Goal: Transaction & Acquisition: Purchase product/service

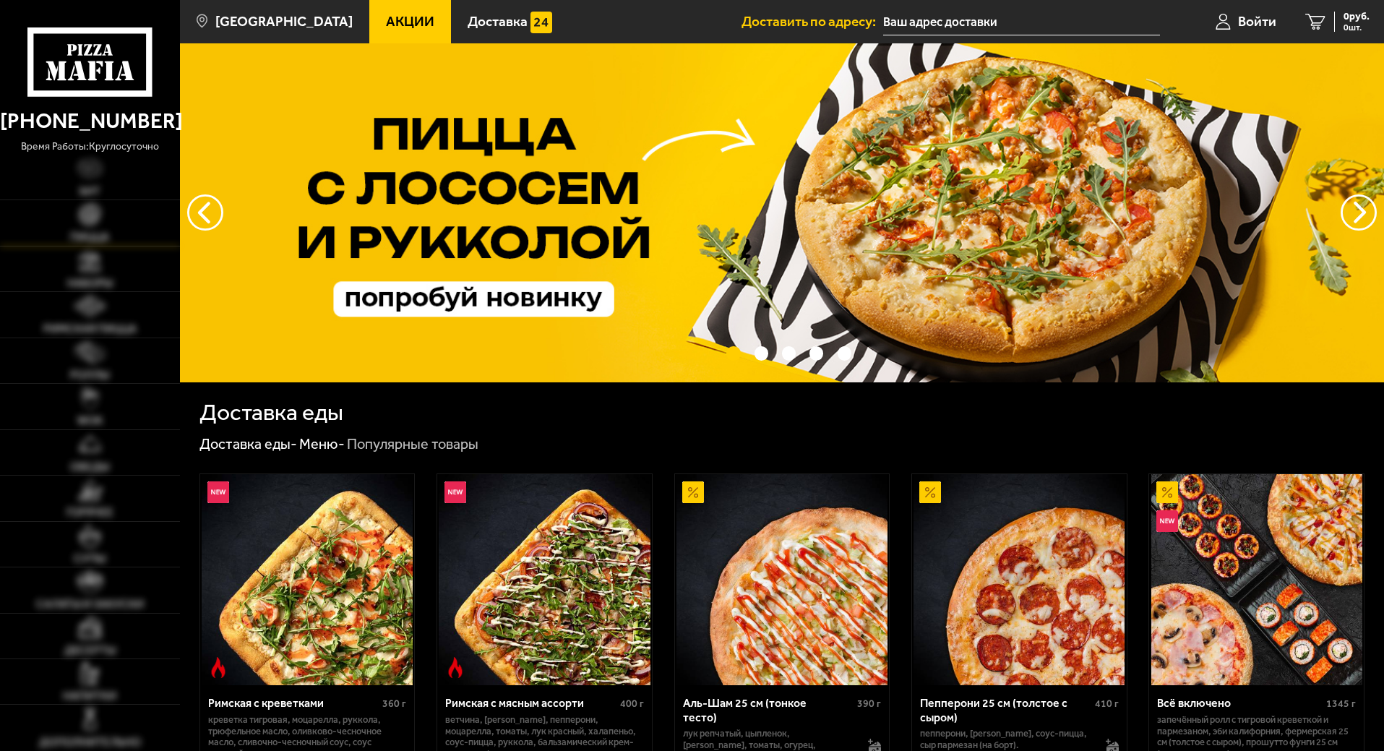
click at [171, 207] on link "Пицца" at bounding box center [90, 222] width 180 height 45
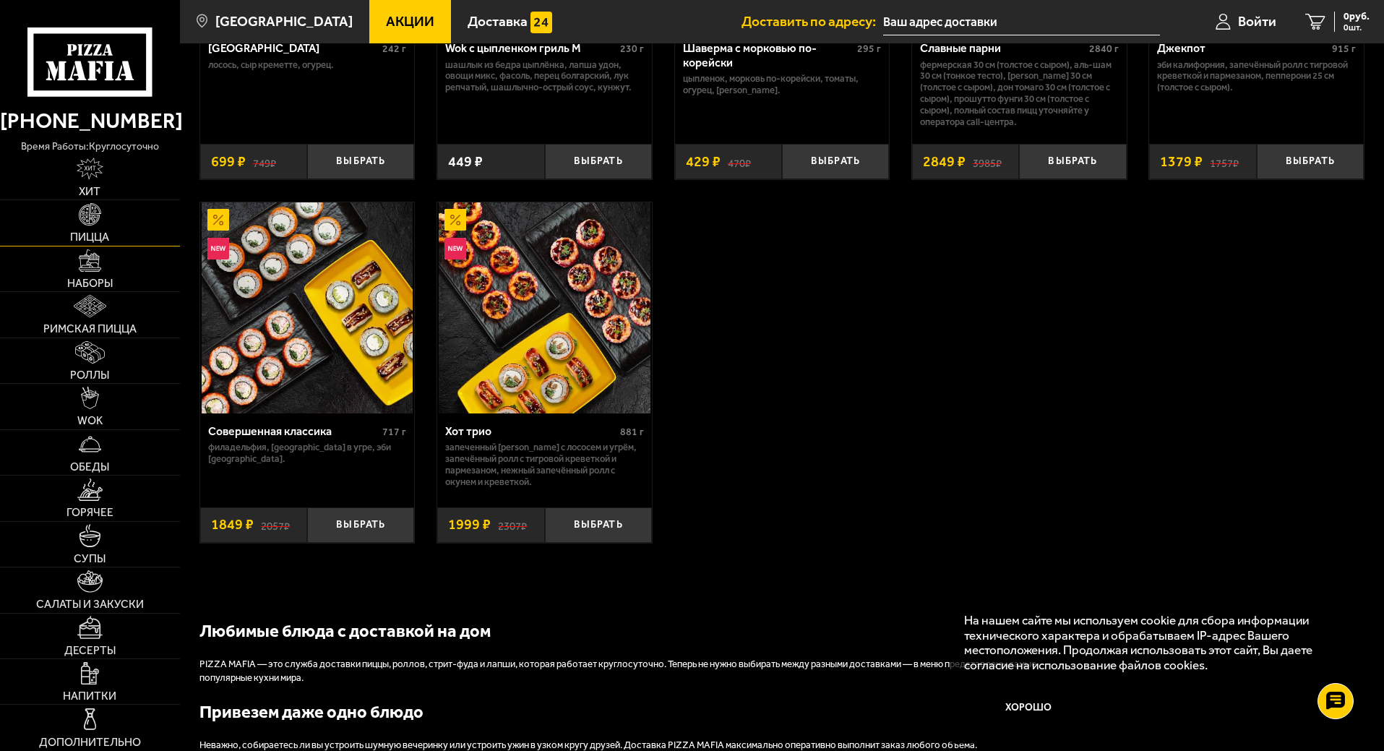
scroll to position [1028, 0]
click at [87, 277] on span "Наборы" at bounding box center [90, 283] width 46 height 12
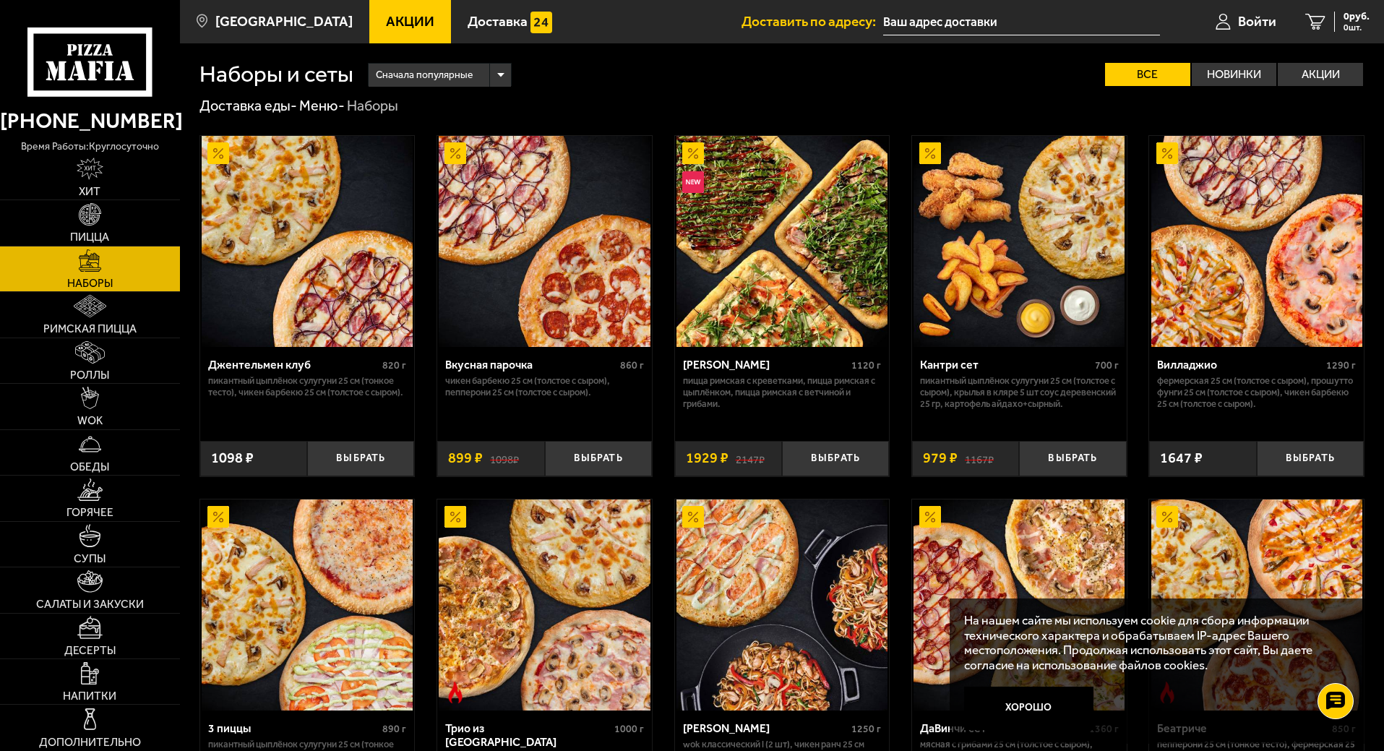
scroll to position [97, 0]
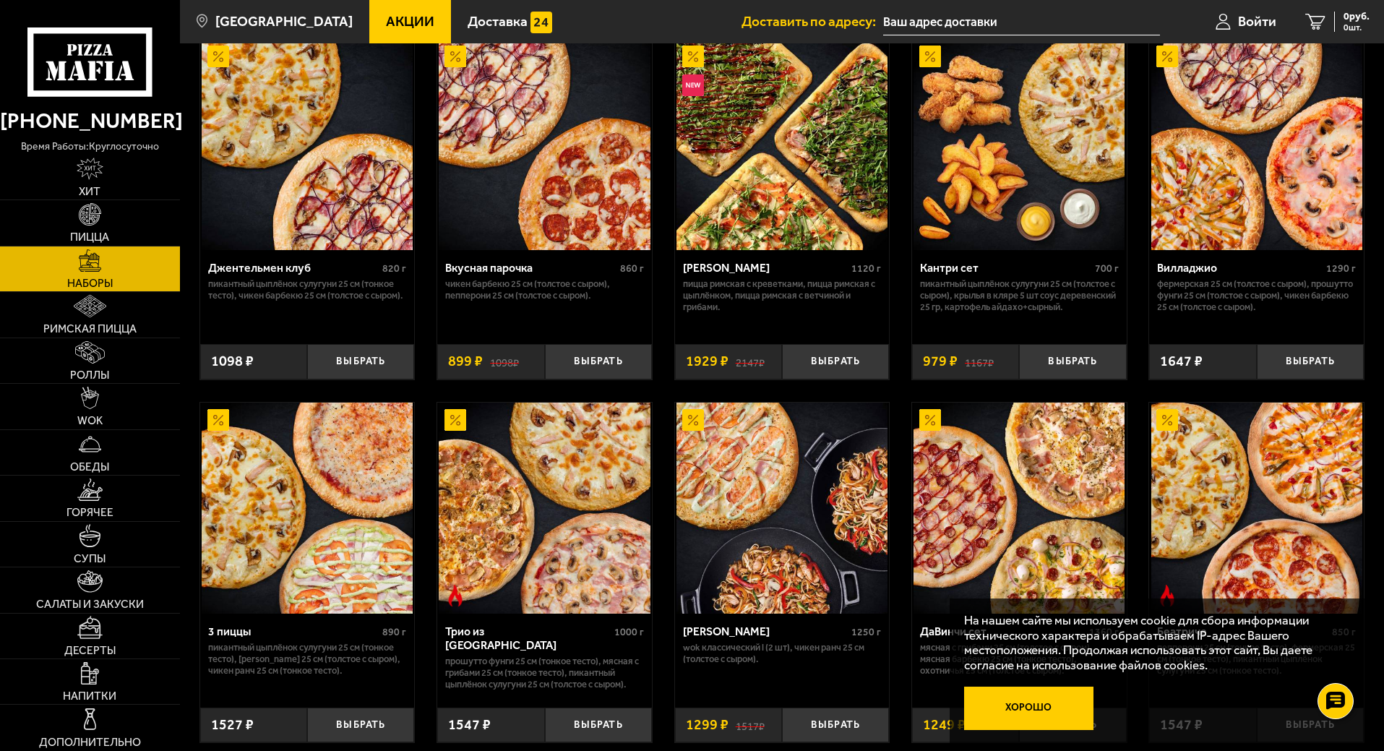
click at [1014, 706] on button "Хорошо" at bounding box center [1029, 708] width 130 height 43
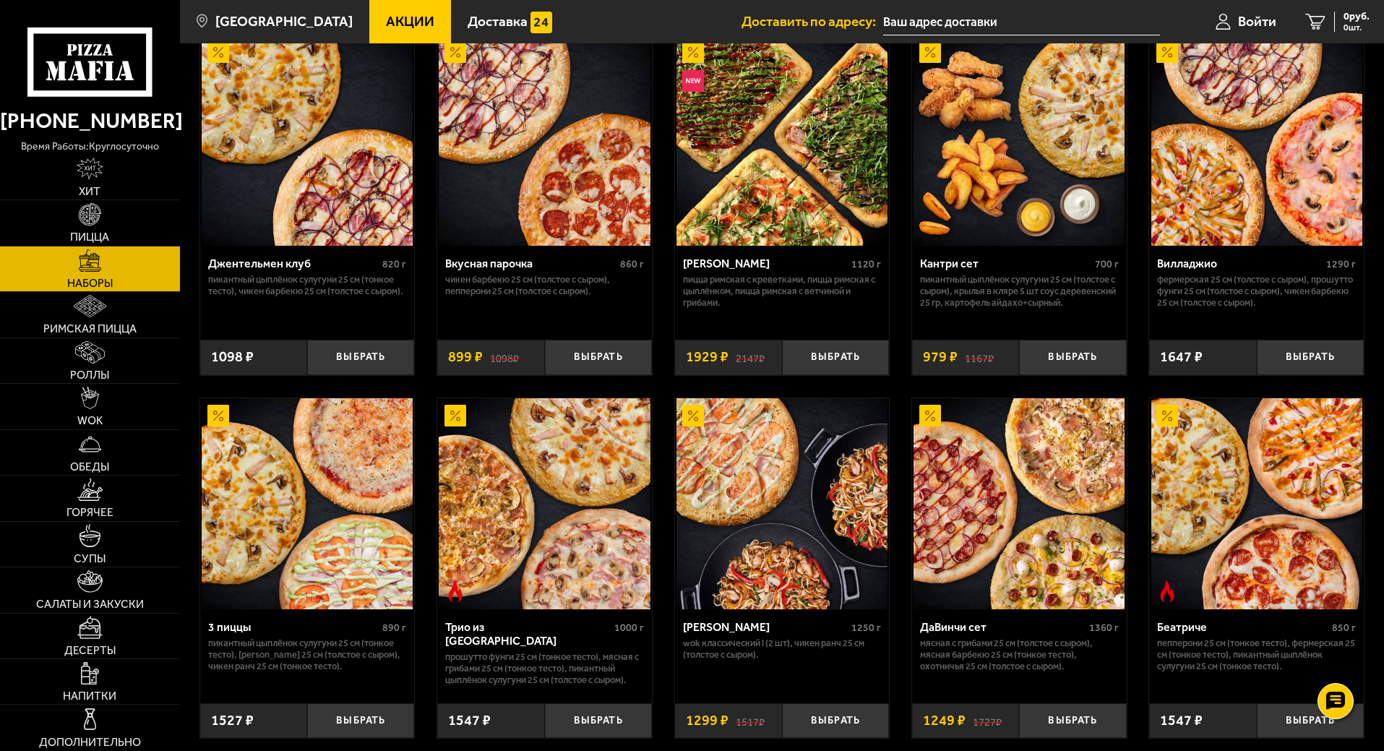
scroll to position [0, 0]
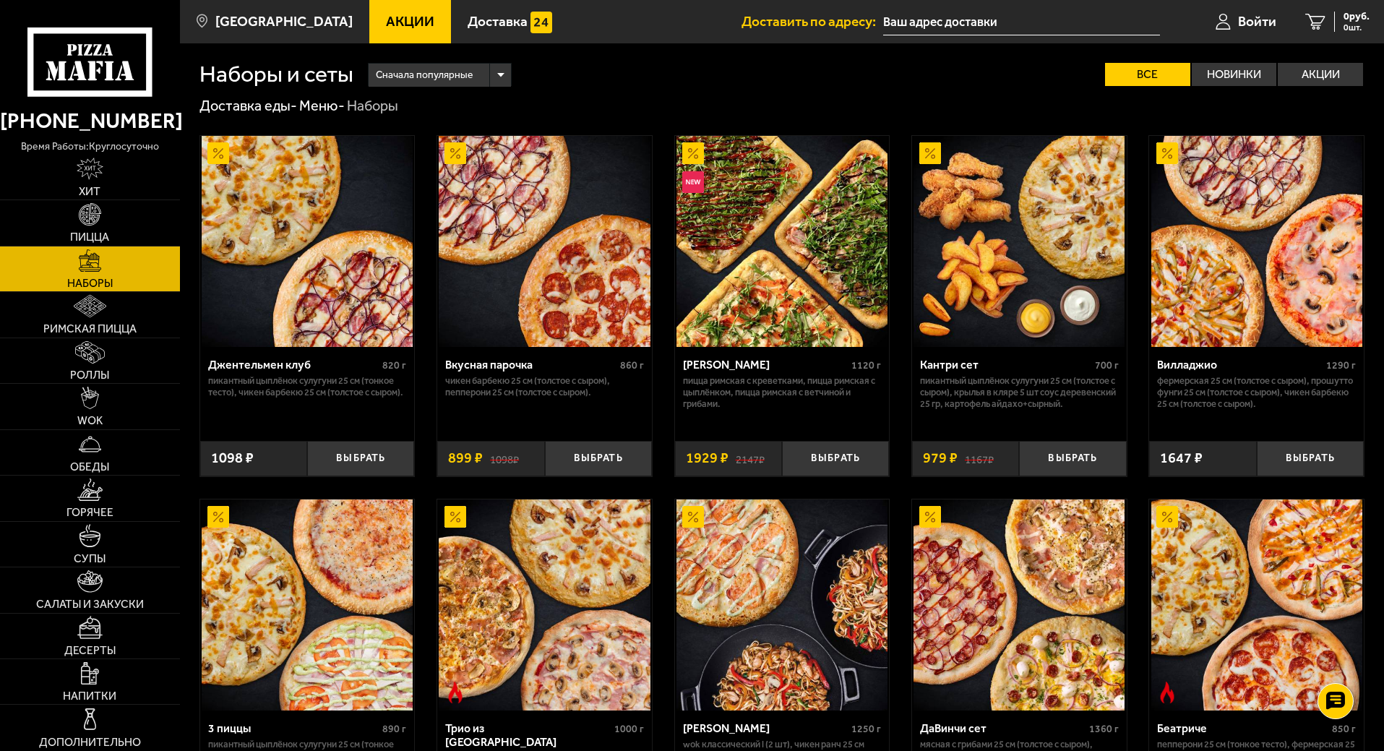
click at [403, 20] on span "Акции" at bounding box center [410, 21] width 48 height 14
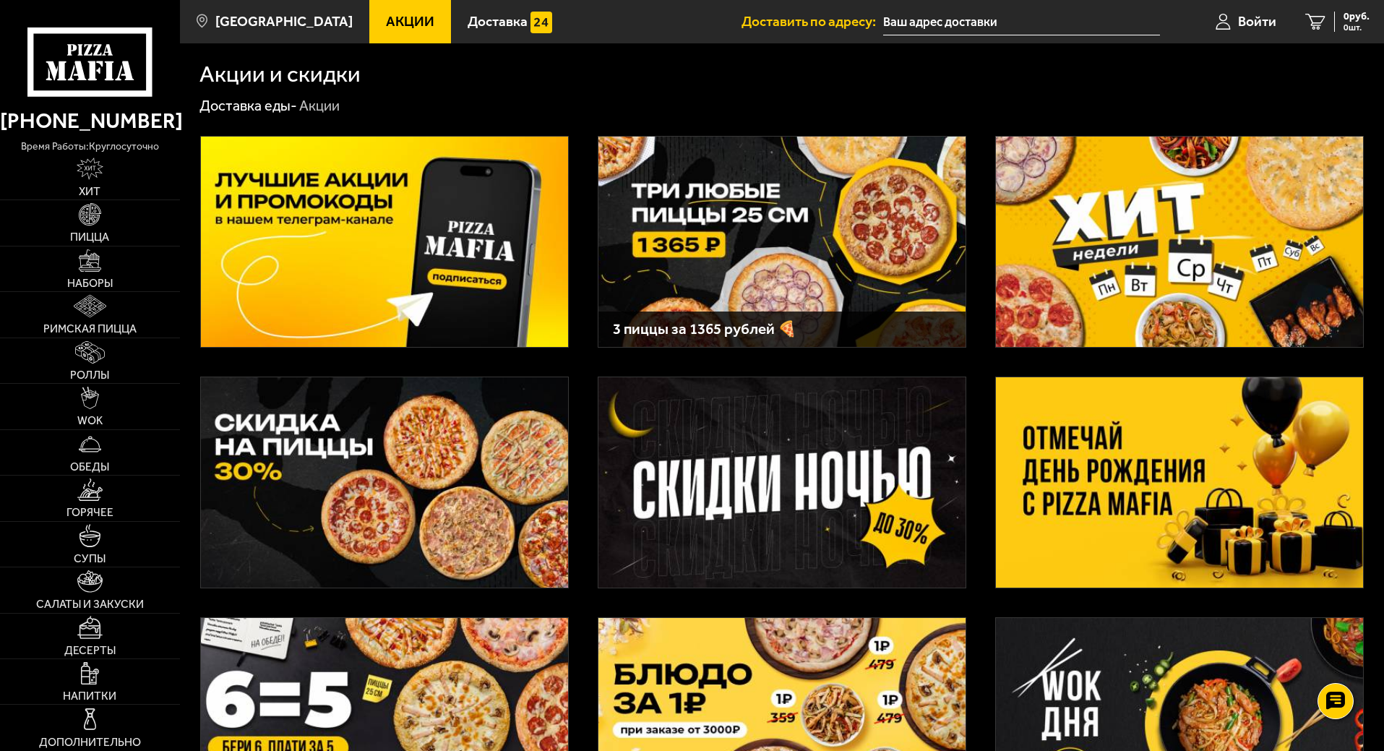
click at [1280, 426] on img at bounding box center [1179, 482] width 367 height 210
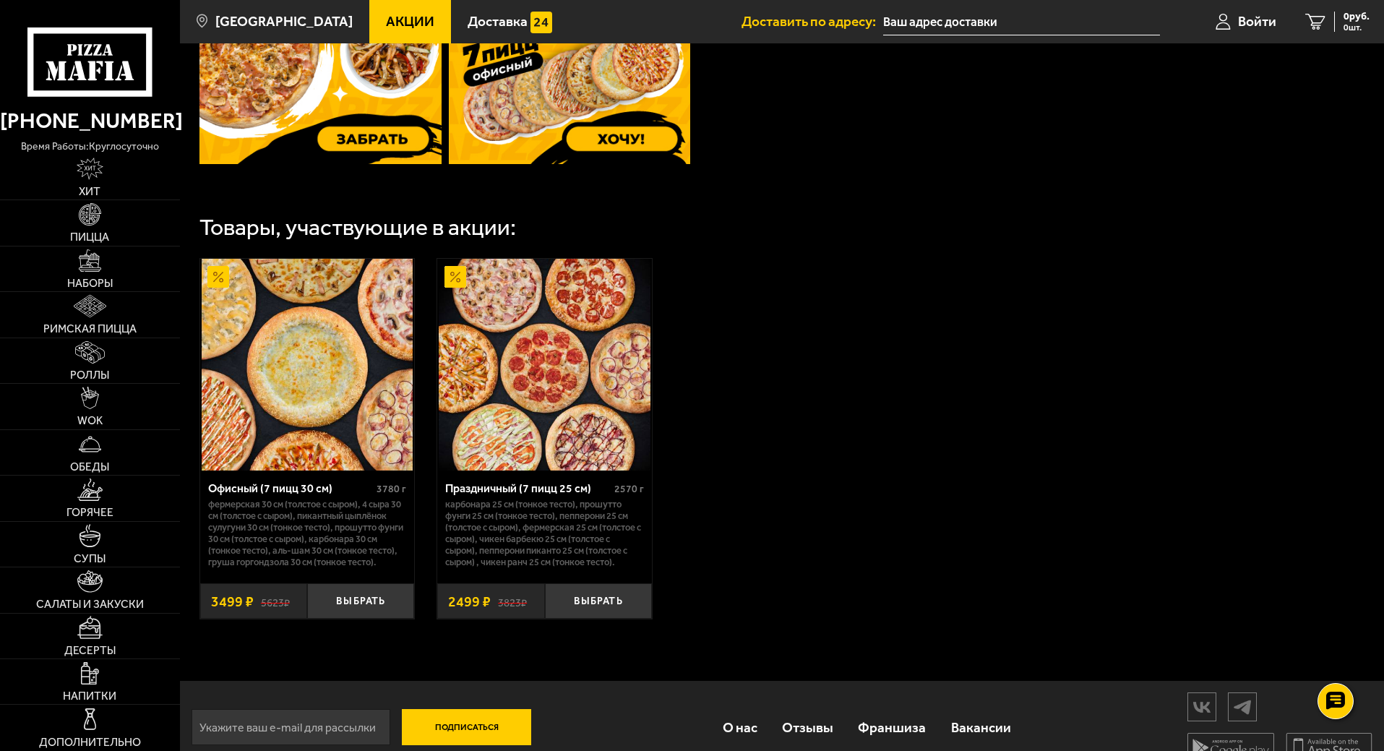
scroll to position [675, 0]
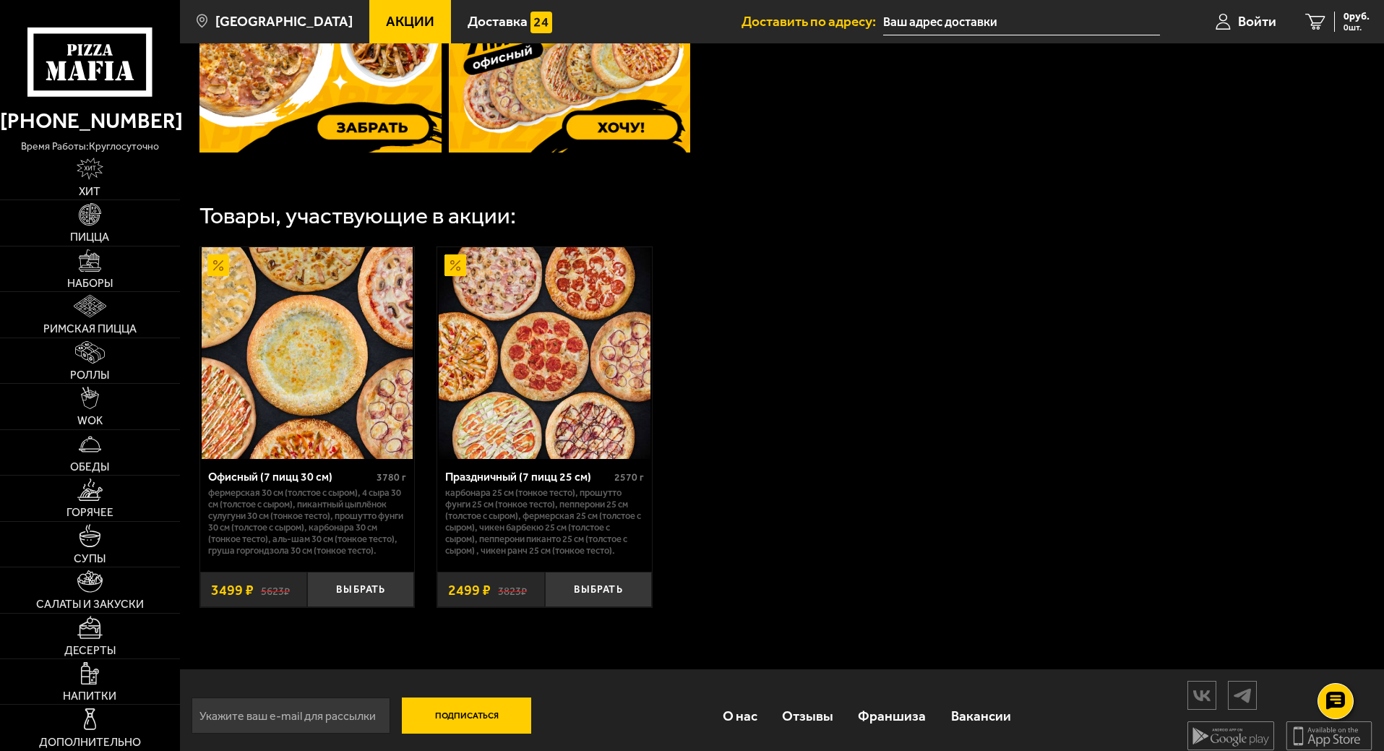
click at [517, 349] on img at bounding box center [544, 352] width 211 height 211
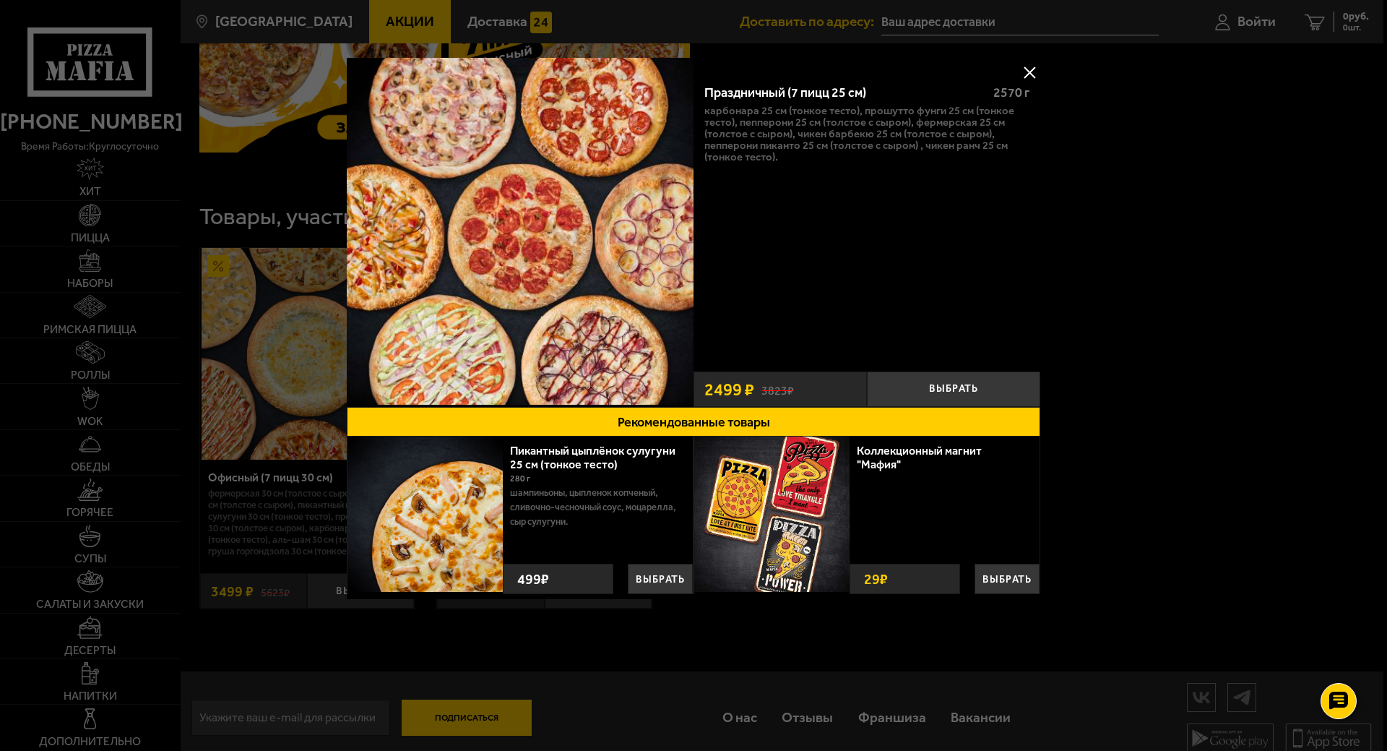
click at [1016, 72] on div "Праздничный (7 пицц 25 см) 2570 г Карбонара 25 см (тонкое тесто), Прошутто Фунг…" at bounding box center [867, 218] width 347 height 292
click at [1038, 73] on button at bounding box center [1030, 72] width 22 height 22
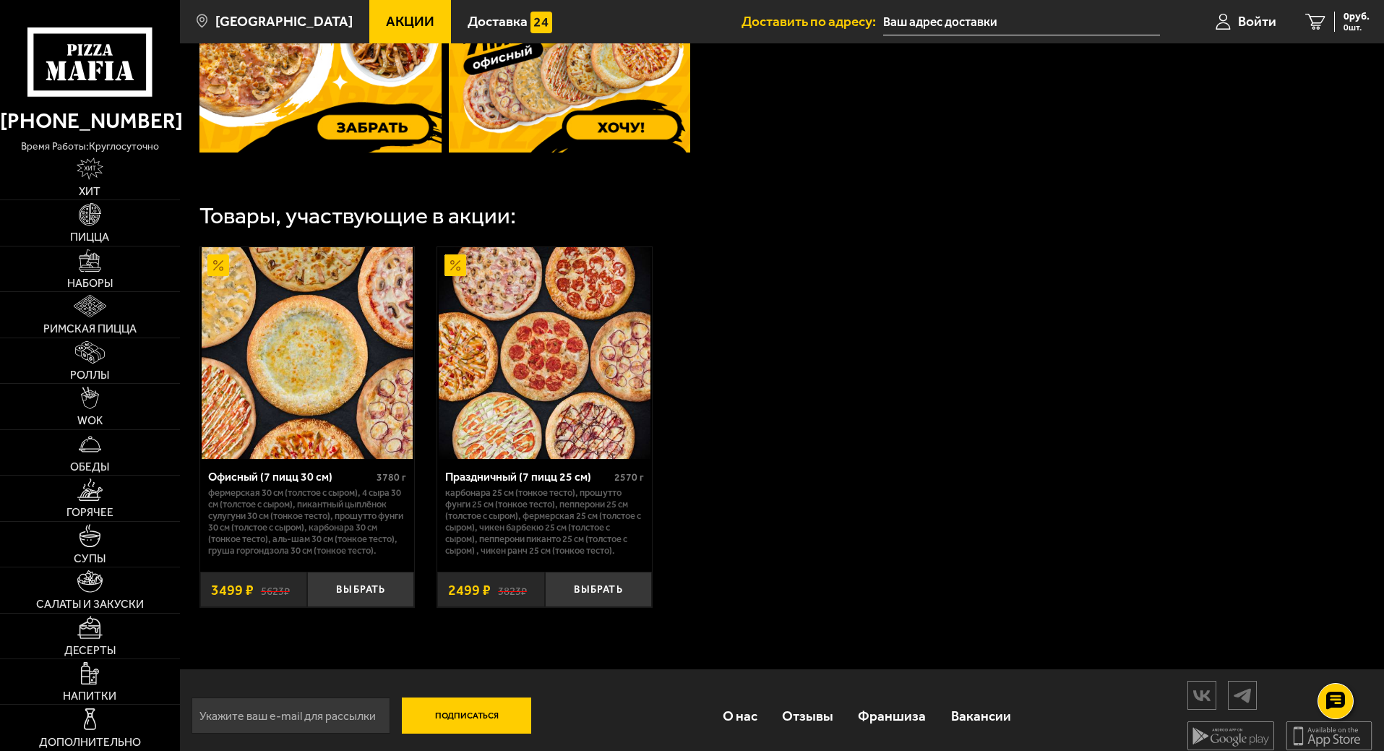
click at [332, 366] on img at bounding box center [307, 352] width 211 height 211
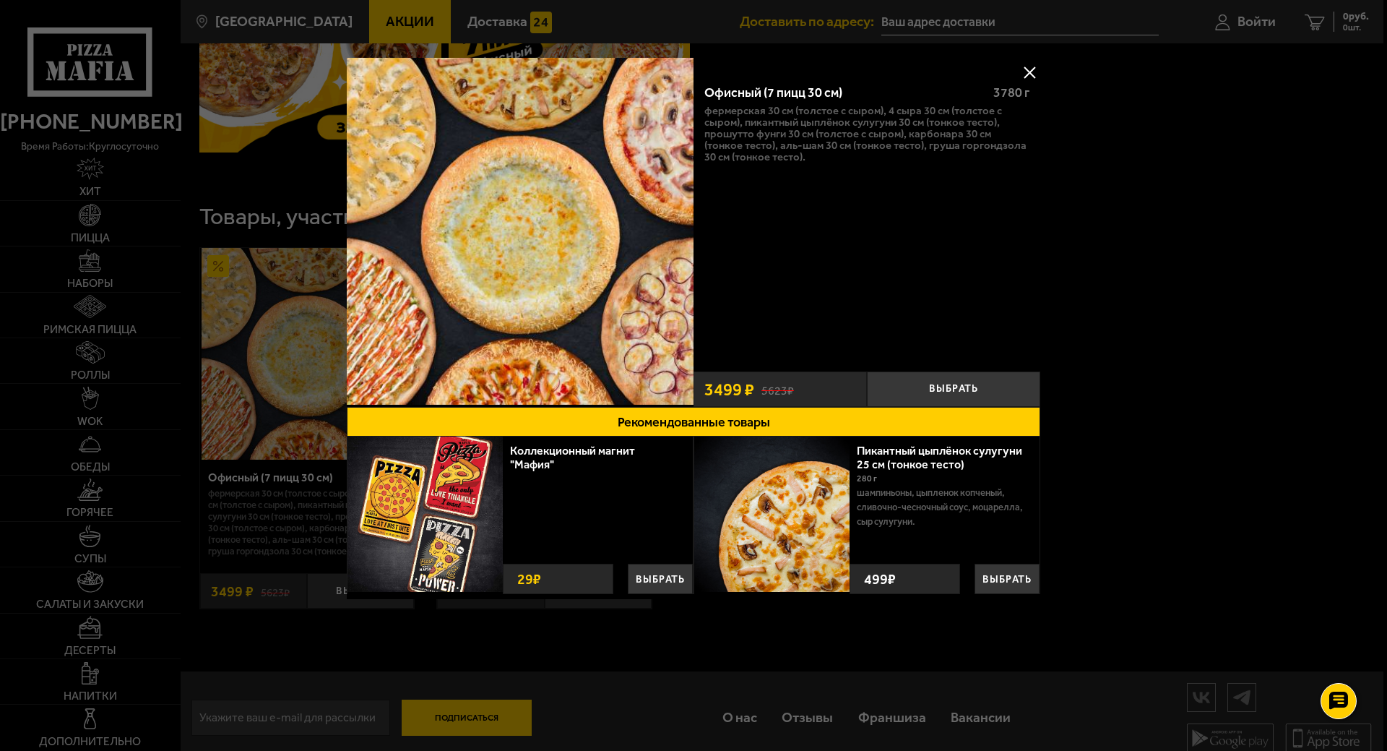
click at [1030, 76] on button at bounding box center [1030, 72] width 22 height 22
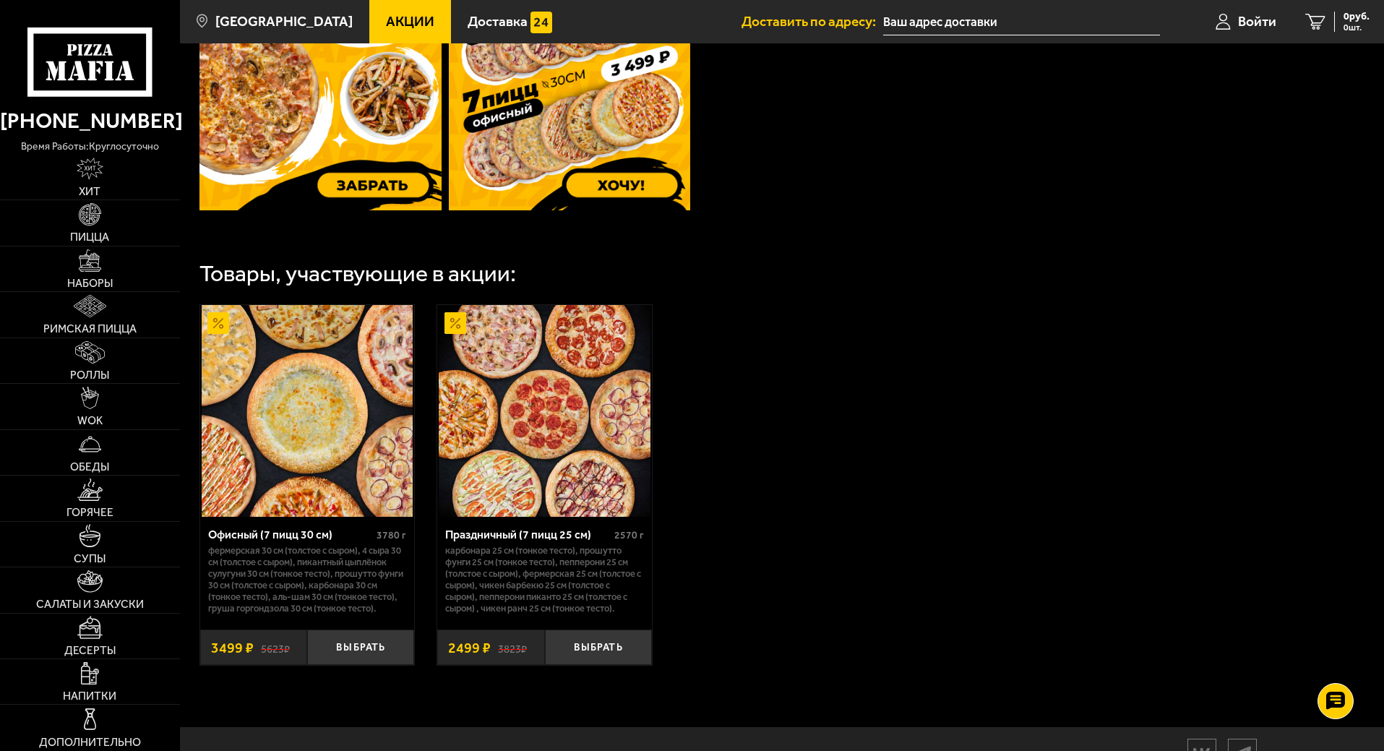
scroll to position [718, 0]
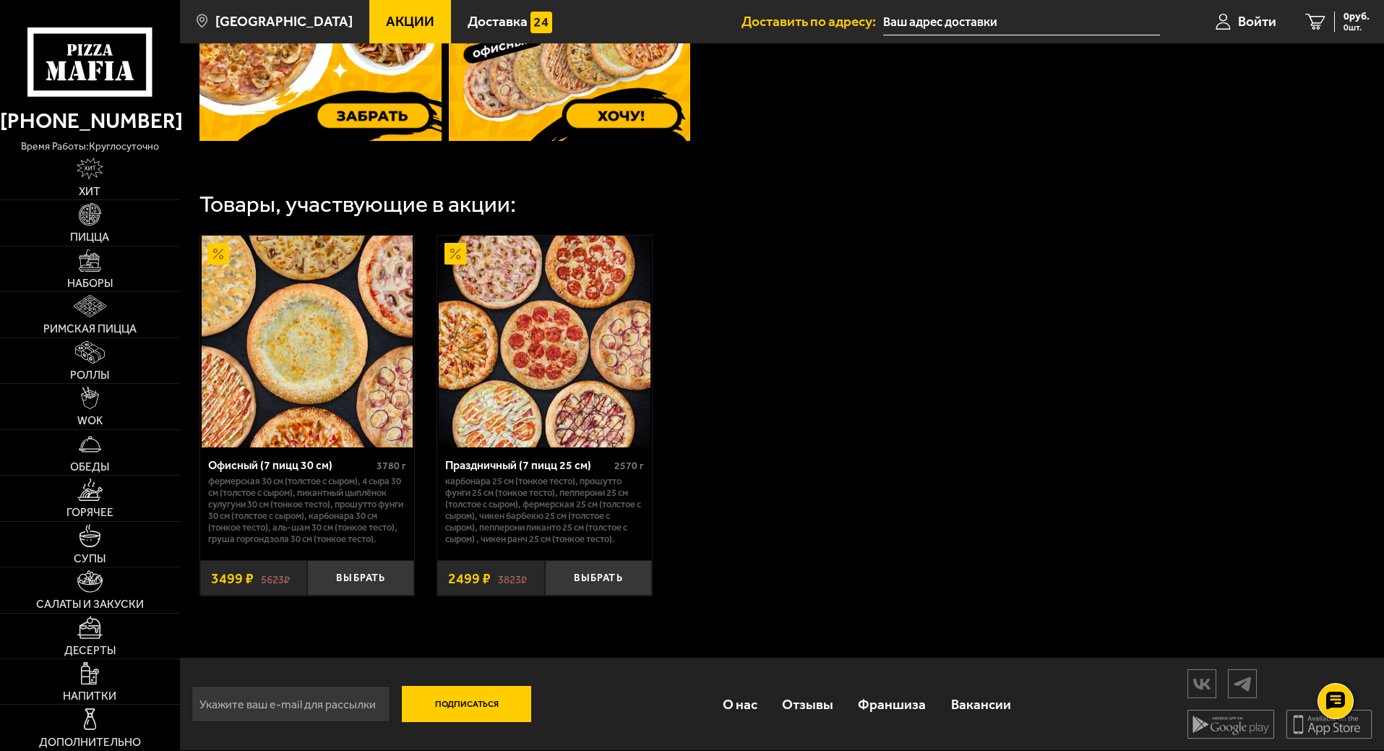
click at [290, 286] on img at bounding box center [307, 341] width 211 height 211
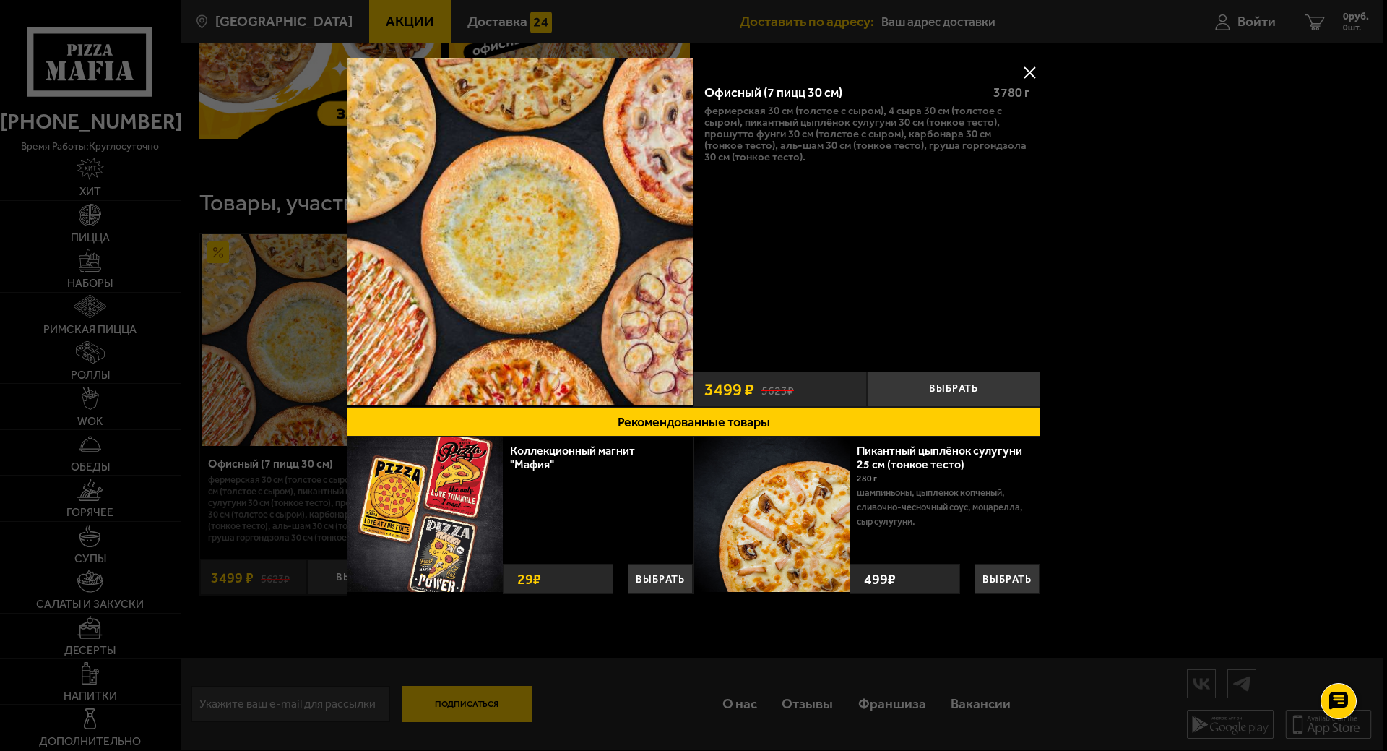
click at [1033, 72] on button at bounding box center [1030, 72] width 22 height 22
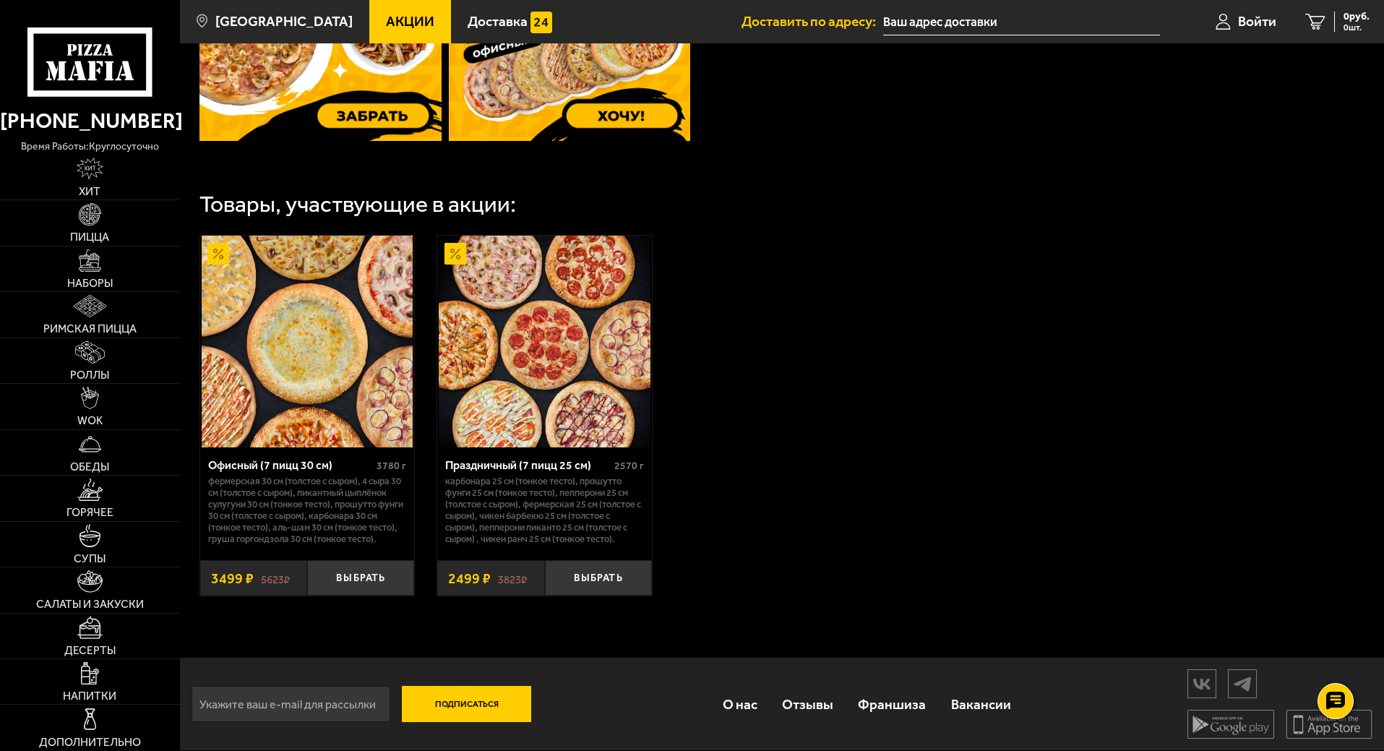
click at [396, 21] on span "Акции" at bounding box center [410, 21] width 48 height 14
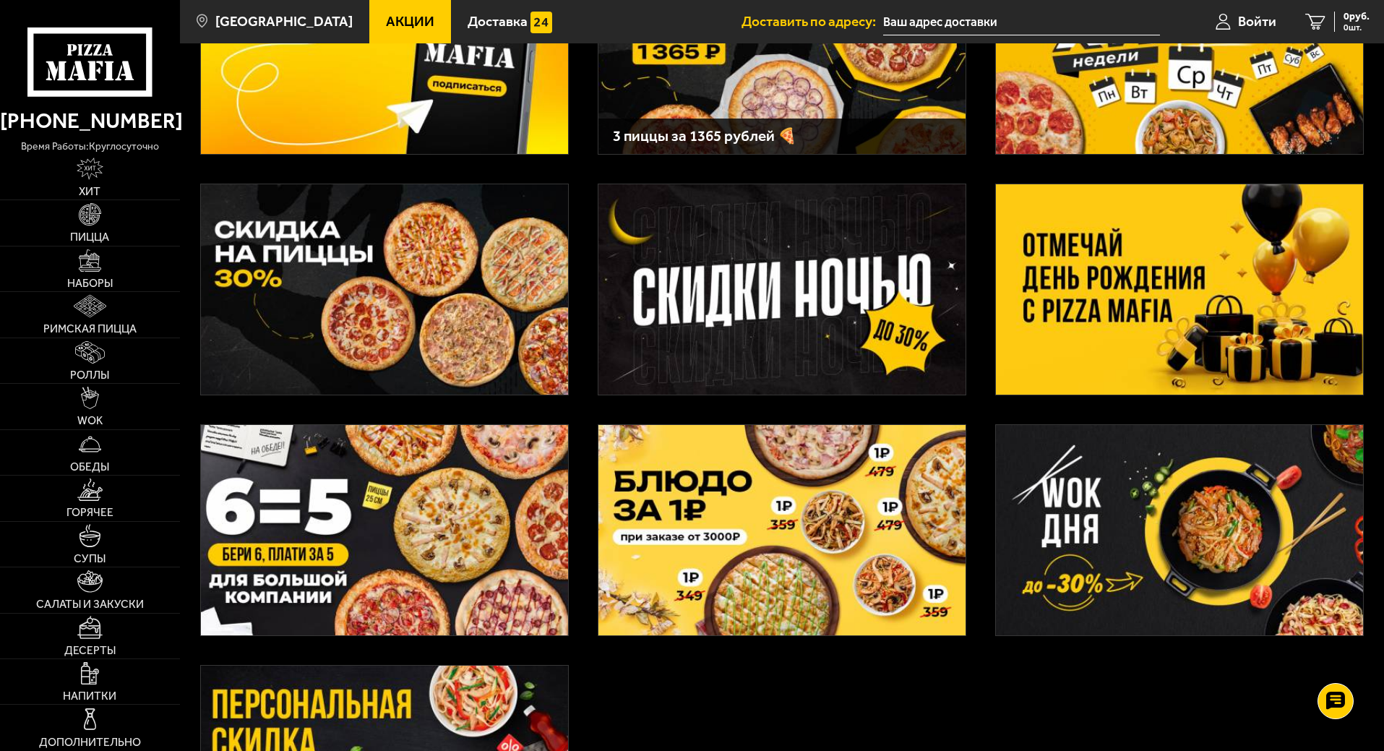
click at [348, 537] on img at bounding box center [384, 530] width 367 height 210
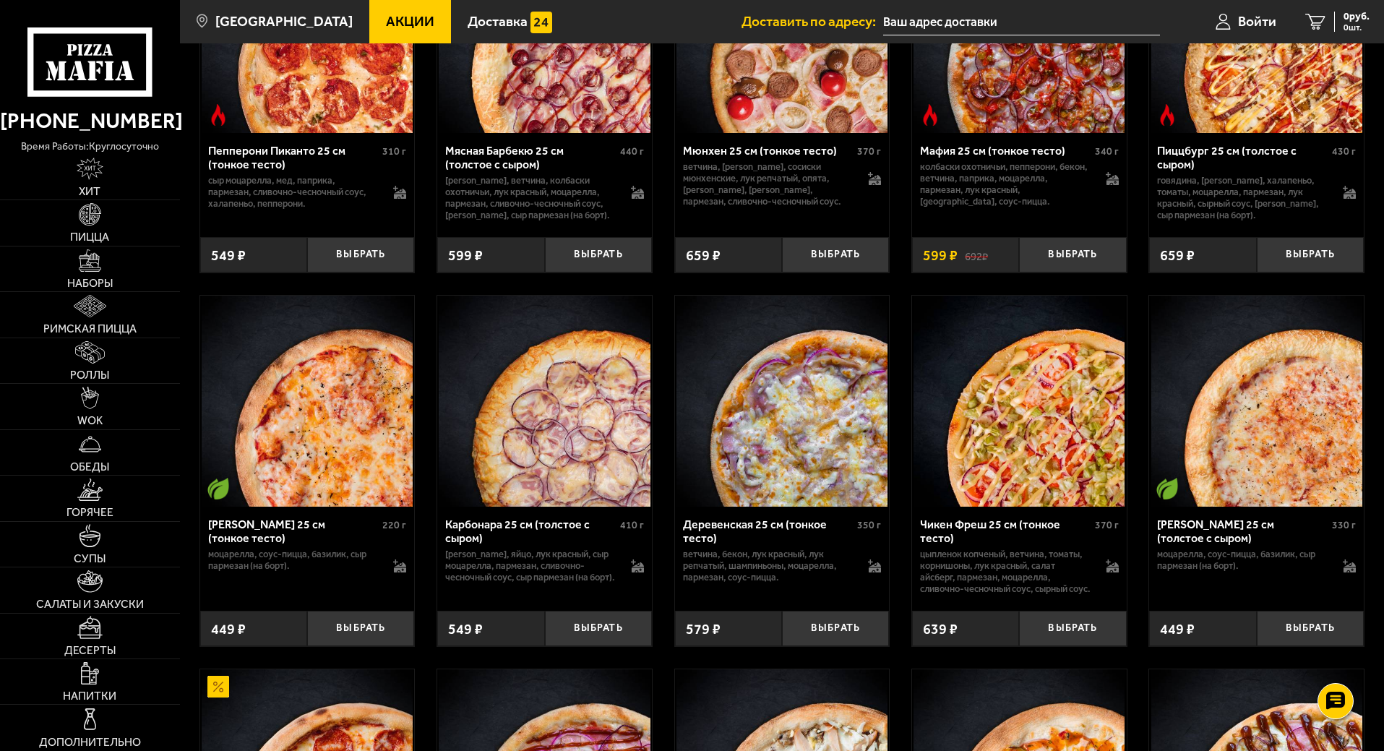
scroll to position [771, 0]
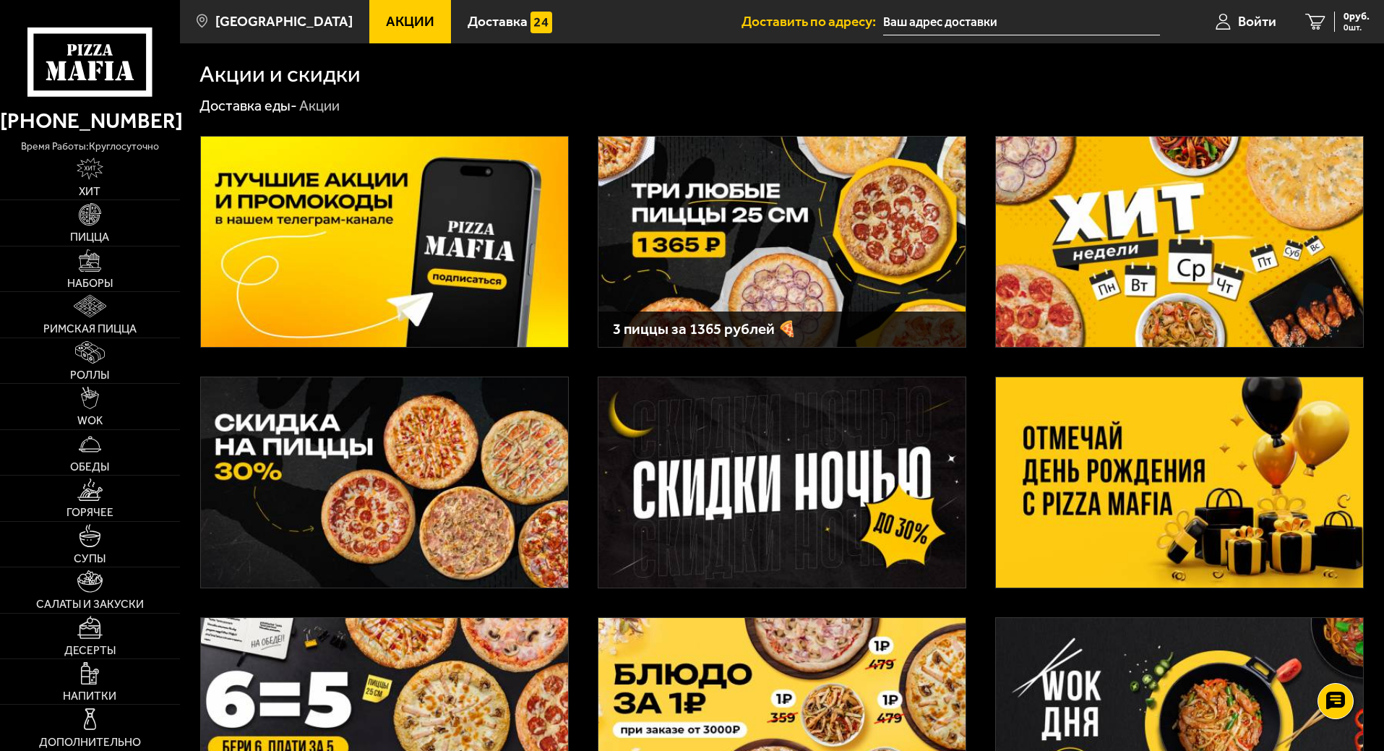
click at [733, 199] on img at bounding box center [781, 242] width 367 height 210
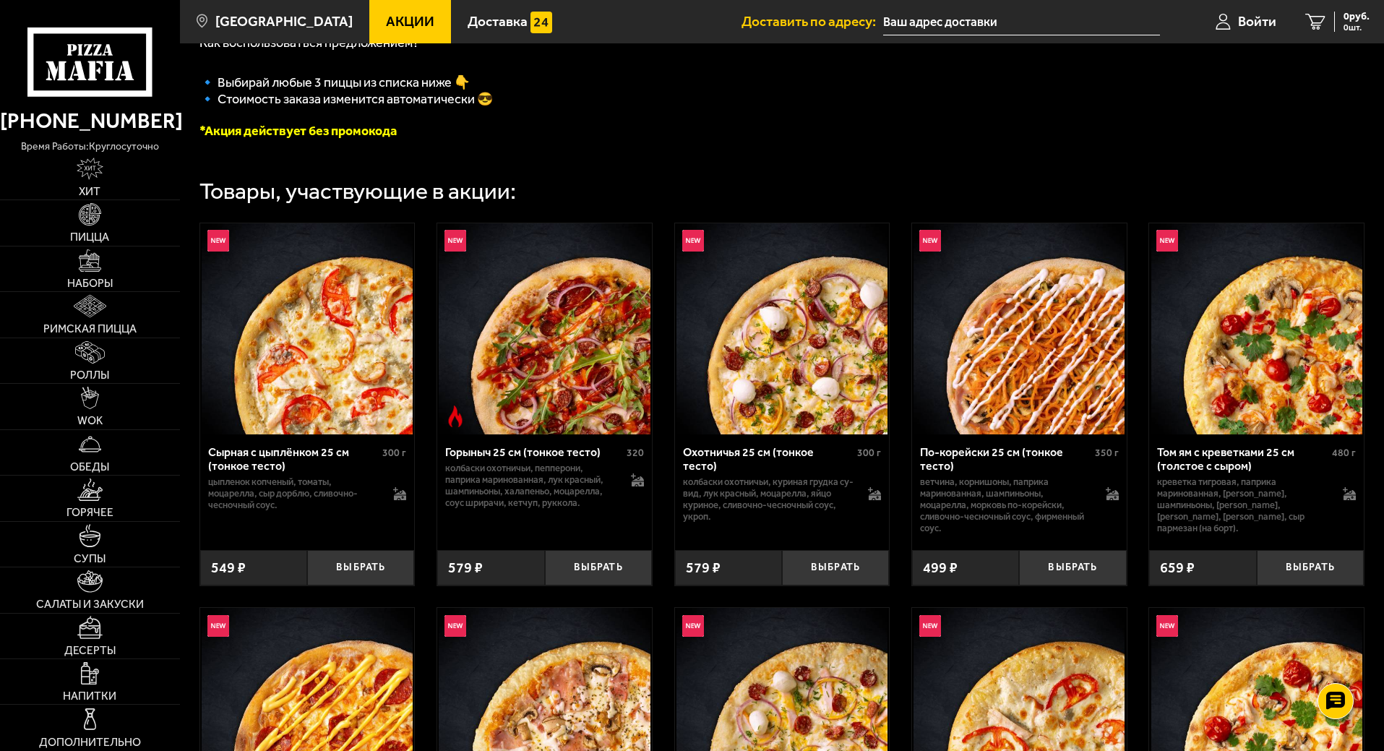
scroll to position [385, 0]
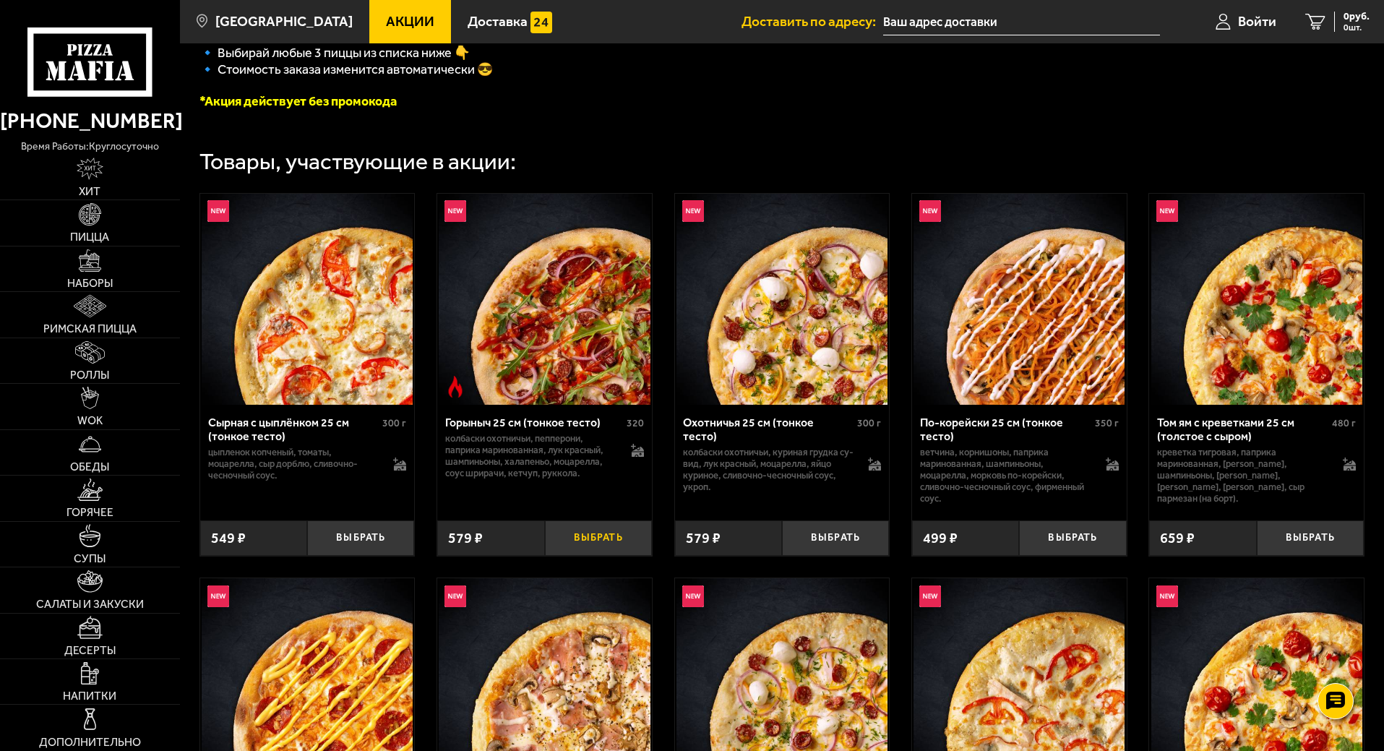
click at [604, 541] on button "Выбрать" at bounding box center [598, 537] width 107 height 35
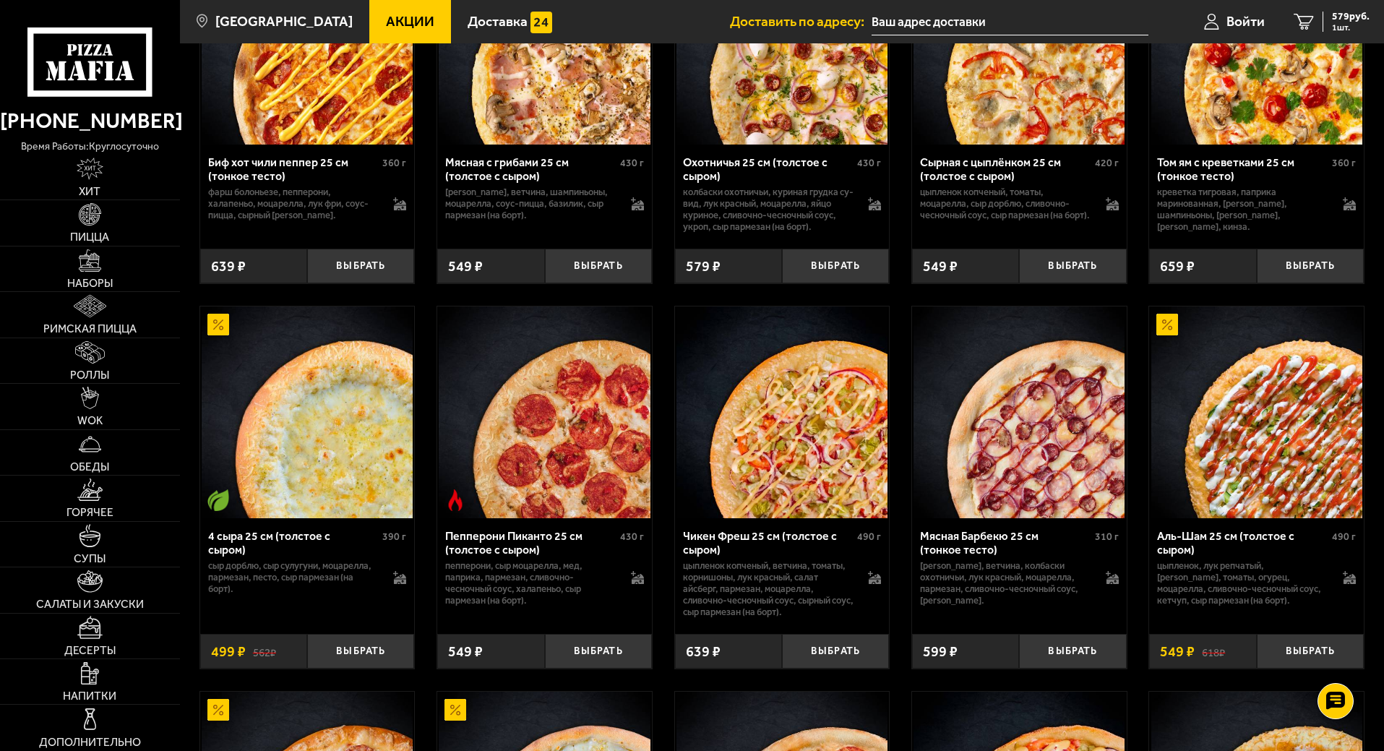
scroll to position [1060, 0]
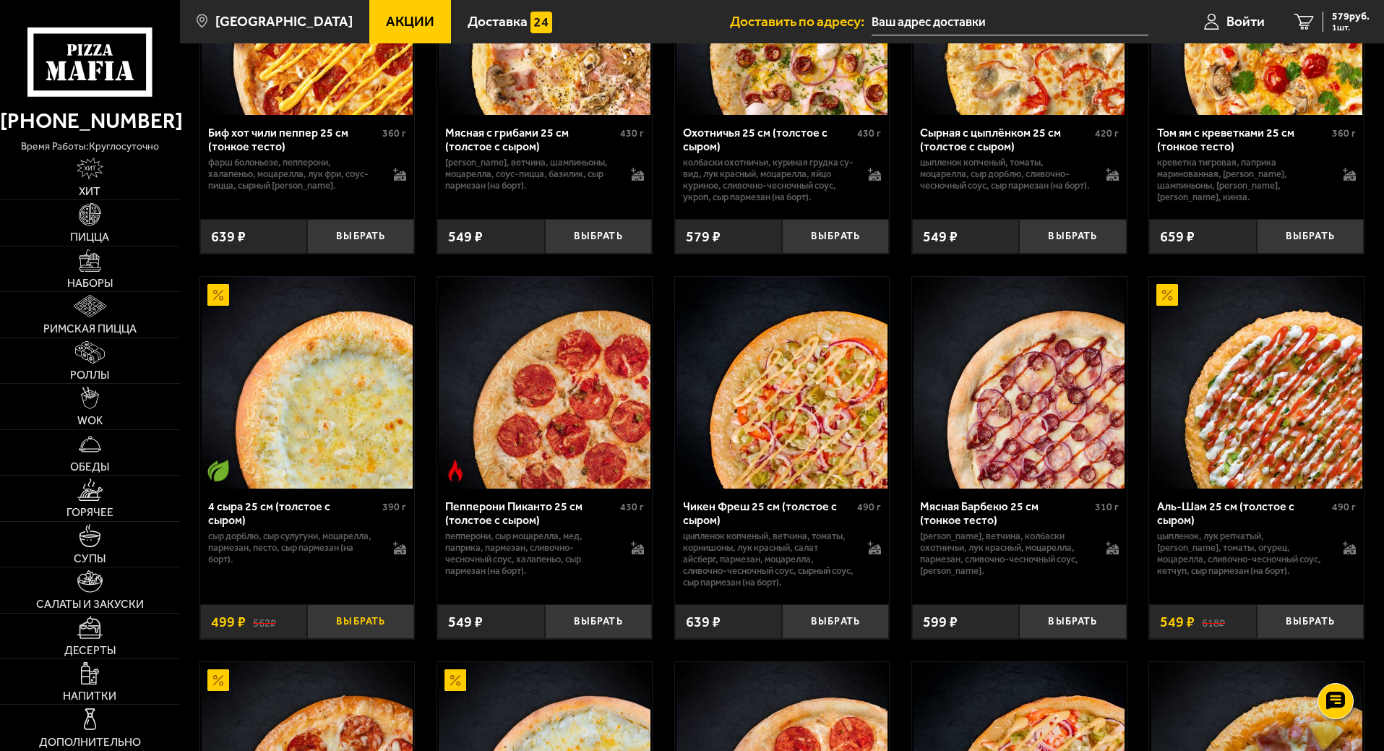
click at [366, 640] on button "Выбрать" at bounding box center [360, 621] width 107 height 35
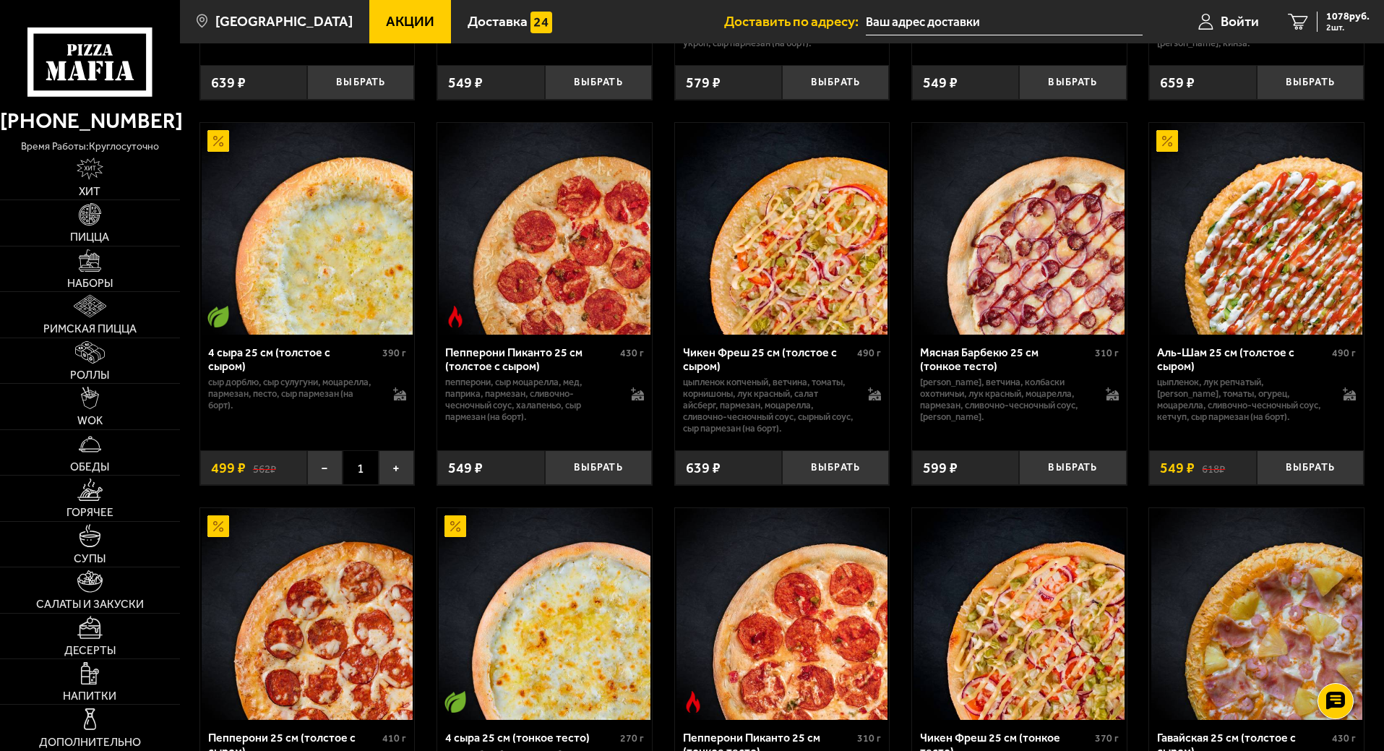
scroll to position [1252, 0]
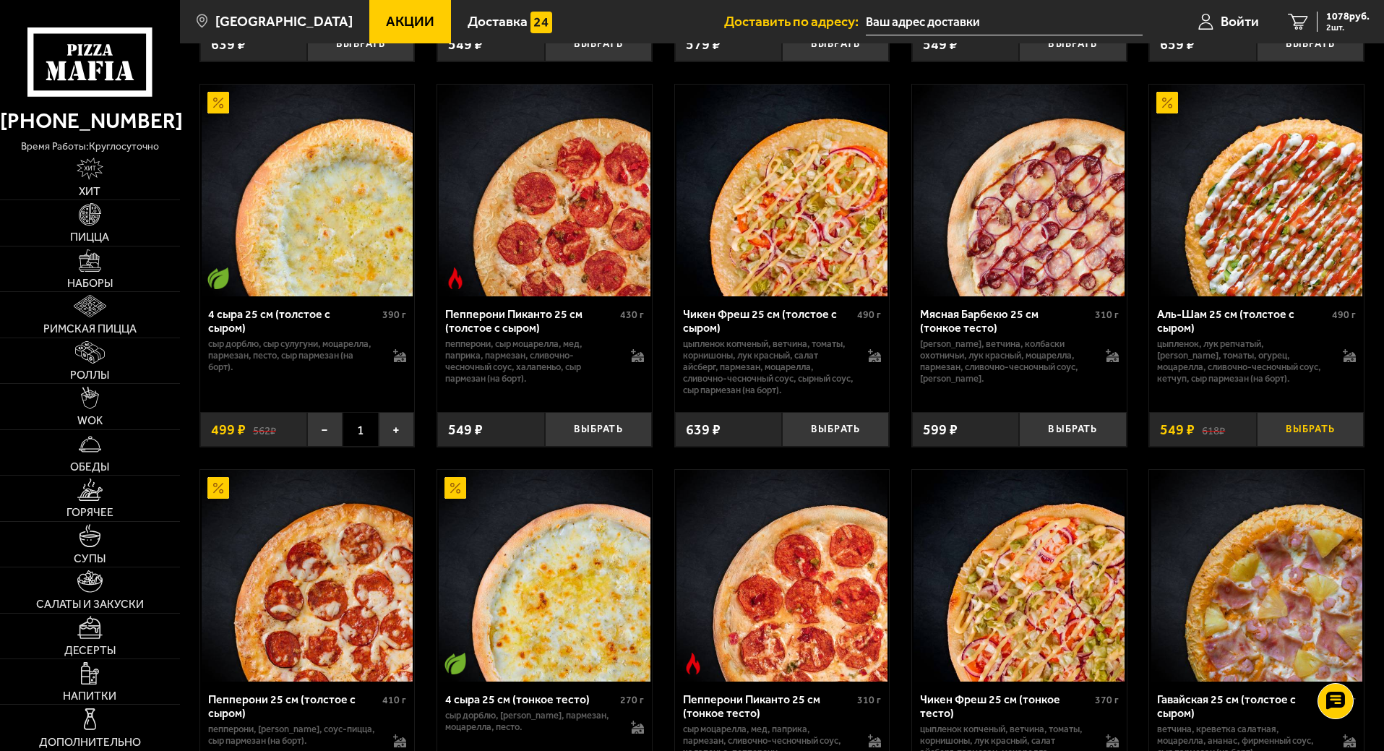
click at [1318, 447] on button "Выбрать" at bounding box center [1310, 429] width 107 height 35
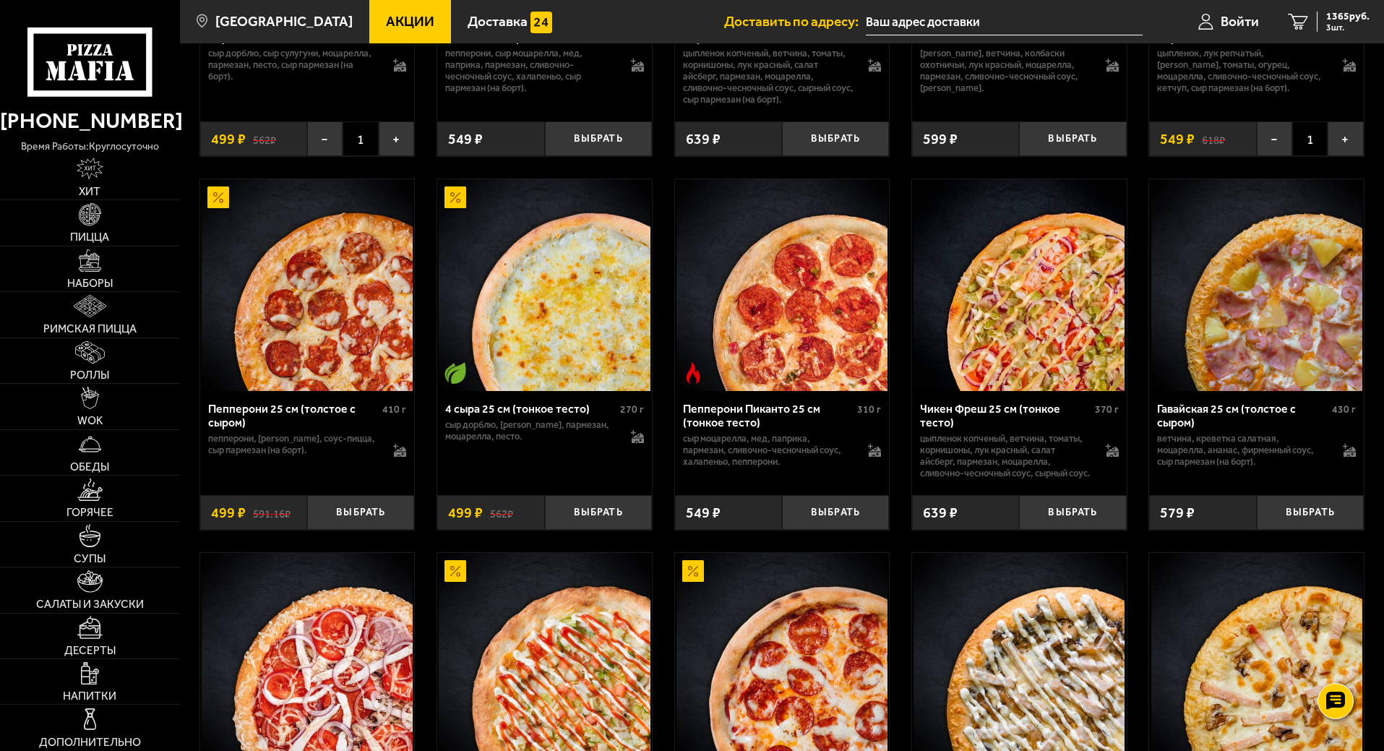
scroll to position [1638, 0]
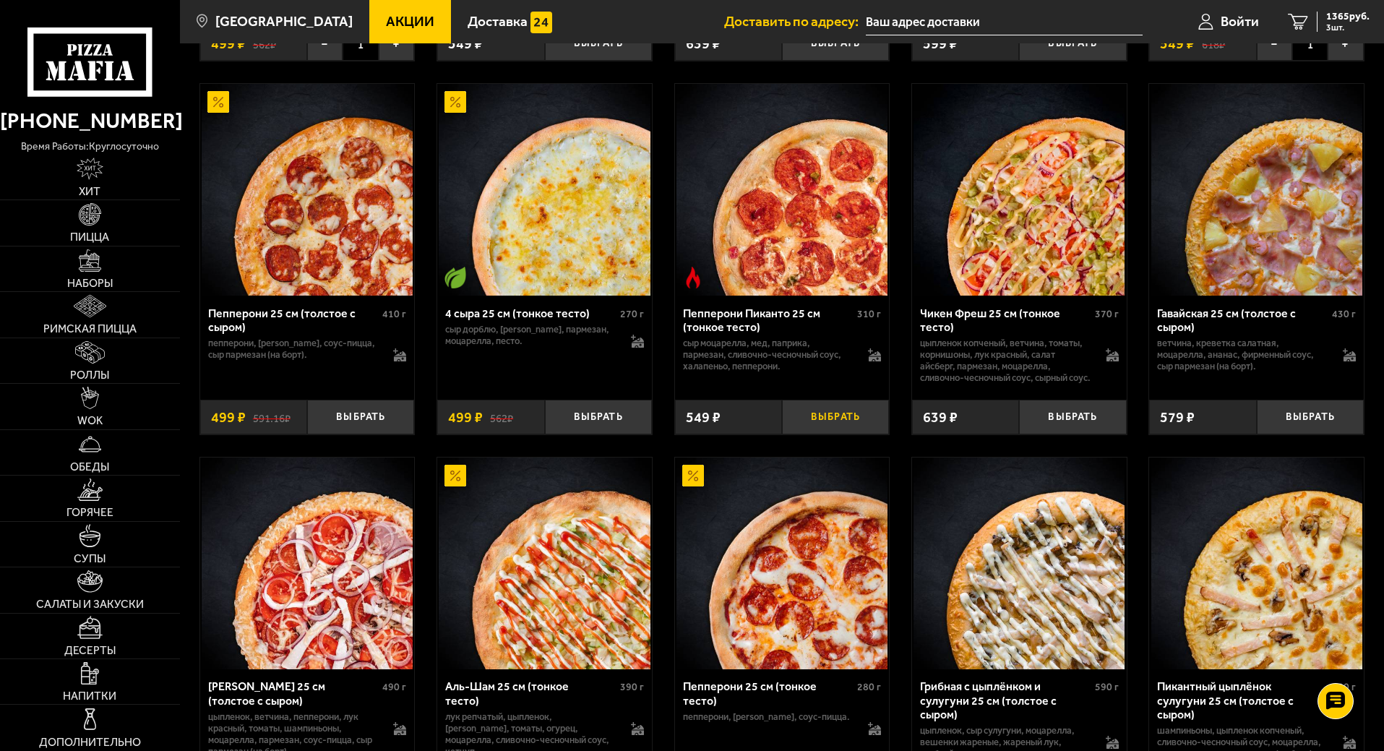
click at [839, 435] on button "Выбрать" at bounding box center [835, 417] width 107 height 35
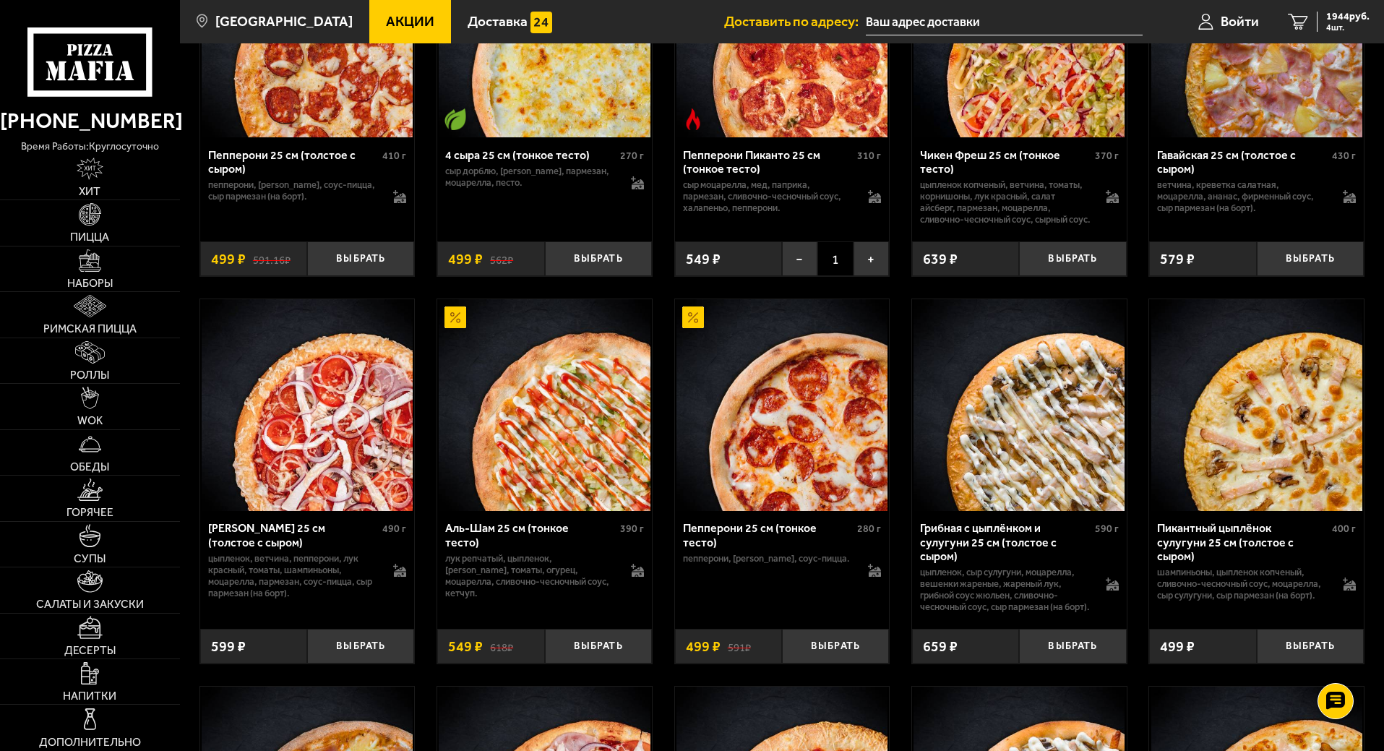
scroll to position [1830, 0]
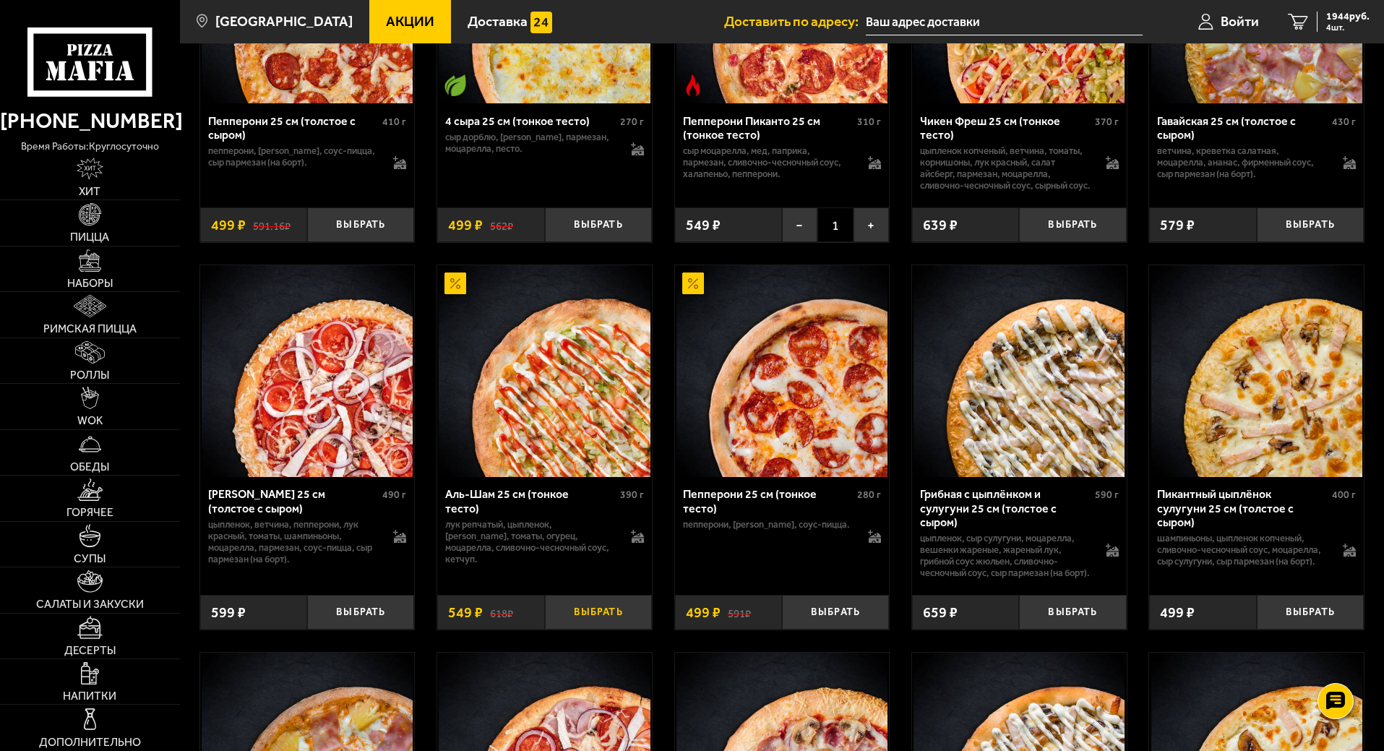
click at [600, 630] on button "Выбрать" at bounding box center [598, 612] width 107 height 35
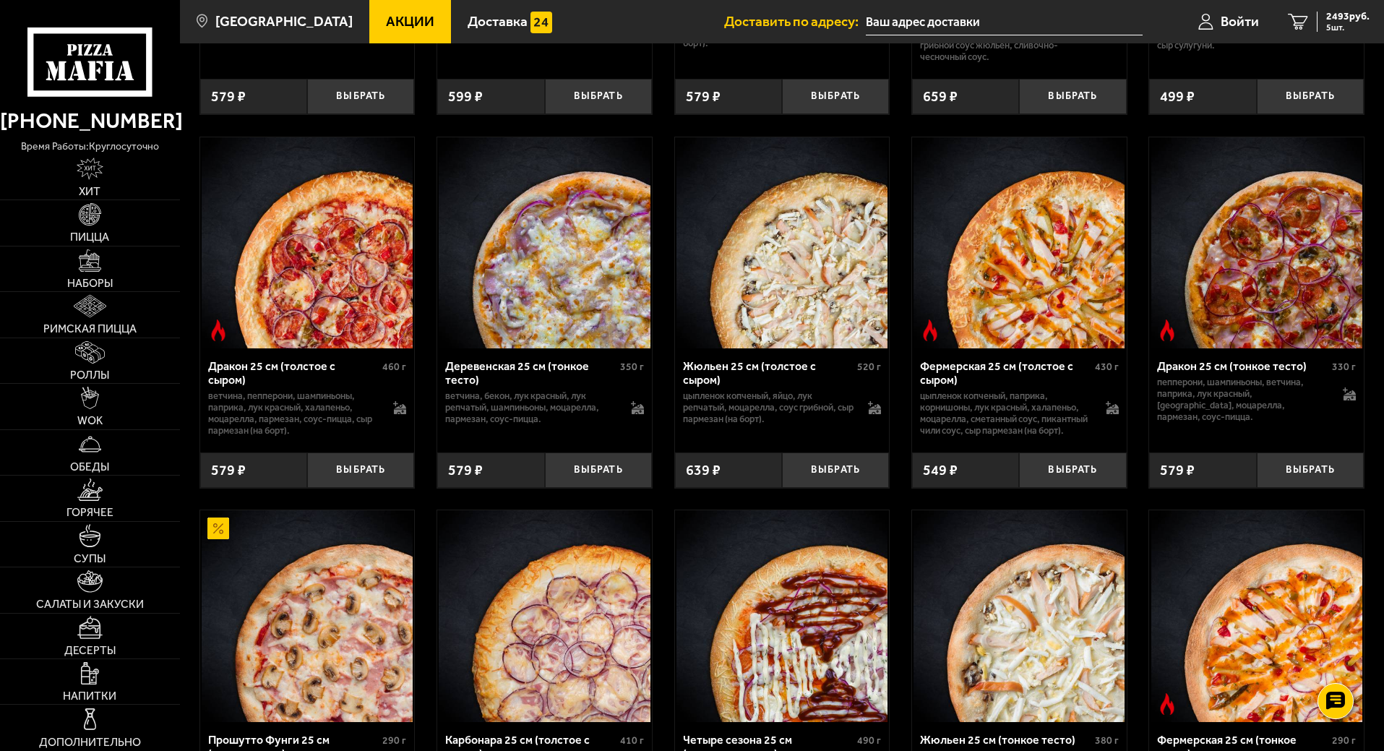
scroll to position [2794, 0]
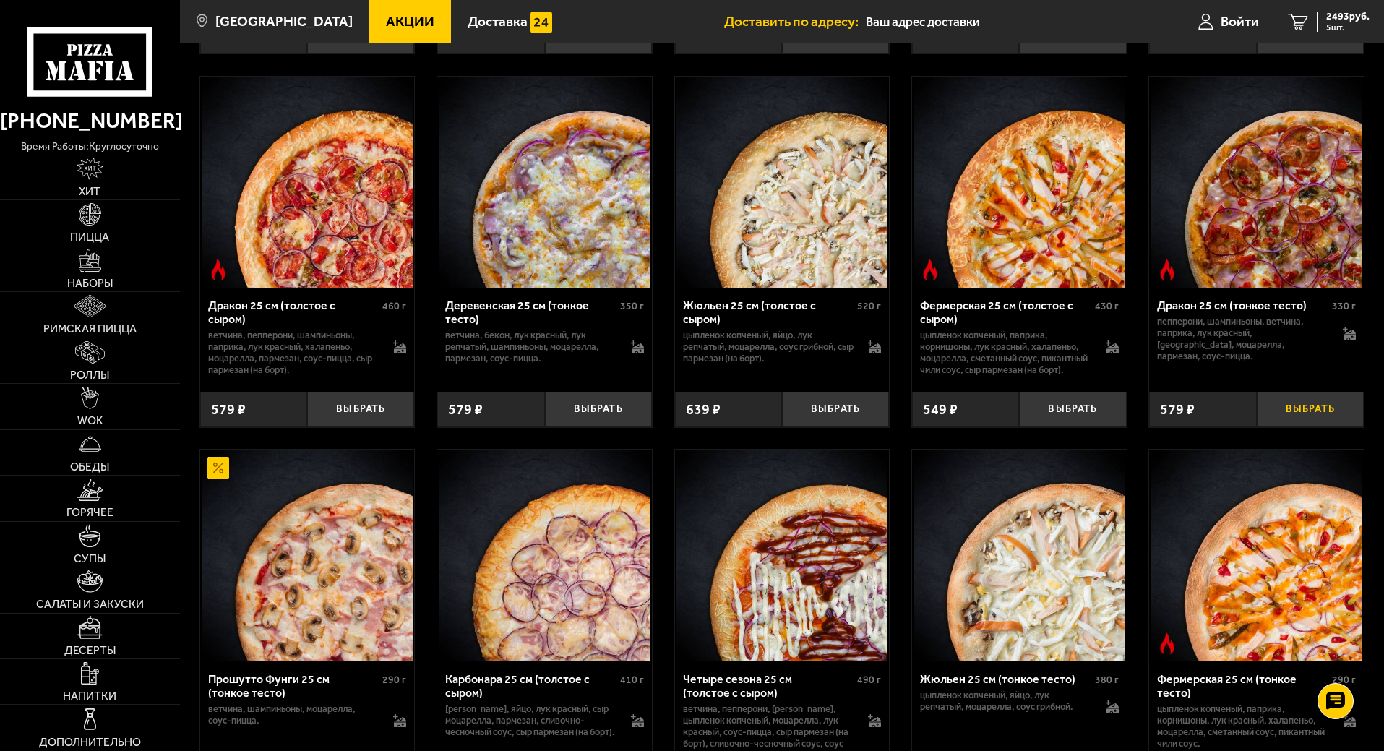
click at [1320, 427] on button "Выбрать" at bounding box center [1310, 409] width 107 height 35
click at [1333, 12] on span "2730 руб." at bounding box center [1347, 17] width 43 height 10
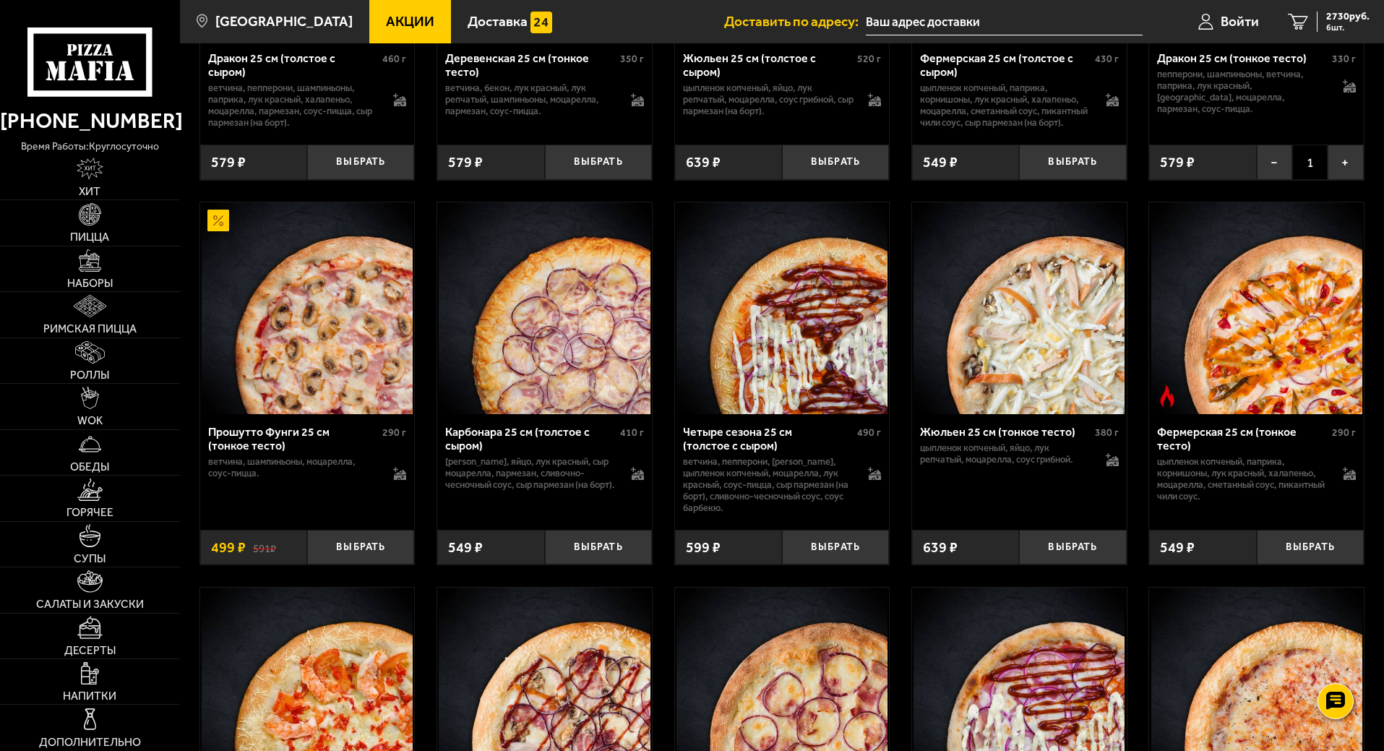
scroll to position [3084, 0]
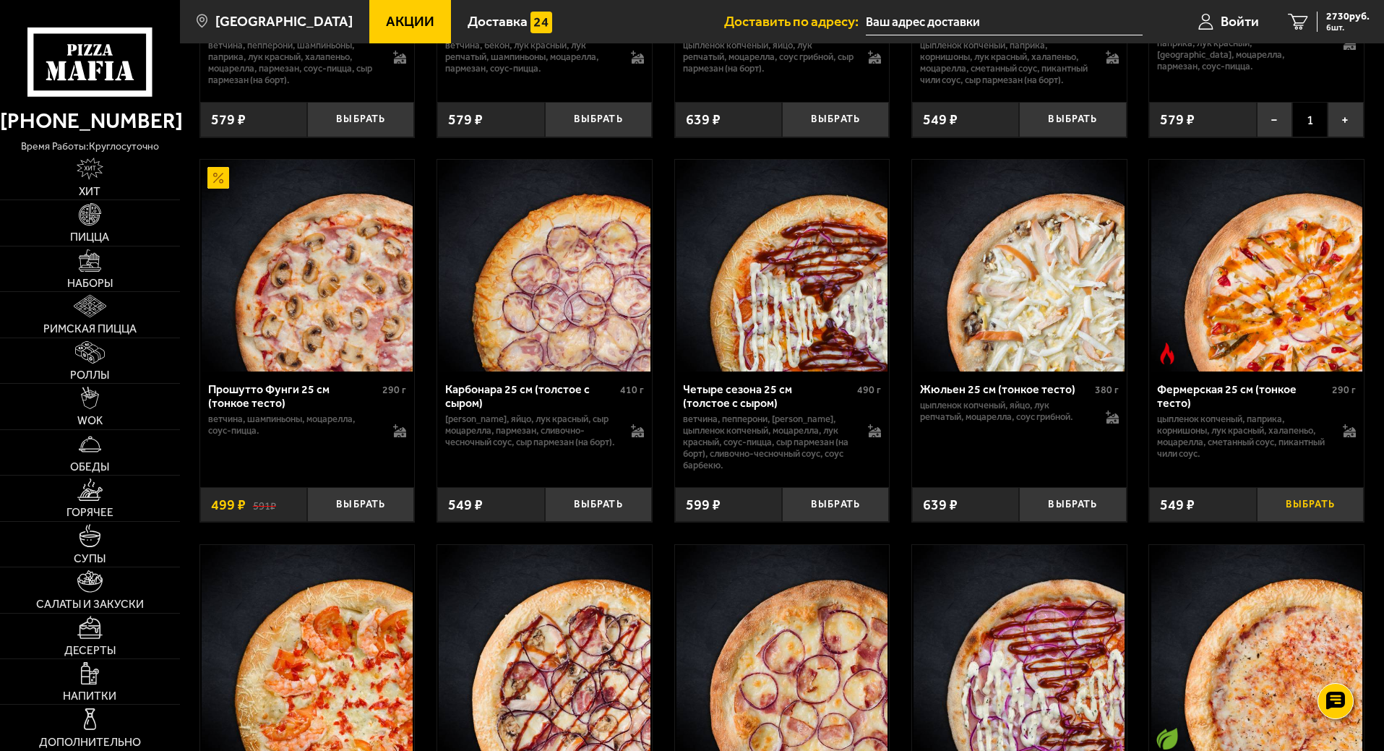
click at [1341, 522] on button "Выбрать" at bounding box center [1310, 504] width 107 height 35
click at [1338, 19] on span "3309 руб." at bounding box center [1347, 17] width 43 height 10
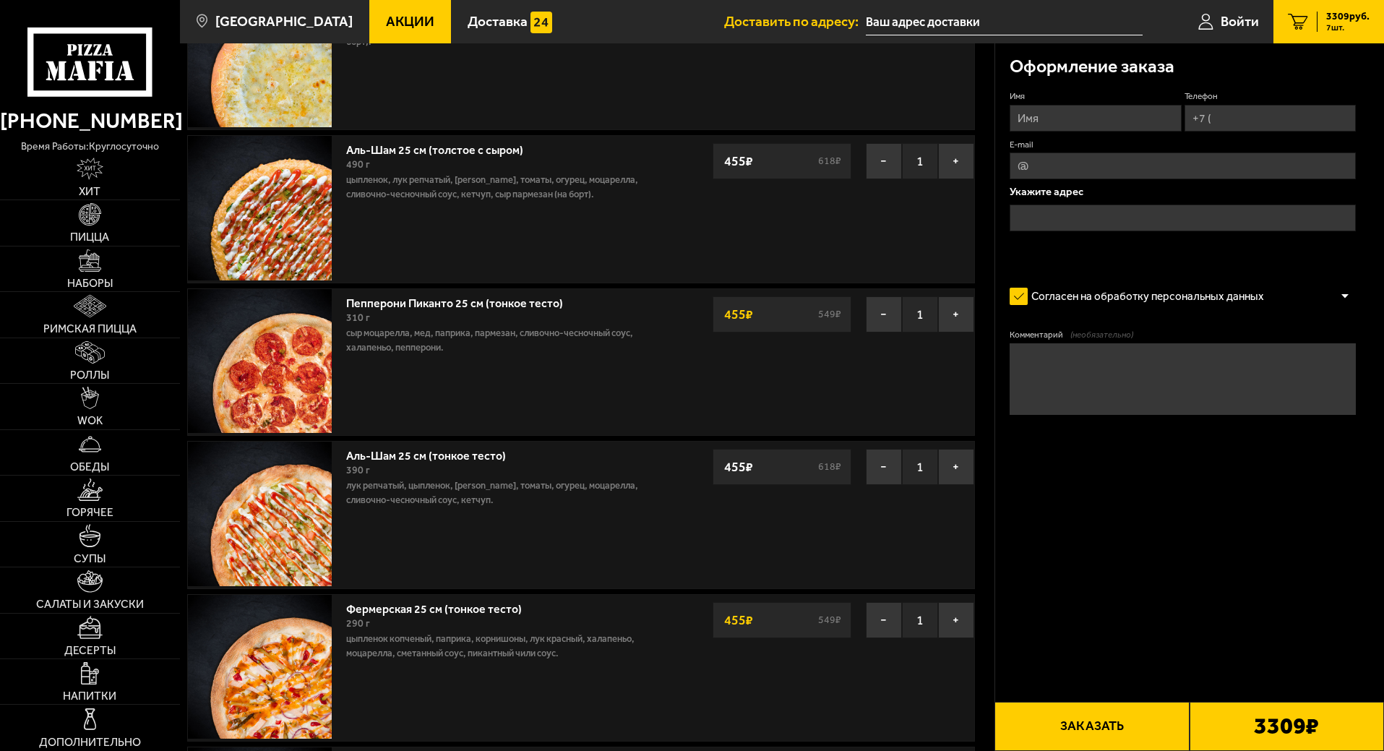
scroll to position [193, 0]
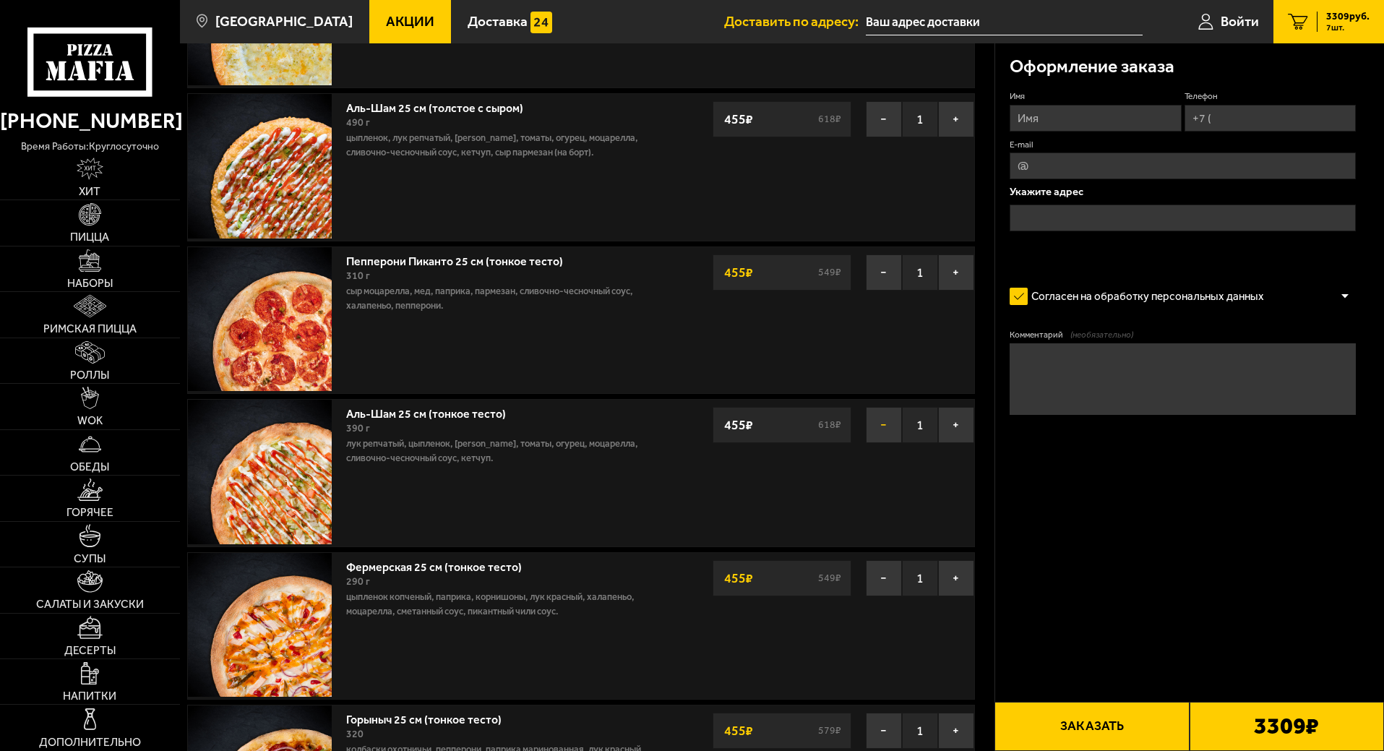
click at [882, 420] on button "−" at bounding box center [884, 425] width 36 height 36
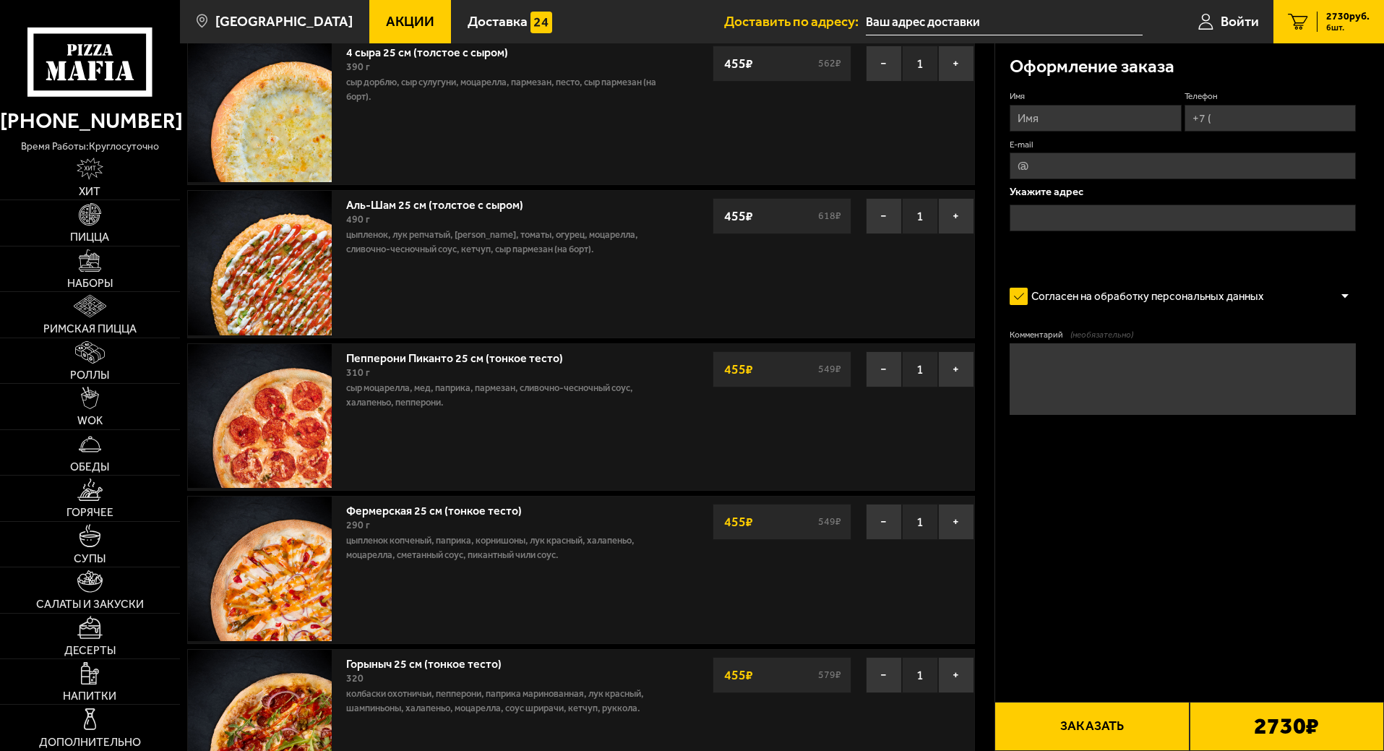
scroll to position [0, 0]
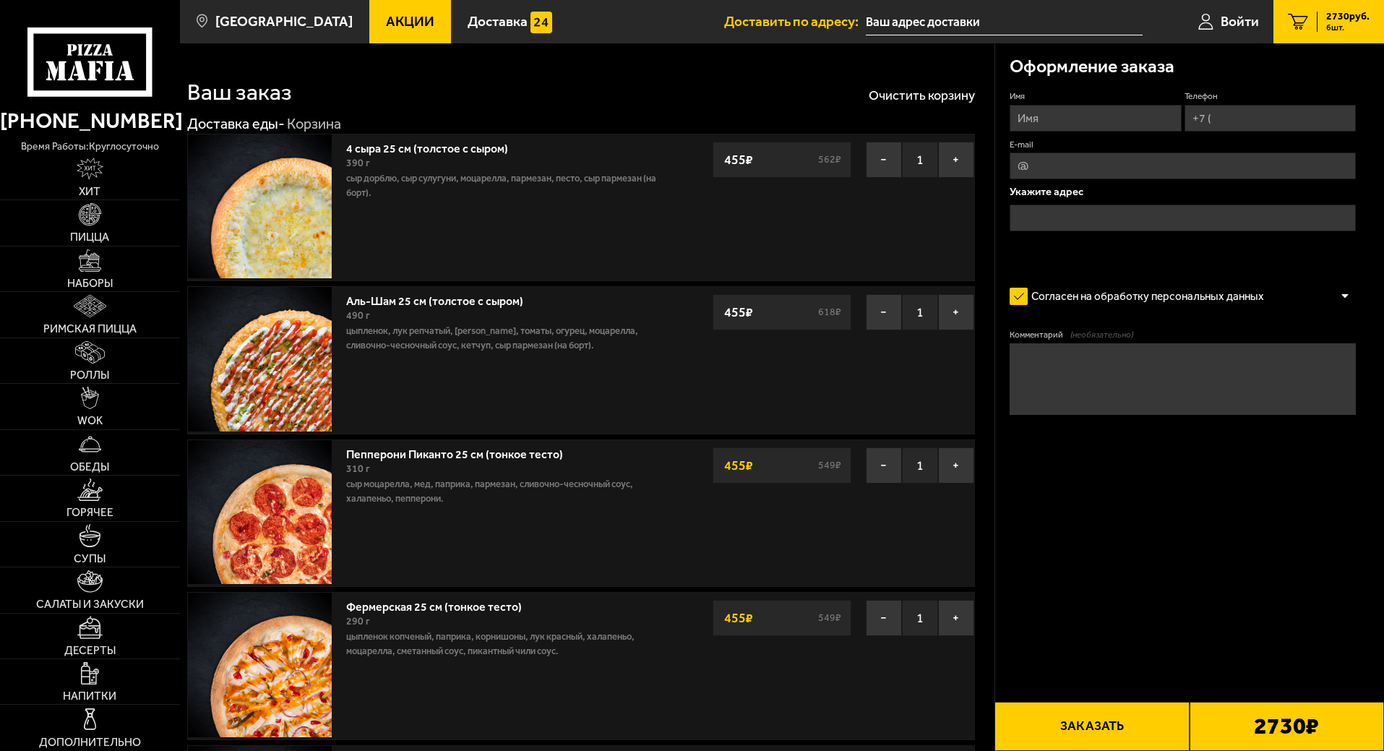
click at [410, 27] on span "Акции" at bounding box center [410, 21] width 48 height 14
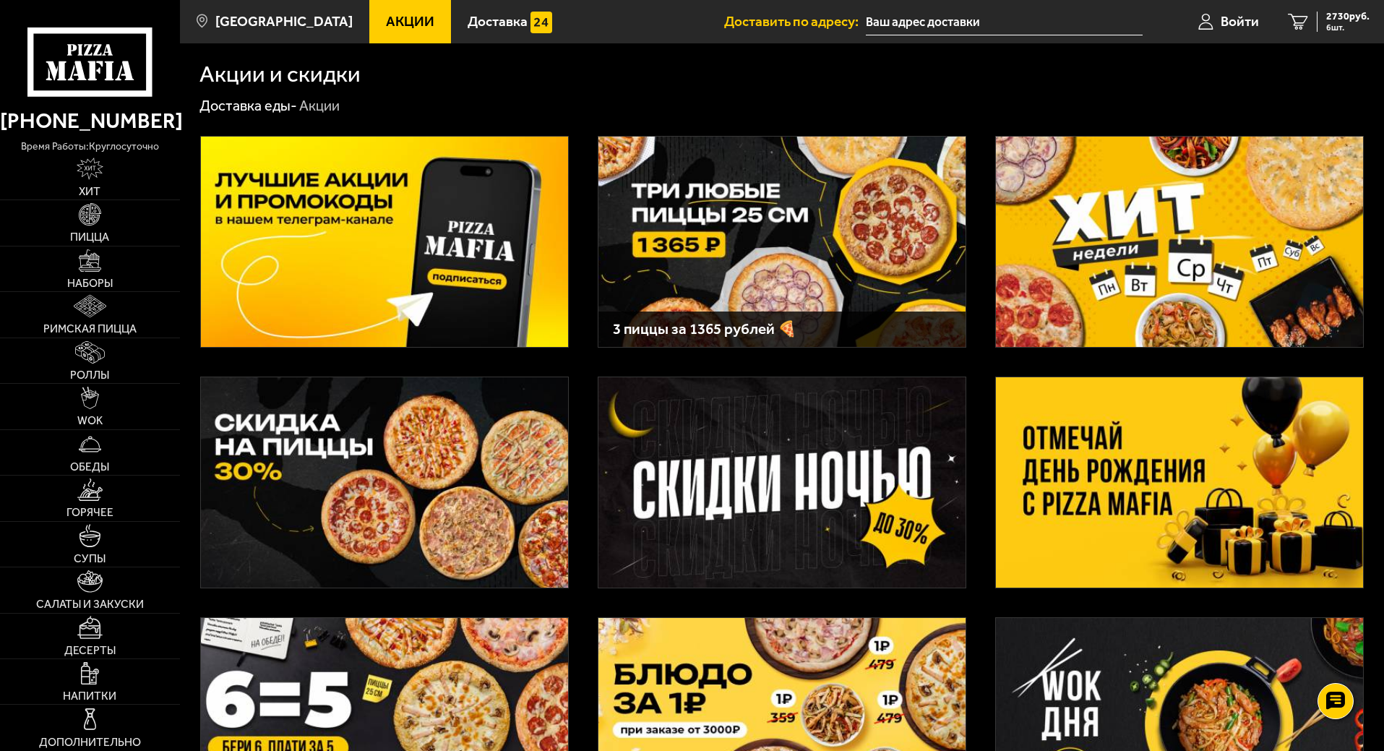
click at [813, 208] on img at bounding box center [781, 242] width 367 height 210
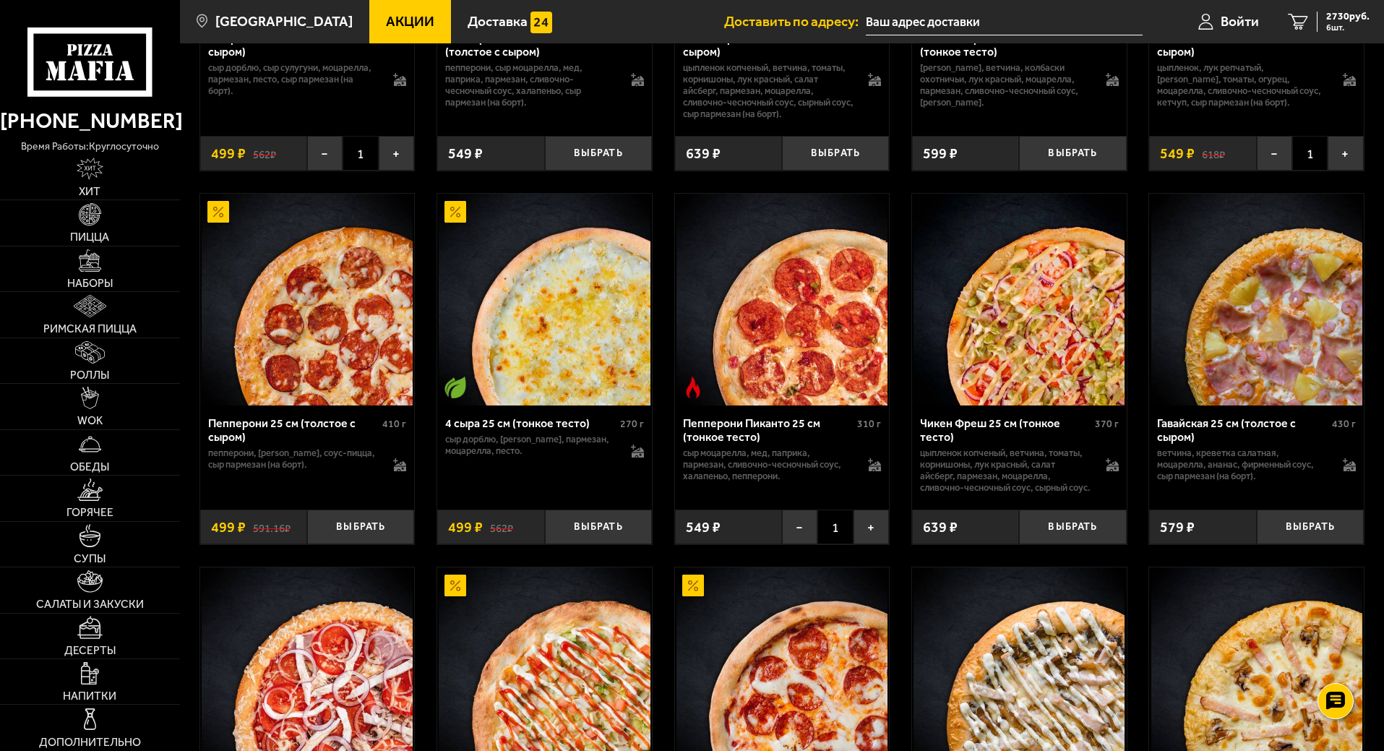
scroll to position [1541, 0]
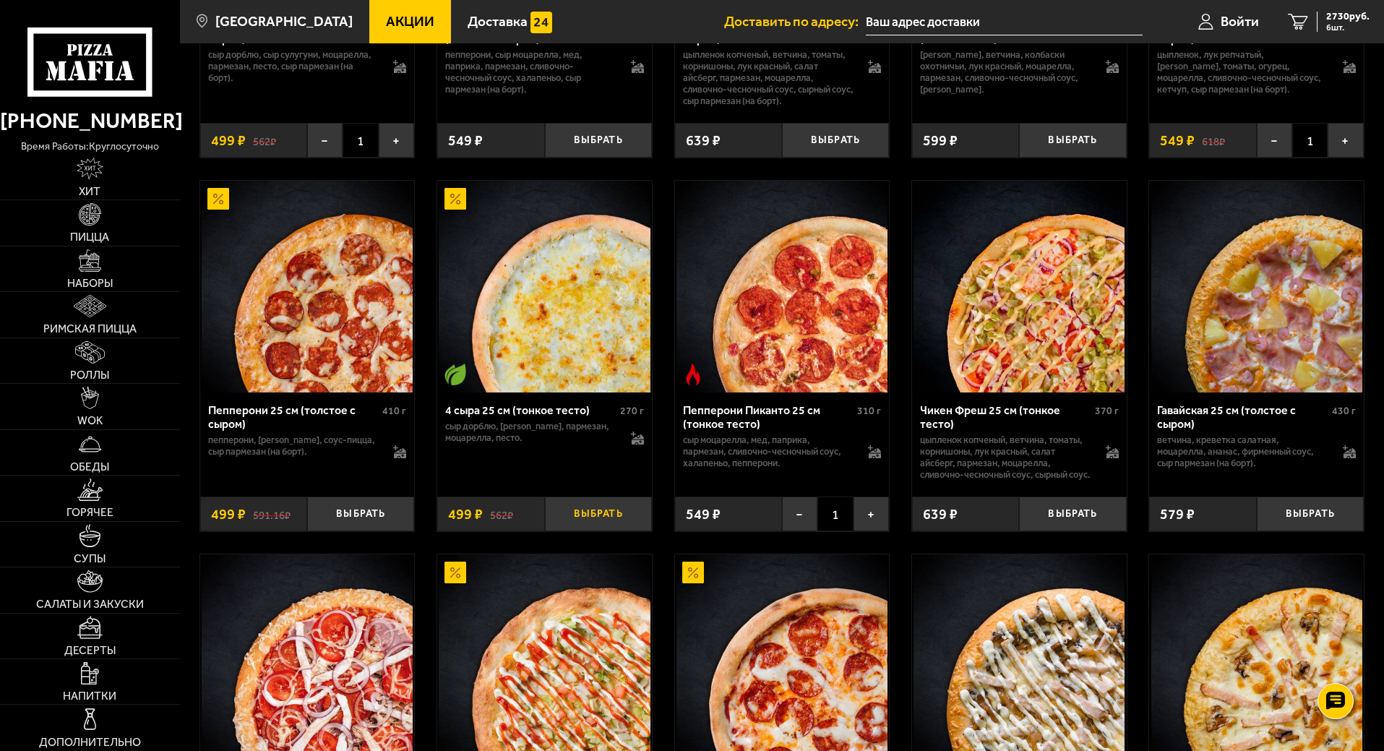
click at [588, 532] on button "Выбрать" at bounding box center [598, 513] width 107 height 35
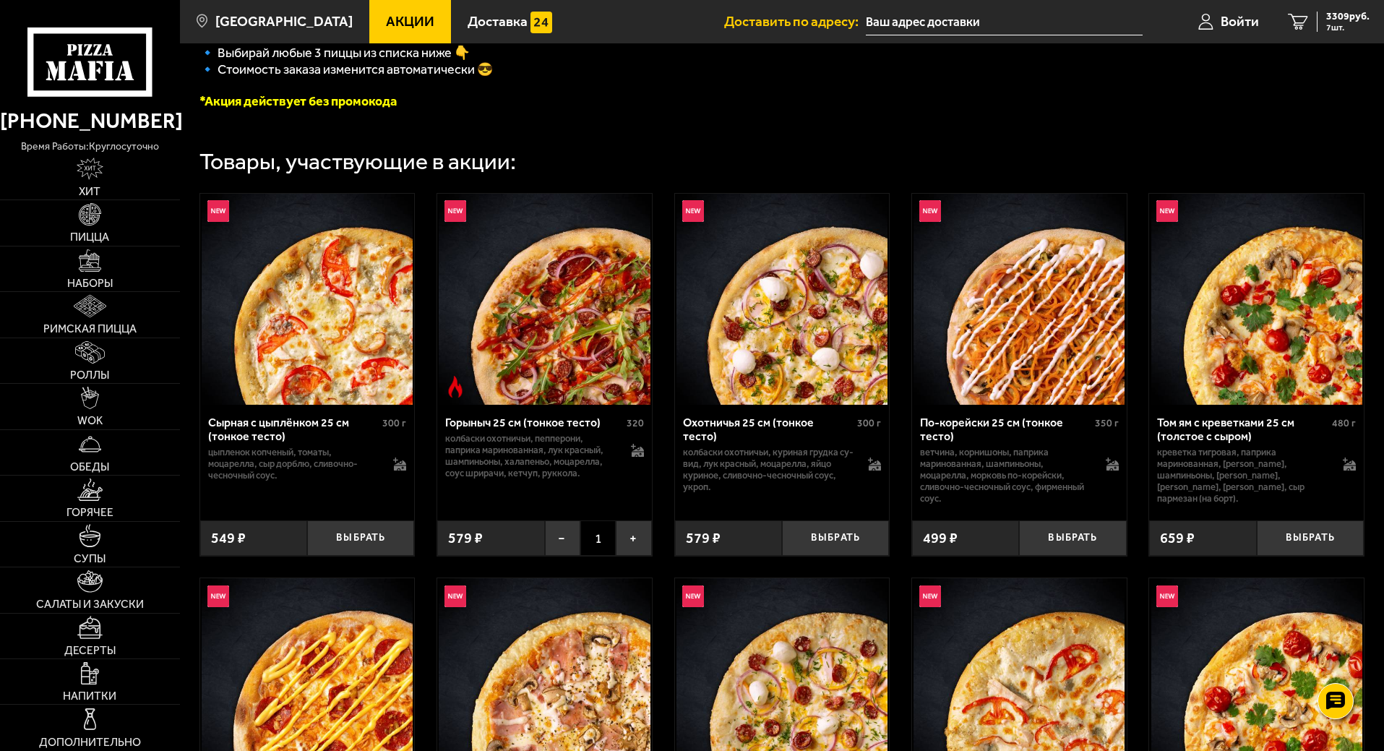
scroll to position [193, 0]
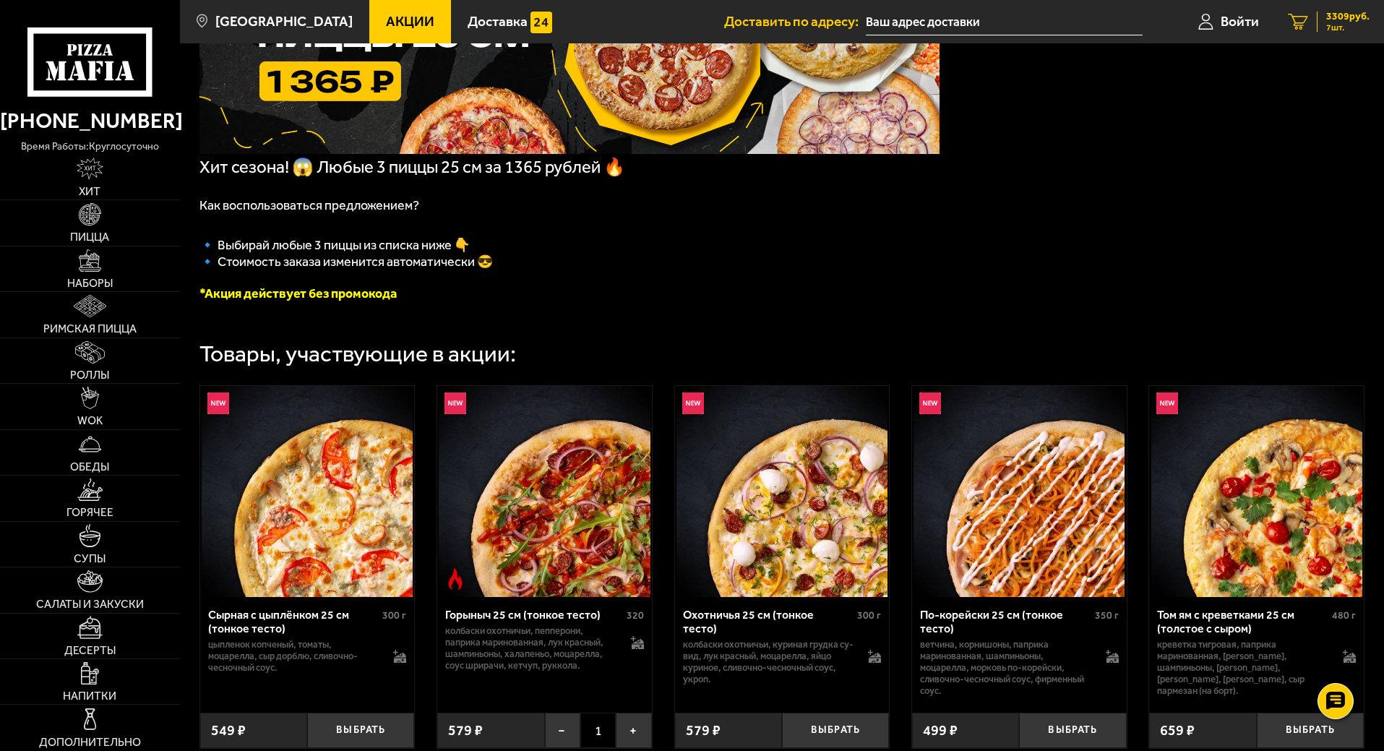
click at [1295, 31] on link "7 3309 руб. 7 шт." at bounding box center [1328, 21] width 111 height 43
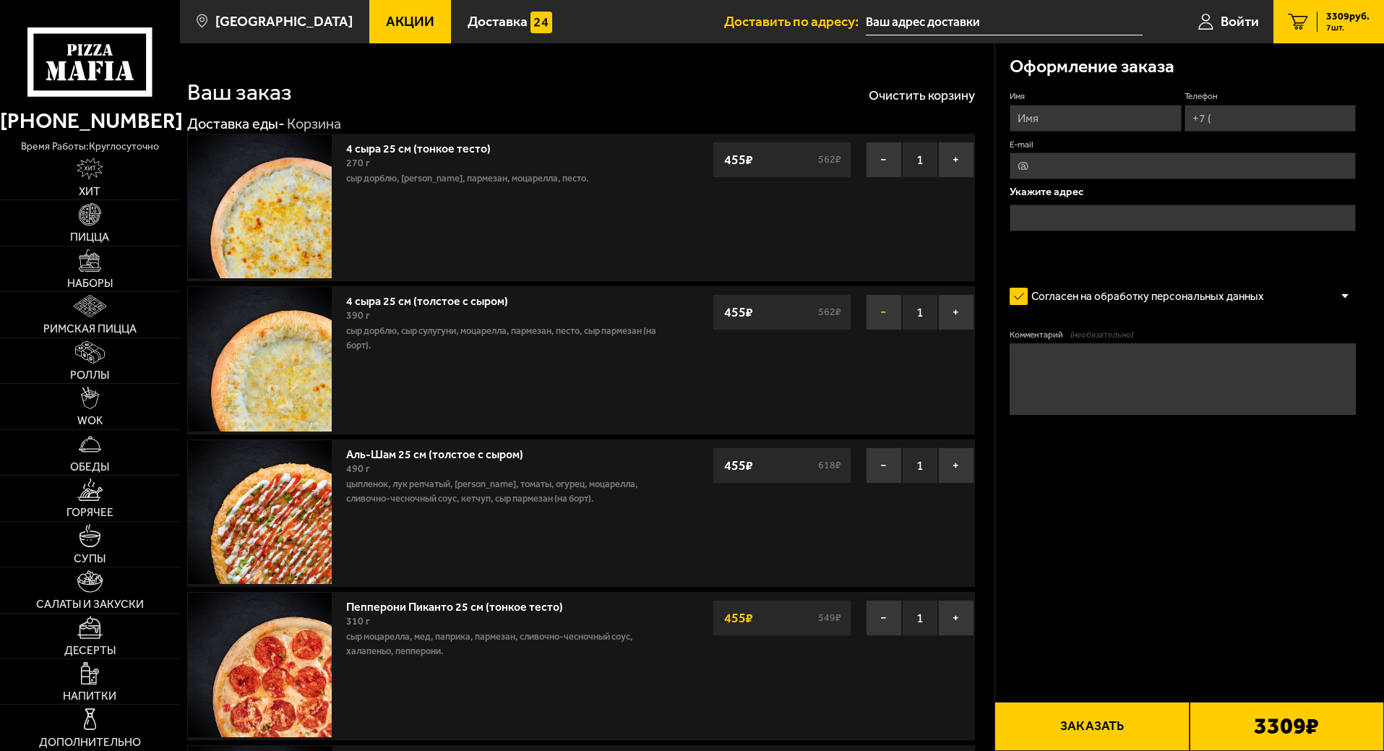
click at [890, 310] on button "−" at bounding box center [884, 312] width 36 height 36
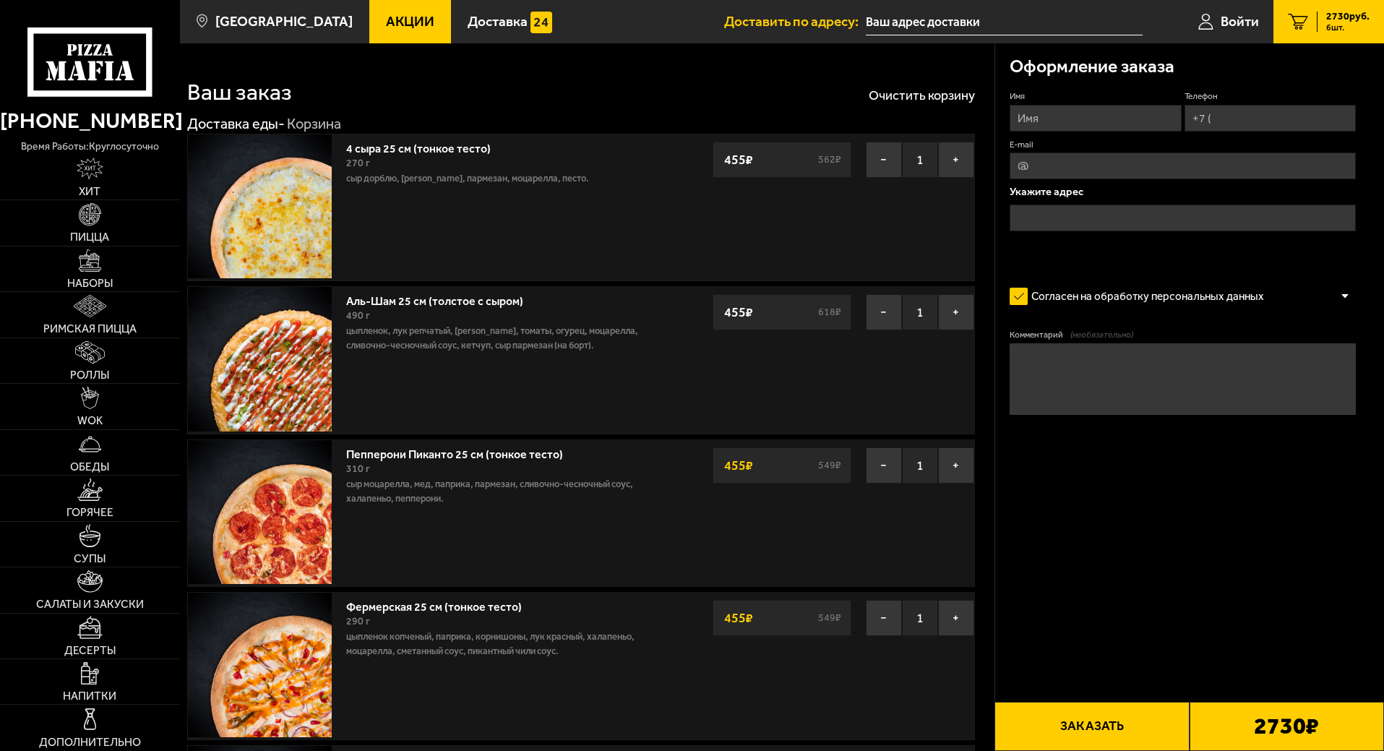
click at [1039, 120] on input "Имя" at bounding box center [1095, 118] width 171 height 27
type input "[PERSON_NAME]"
type input "[PHONE_NUMBER]"
type input "[EMAIL_ADDRESS][DOMAIN_NAME]"
click at [1064, 218] on input "text" at bounding box center [1183, 218] width 346 height 27
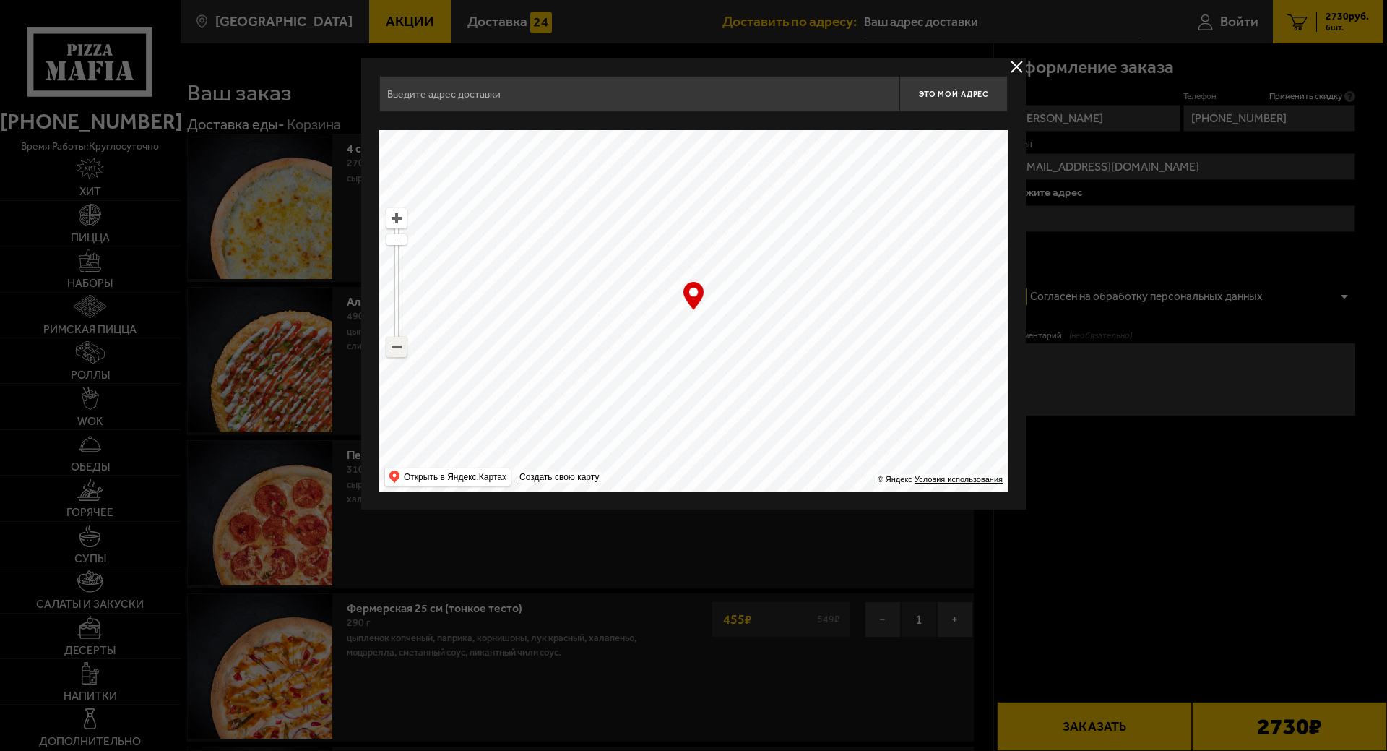
click at [398, 346] on ymaps at bounding box center [396, 346] width 19 height 19
drag, startPoint x: 688, startPoint y: 418, endPoint x: 637, endPoint y: 277, distance: 150.4
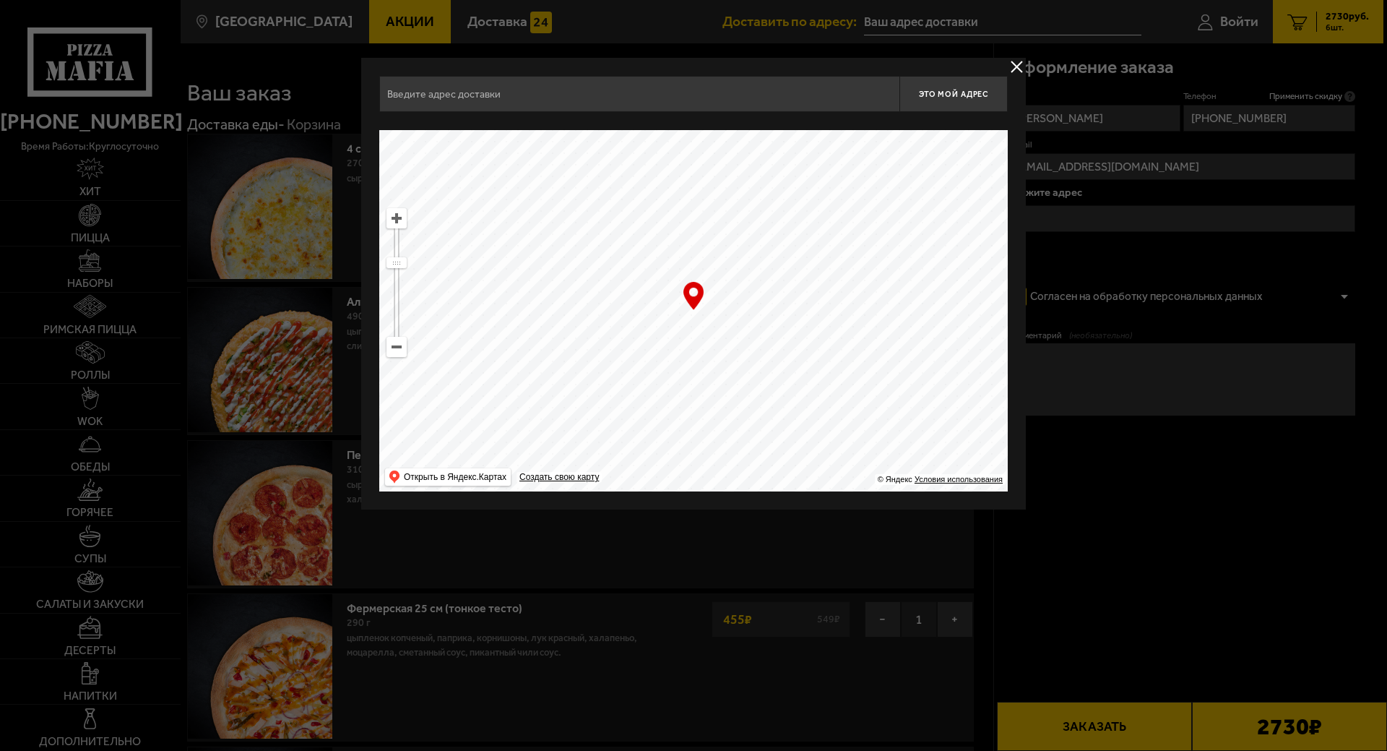
click at [637, 277] on ymaps at bounding box center [693, 310] width 629 height 361
drag, startPoint x: 605, startPoint y: 258, endPoint x: 622, endPoint y: 304, distance: 48.7
click at [622, 304] on ymaps at bounding box center [693, 310] width 629 height 361
click at [401, 222] on ymaps at bounding box center [396, 218] width 19 height 19
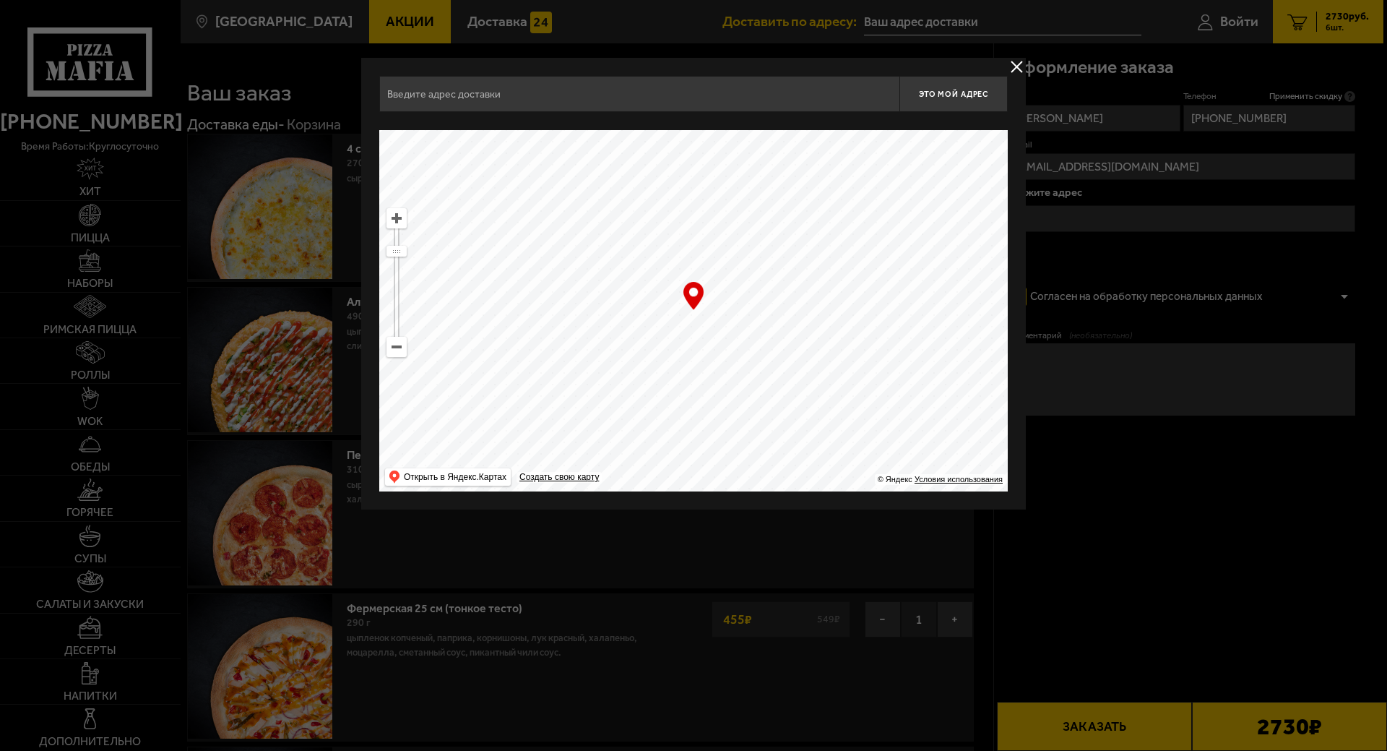
drag, startPoint x: 481, startPoint y: 267, endPoint x: 654, endPoint y: 333, distance: 185.5
click at [654, 333] on ymaps at bounding box center [693, 310] width 629 height 361
type input "[STREET_ADDRESS]"
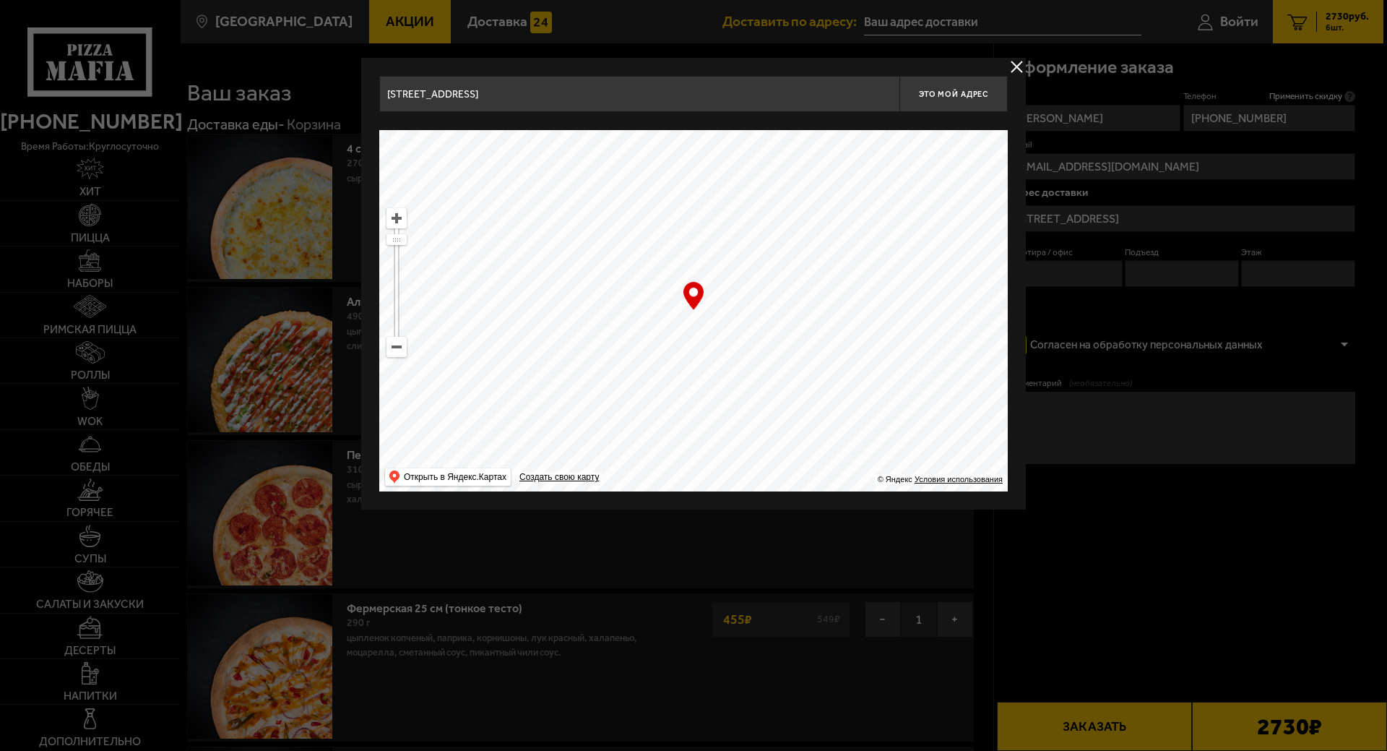
click at [395, 220] on ymaps at bounding box center [396, 218] width 19 height 19
drag, startPoint x: 571, startPoint y: 238, endPoint x: 725, endPoint y: 519, distance: 320.5
type input "[STREET_ADDRESS]"
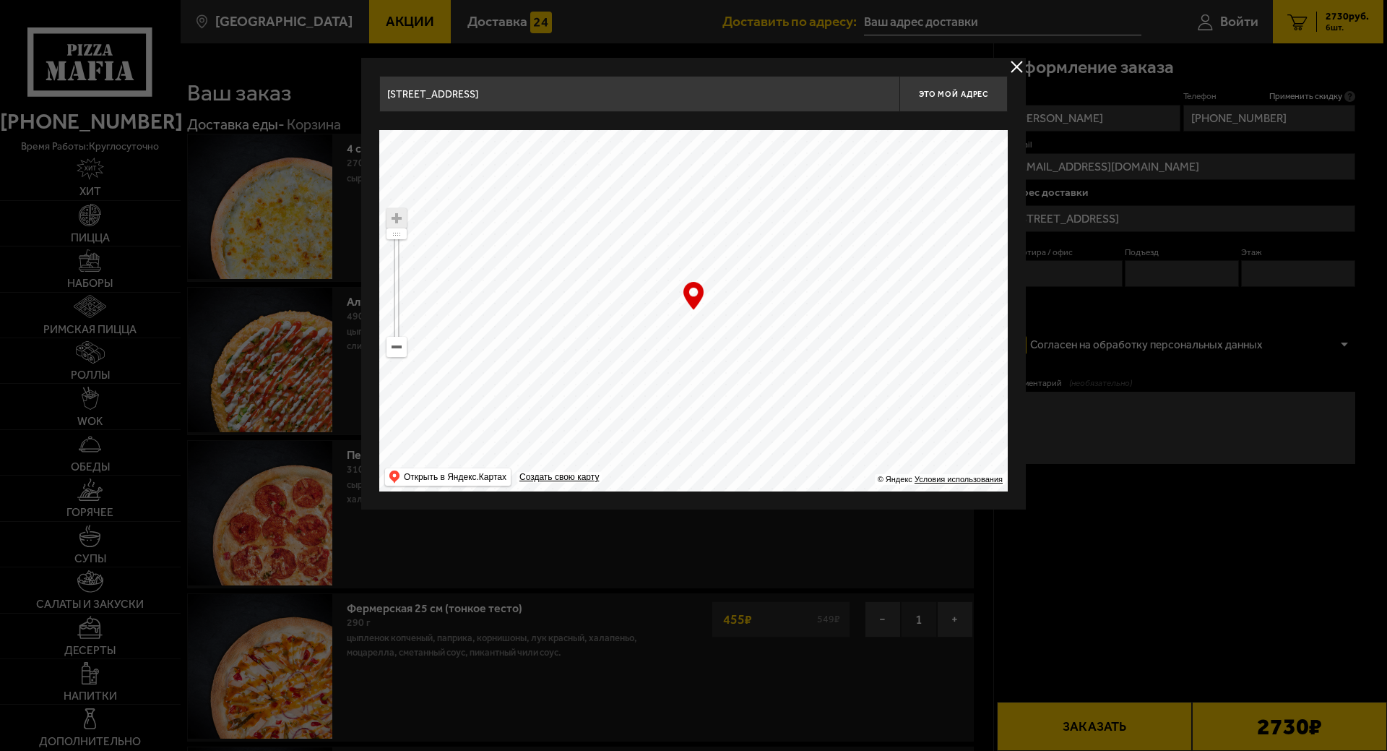
drag, startPoint x: 582, startPoint y: 264, endPoint x: 984, endPoint y: 376, distance: 416.6
click at [984, 376] on ymaps at bounding box center [693, 310] width 629 height 361
type input "[STREET_ADDRESS]"
drag, startPoint x: 791, startPoint y: 238, endPoint x: 792, endPoint y: 334, distance: 95.4
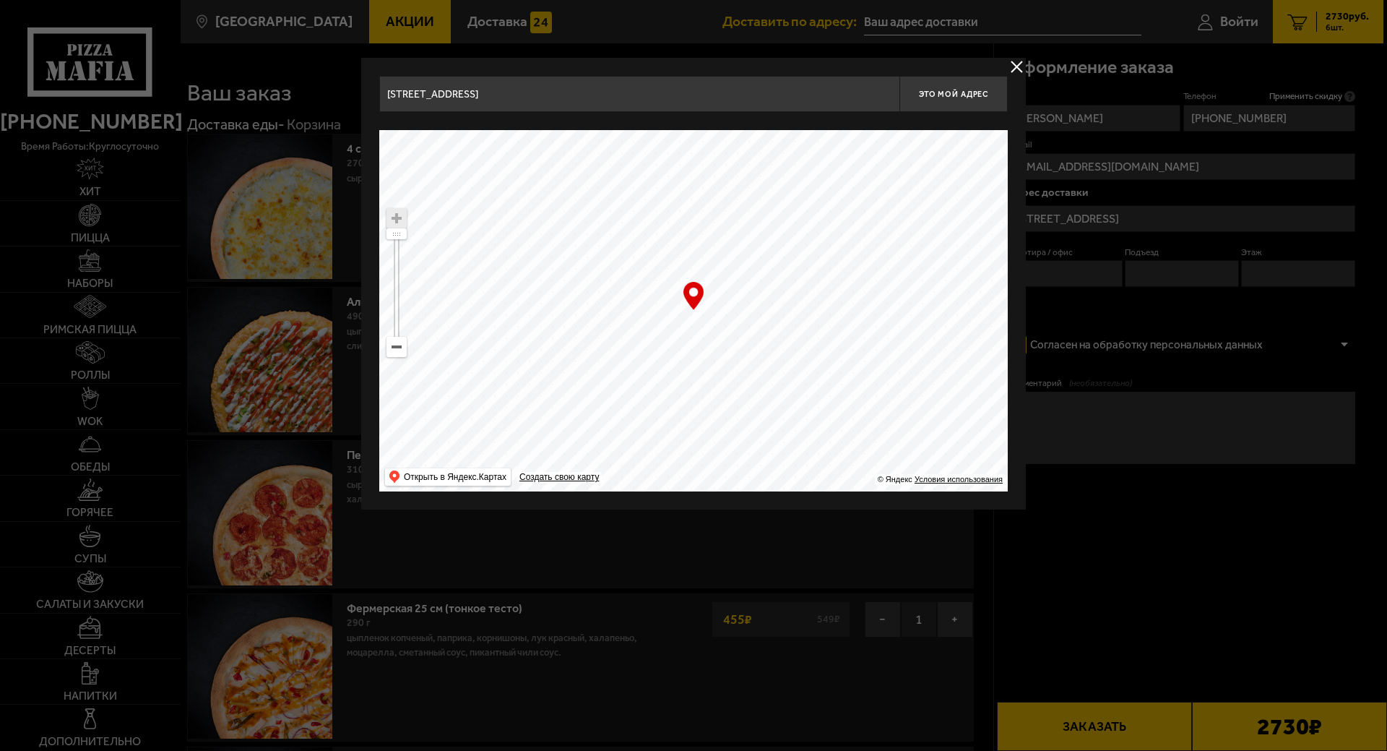
click at [792, 334] on ymaps at bounding box center [693, 310] width 629 height 361
drag, startPoint x: 944, startPoint y: 345, endPoint x: 796, endPoint y: 387, distance: 153.5
click at [796, 387] on ymaps at bounding box center [693, 310] width 629 height 361
drag, startPoint x: 546, startPoint y: 240, endPoint x: 846, endPoint y: 399, distance: 339.4
click at [846, 399] on ymaps at bounding box center [693, 310] width 629 height 361
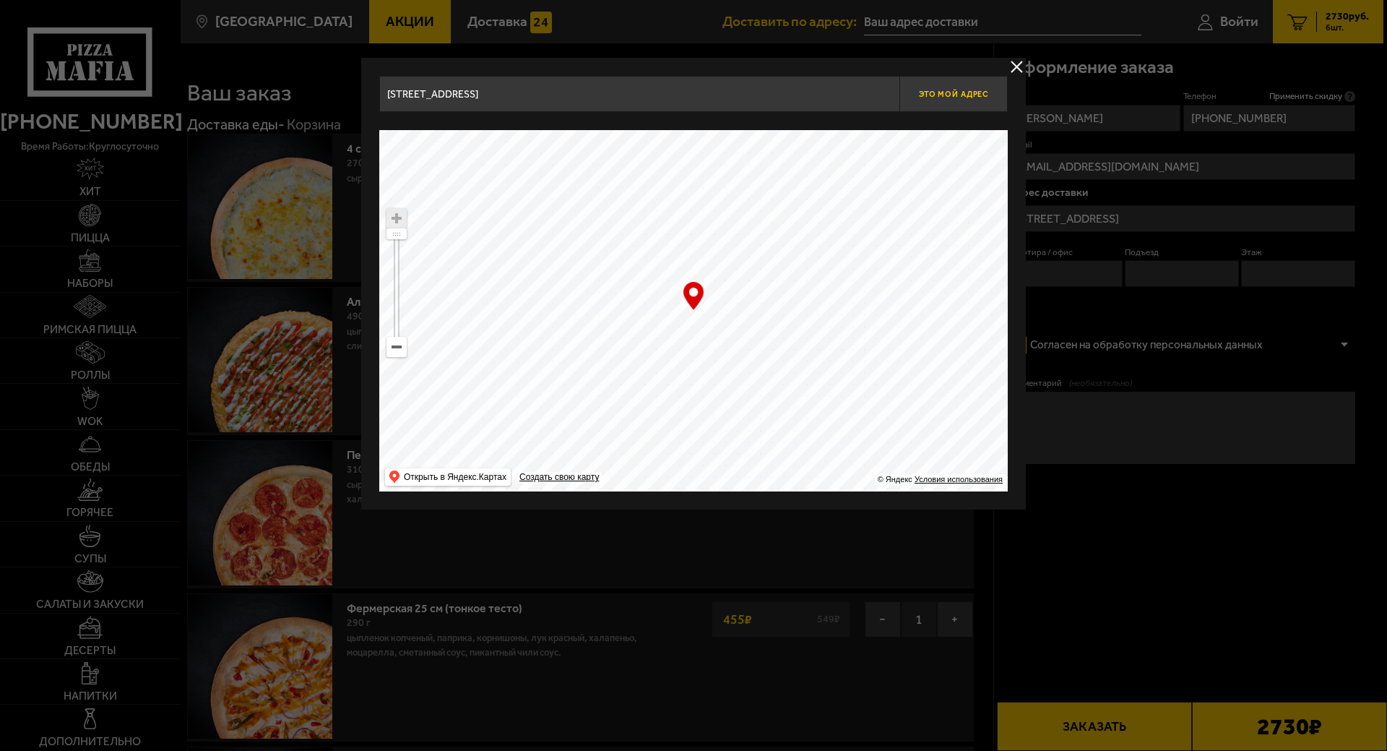
drag, startPoint x: 464, startPoint y: 319, endPoint x: 921, endPoint y: 79, distance: 516.9
click at [921, 79] on div "[STREET_ADDRESS] Это мой адрес Найдите адрес перетащив карту … © Яндекс Условия…" at bounding box center [693, 284] width 629 height 416
type input "[STREET_ADDRESS]"
drag, startPoint x: 792, startPoint y: 413, endPoint x: 750, endPoint y: 218, distance: 200.3
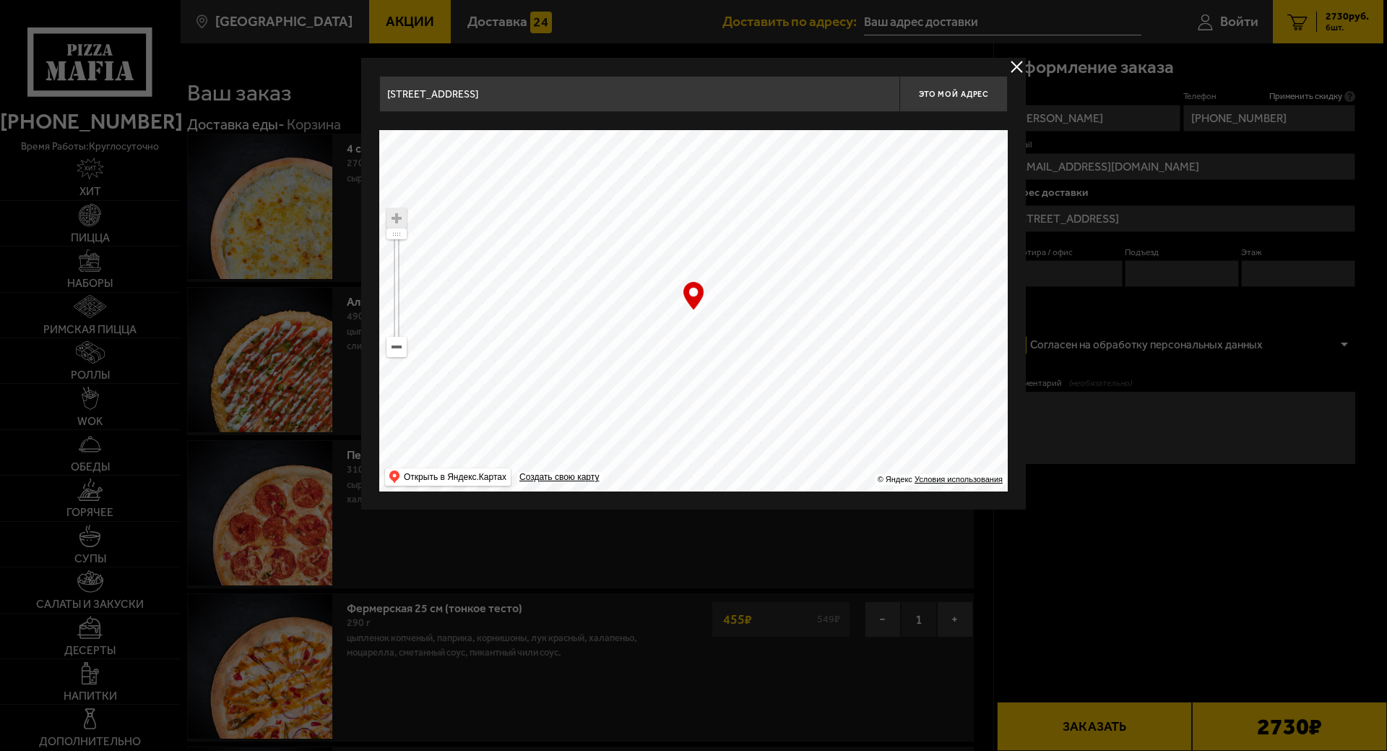
click at [753, 223] on ymaps at bounding box center [693, 310] width 629 height 361
type input "[STREET_ADDRESS]"
drag, startPoint x: 726, startPoint y: 389, endPoint x: 887, endPoint y: 443, distance: 170.0
click at [887, 443] on ymaps at bounding box center [693, 310] width 629 height 361
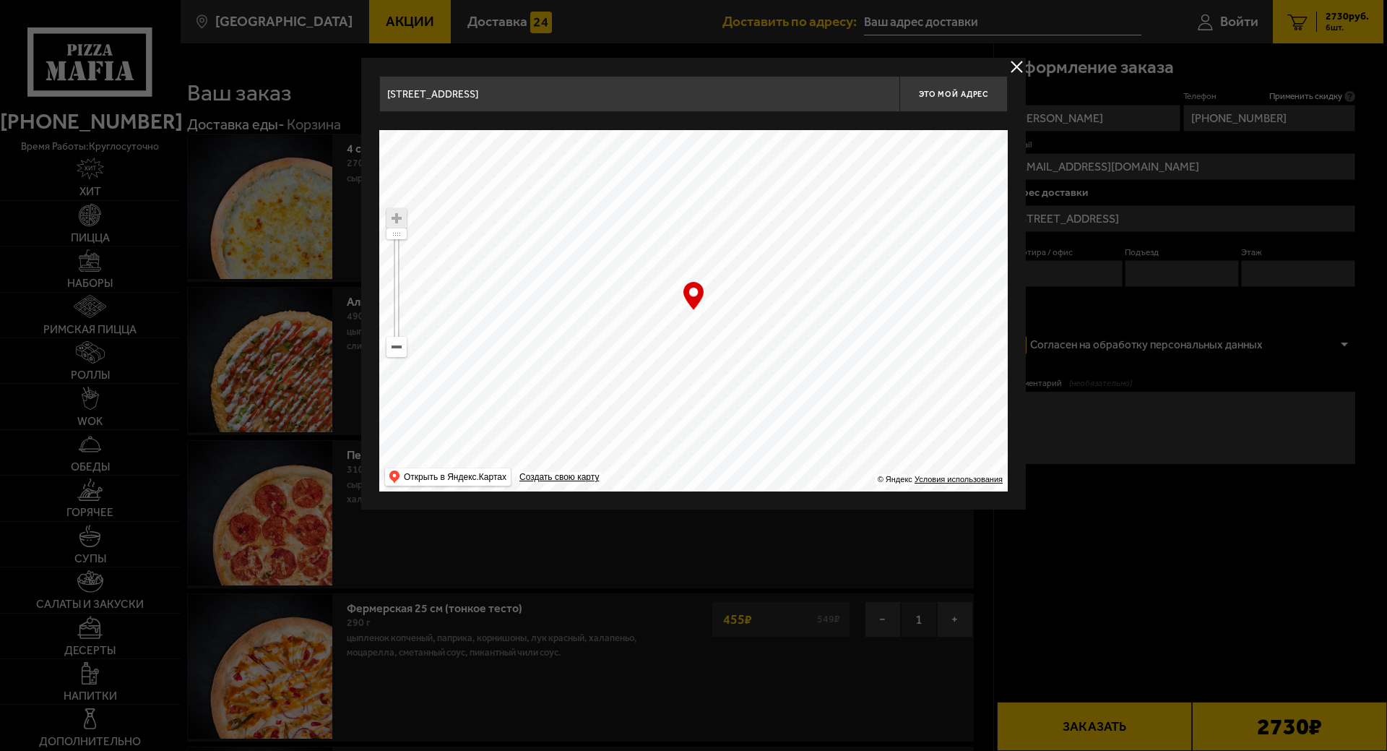
type input "[STREET_ADDRESS]"
click at [1358, 311] on div at bounding box center [693, 375] width 1387 height 751
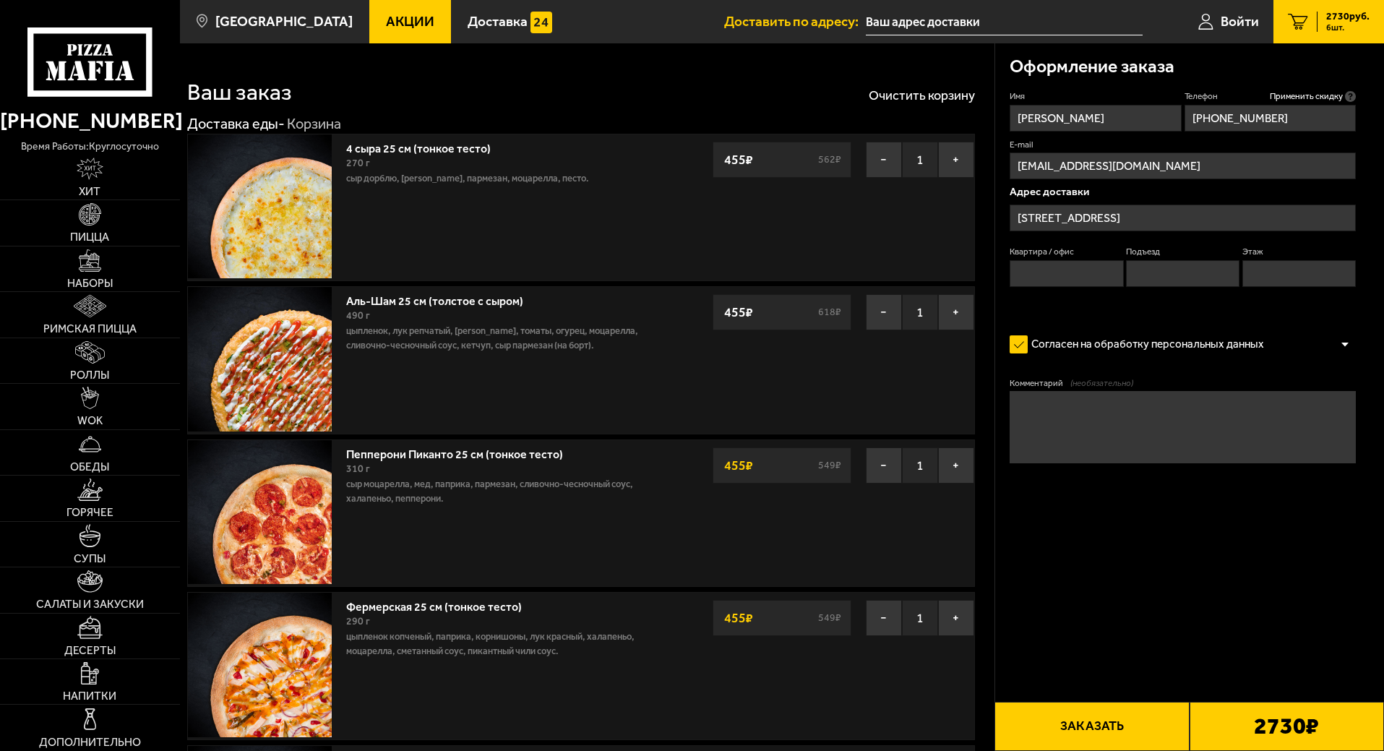
click at [1071, 272] on input "Квартира / офис" at bounding box center [1066, 273] width 113 height 27
type input "535"
click at [1296, 269] on input "Этаж" at bounding box center [1298, 273] width 113 height 27
click at [1089, 421] on textarea "Комментарий (необязательно)" at bounding box center [1183, 427] width 346 height 72
type textarea "Звоните"
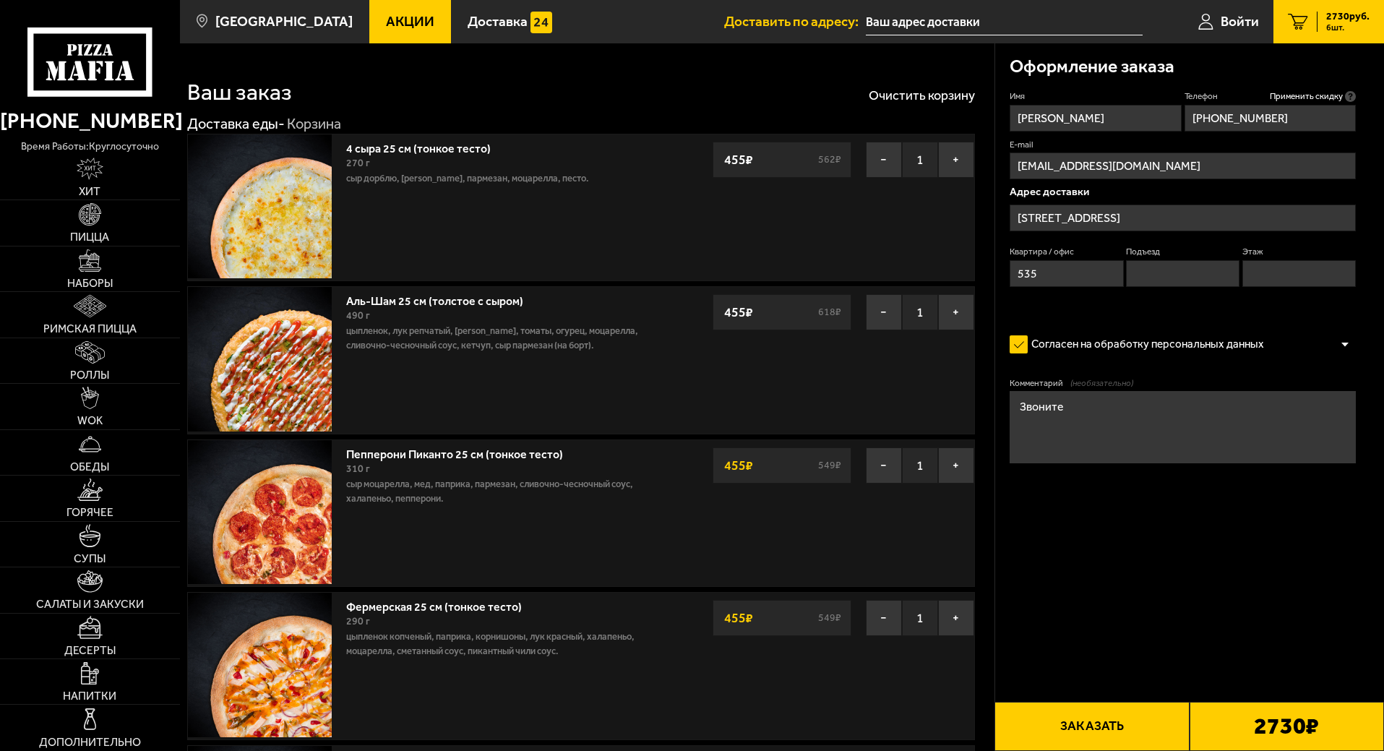
click at [386, 16] on span "Акции" at bounding box center [410, 21] width 48 height 14
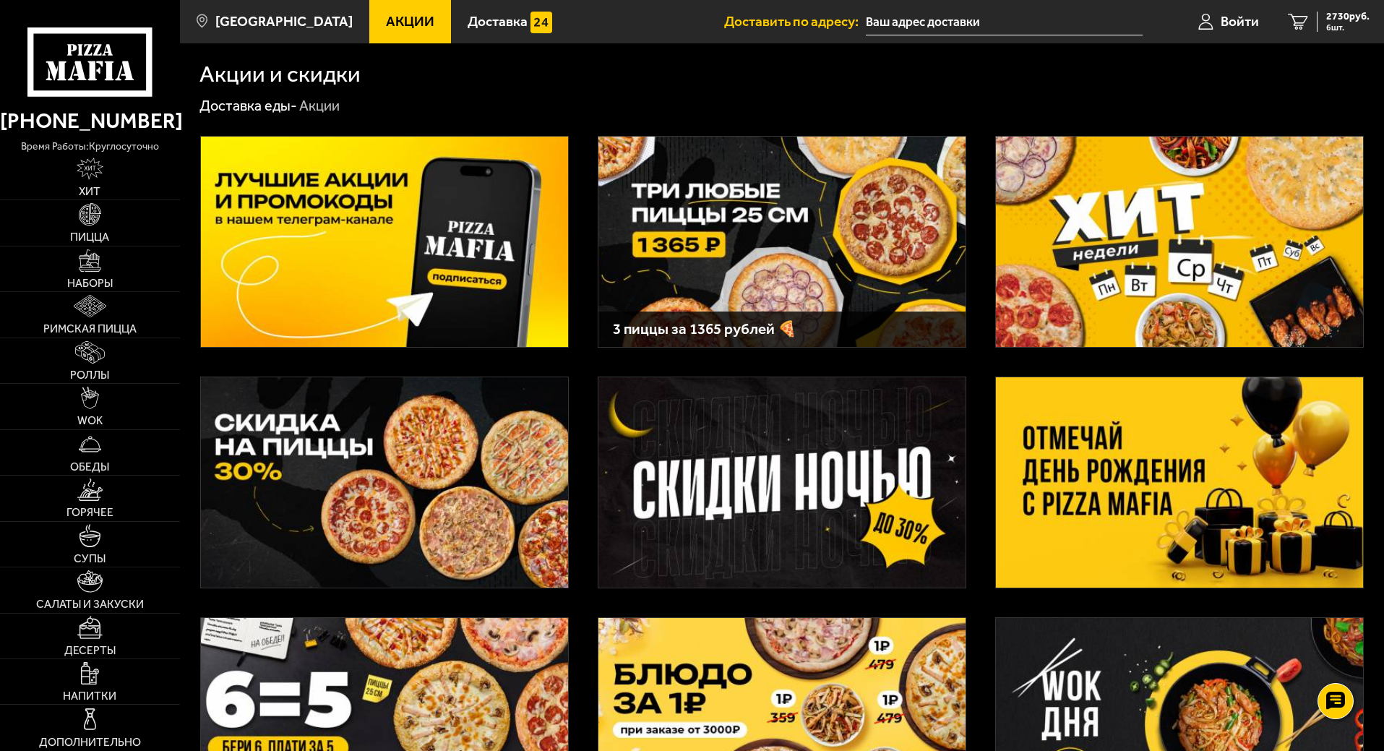
click at [334, 489] on img at bounding box center [384, 482] width 367 height 210
click at [801, 236] on img at bounding box center [781, 242] width 367 height 210
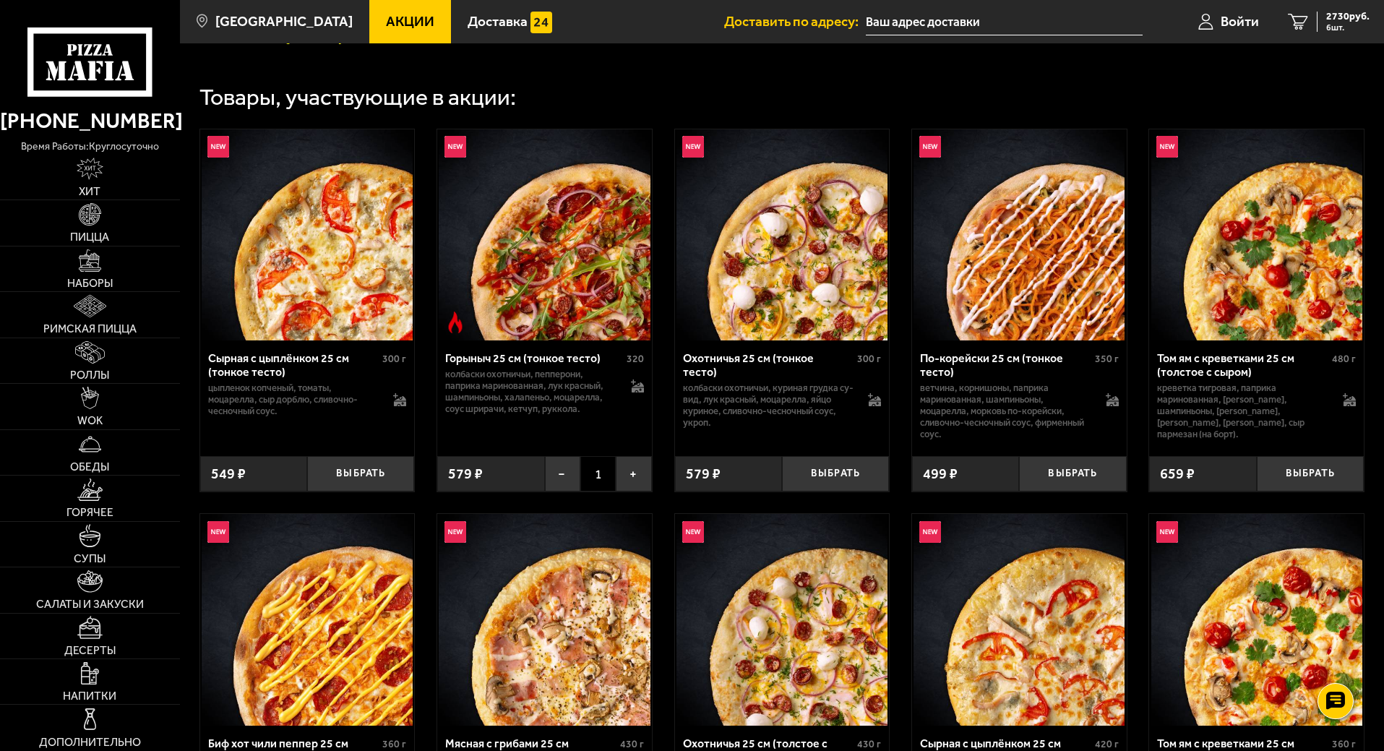
scroll to position [482, 0]
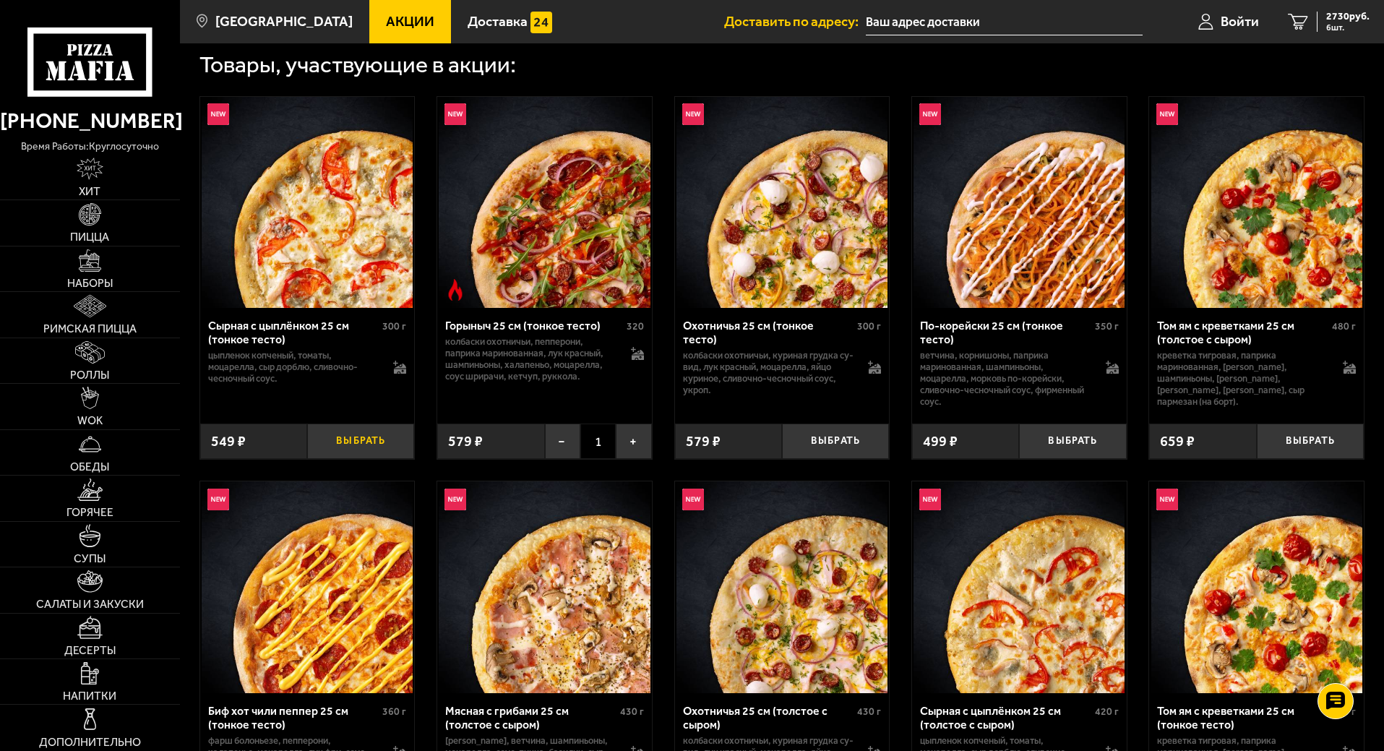
click at [365, 444] on button "Выбрать" at bounding box center [360, 440] width 107 height 35
click at [1333, 28] on span "7 шт." at bounding box center [1347, 27] width 43 height 9
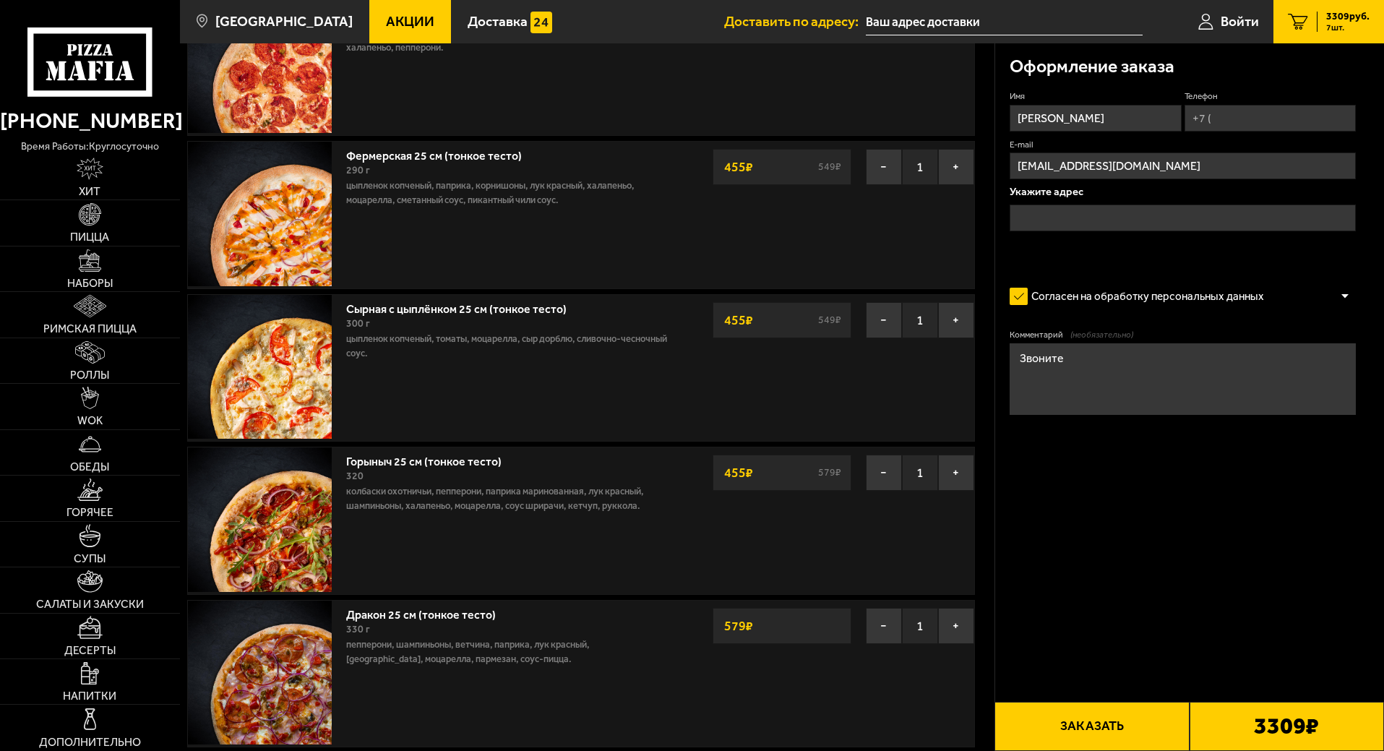
scroll to position [482, 0]
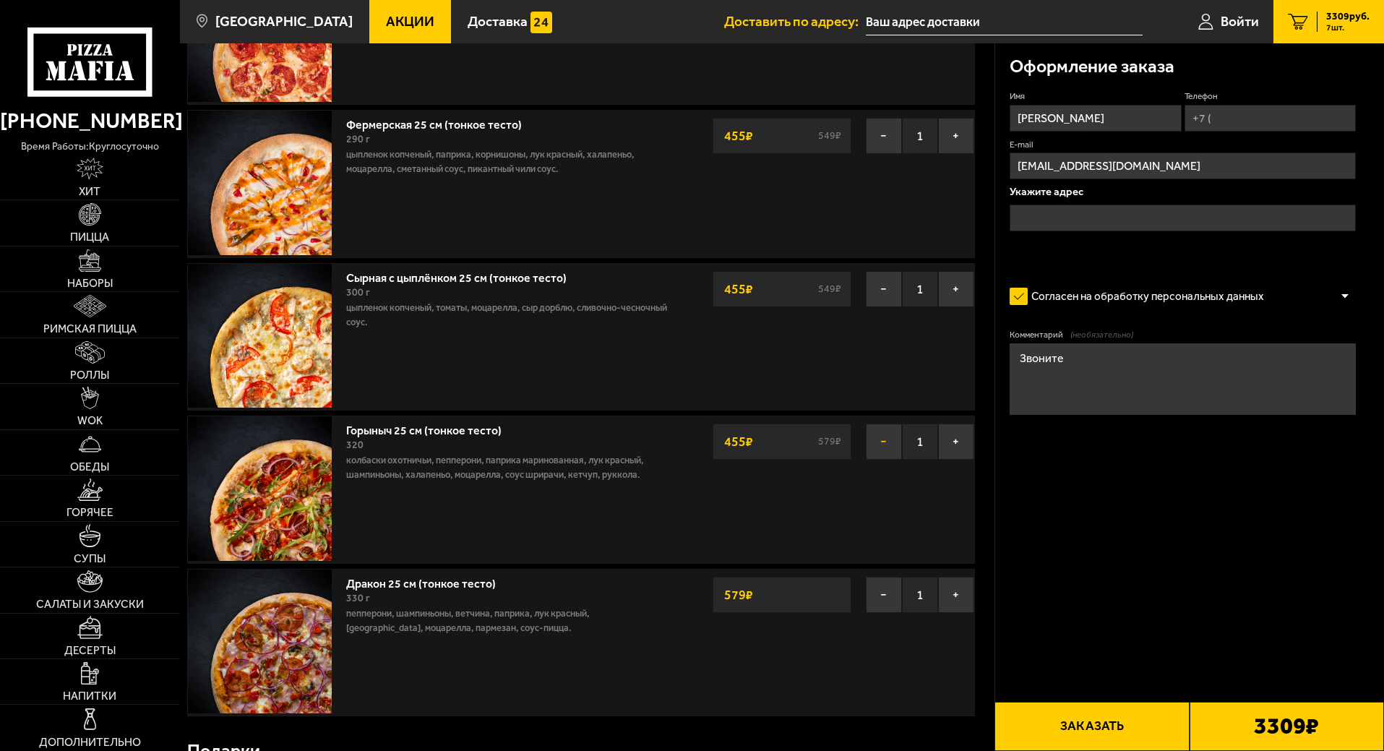
click at [876, 440] on button "−" at bounding box center [884, 441] width 36 height 36
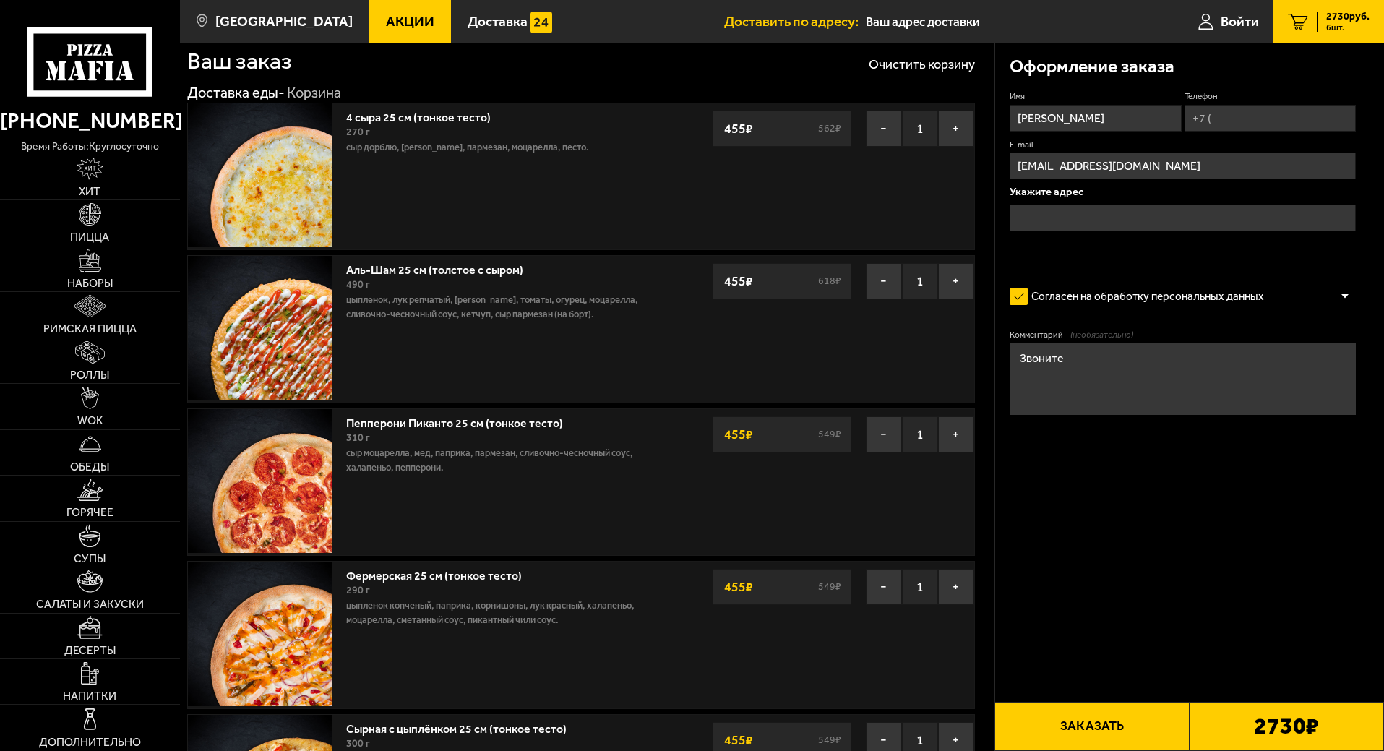
scroll to position [0, 0]
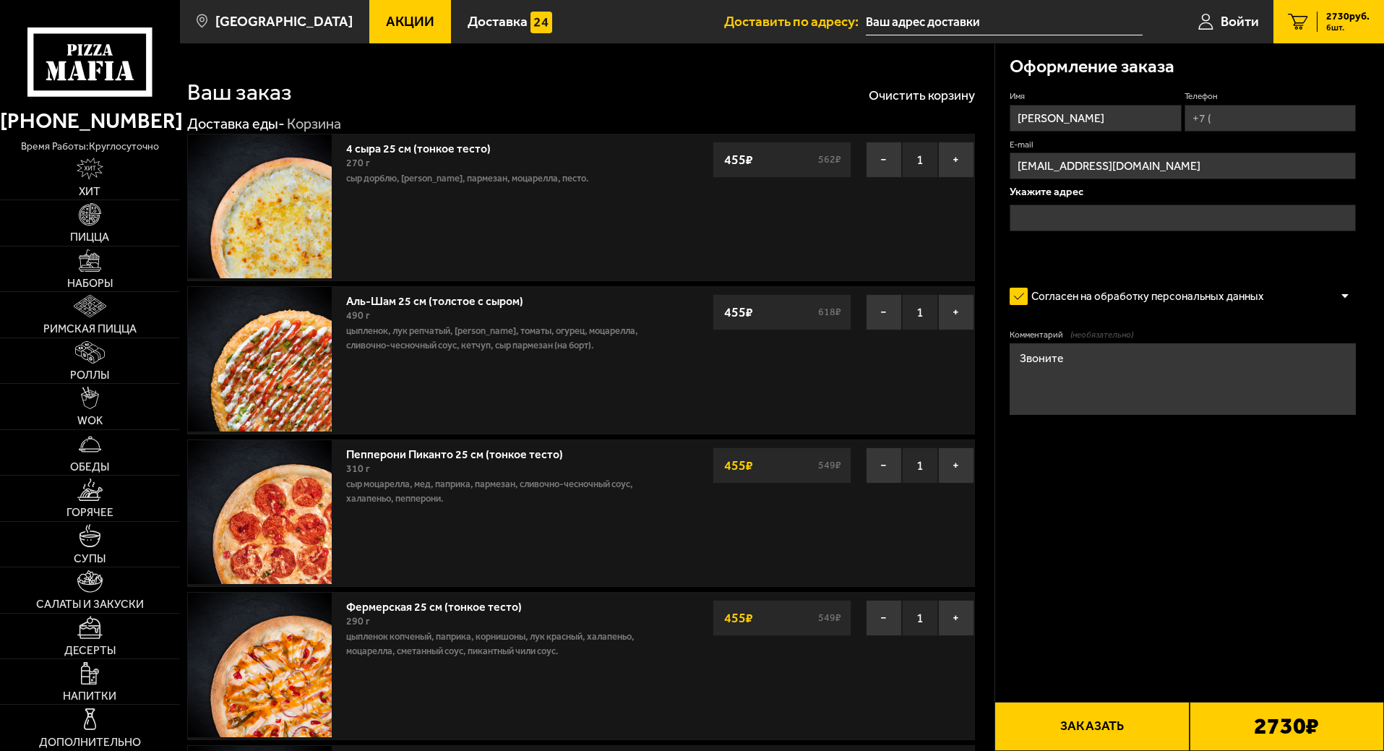
click at [1106, 214] on input "text" at bounding box center [1183, 218] width 346 height 27
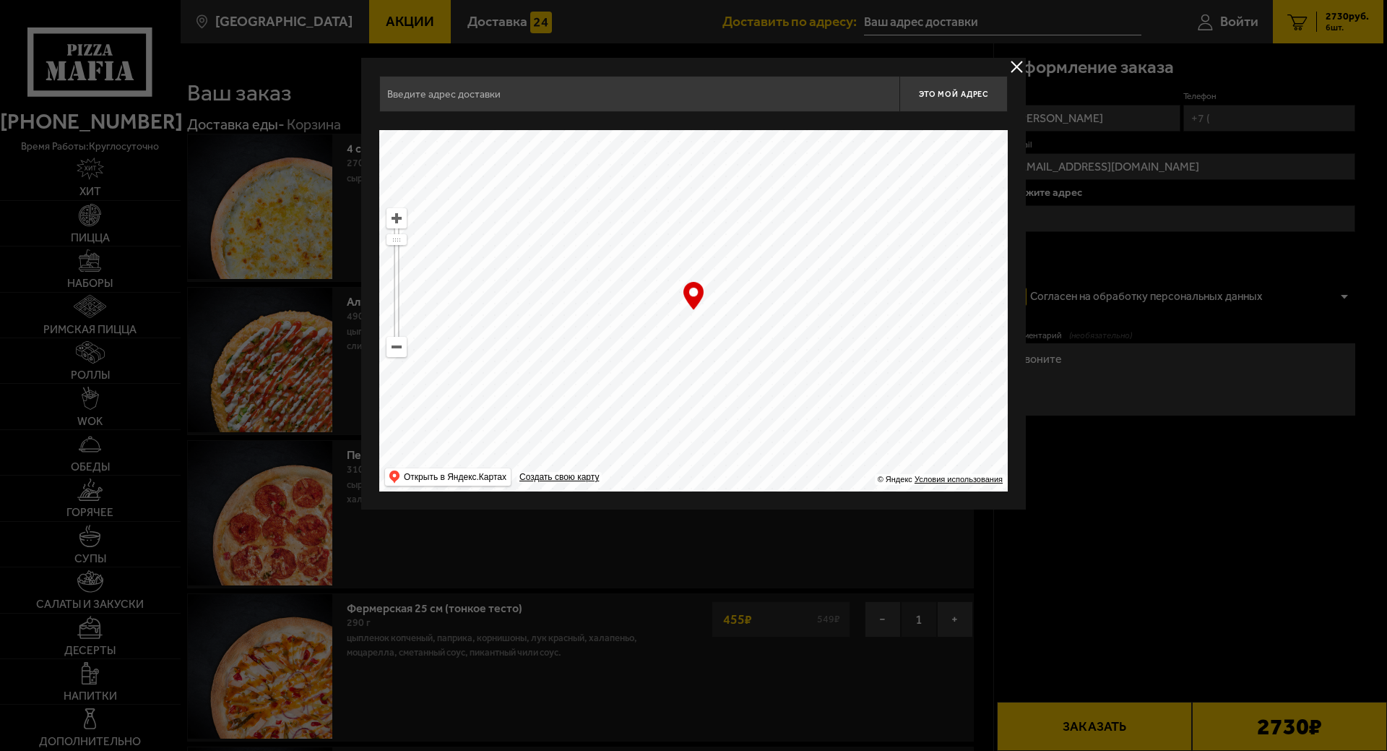
click at [1010, 72] on button "delivery type" at bounding box center [1017, 67] width 18 height 18
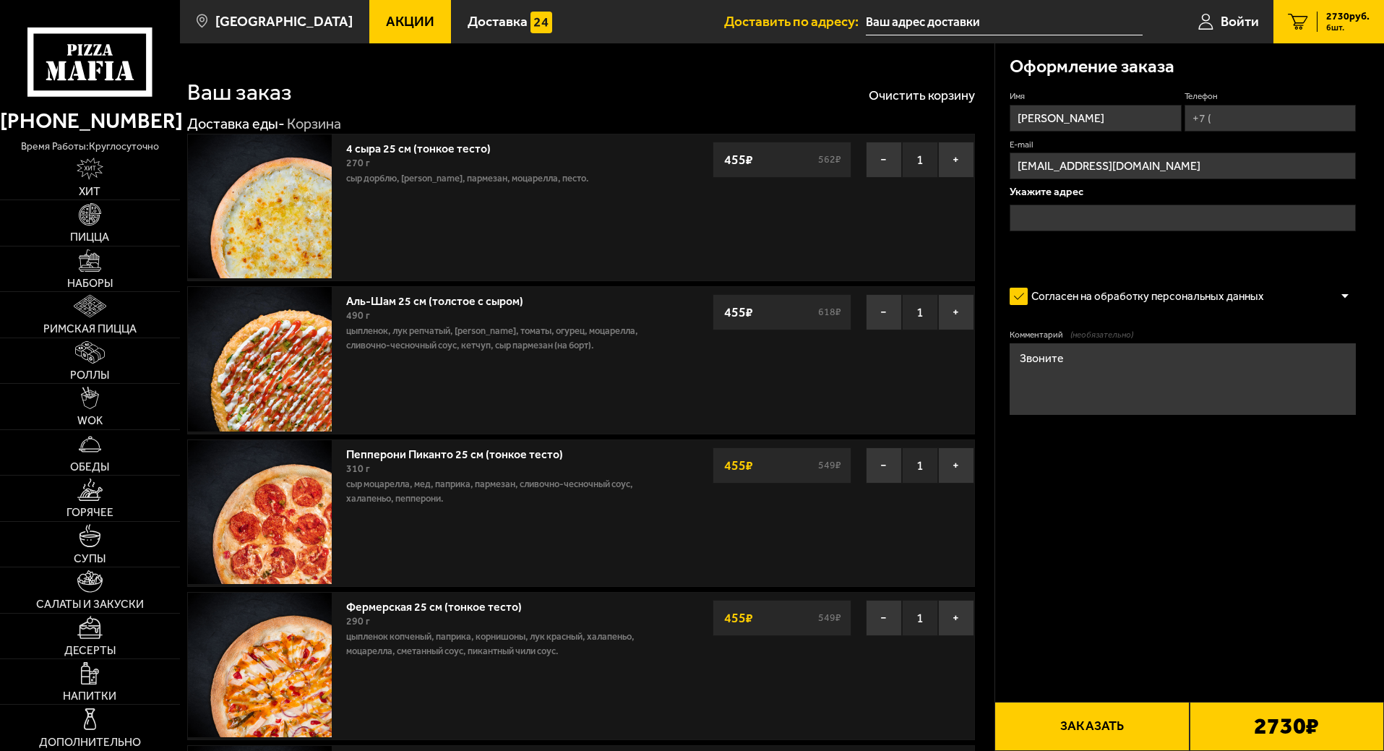
click at [1077, 220] on input "text" at bounding box center [1183, 218] width 346 height 27
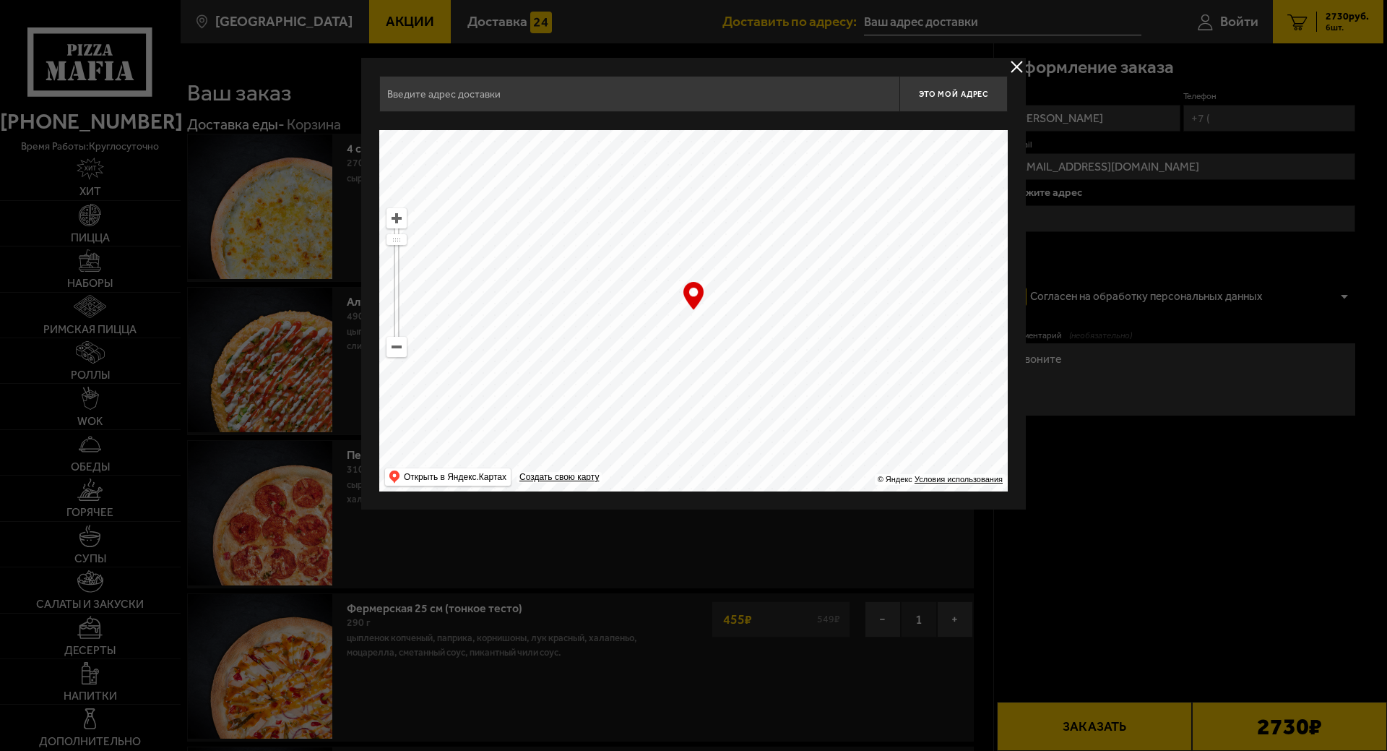
click at [408, 349] on ymaps at bounding box center [693, 310] width 629 height 361
click at [399, 349] on ymaps at bounding box center [396, 346] width 19 height 19
drag, startPoint x: 690, startPoint y: 469, endPoint x: 704, endPoint y: 270, distance: 199.9
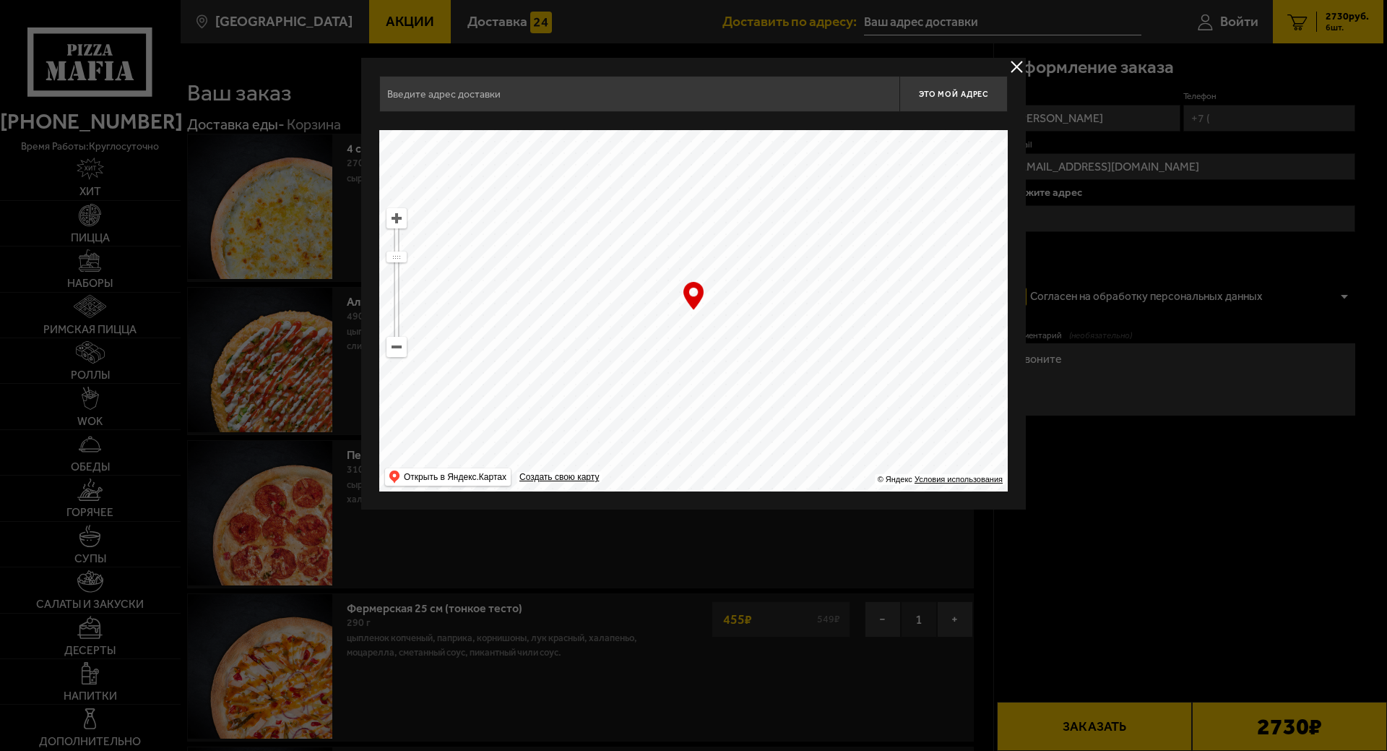
click at [699, 271] on ymaps at bounding box center [693, 310] width 629 height 361
drag, startPoint x: 656, startPoint y: 372, endPoint x: 707, endPoint y: 414, distance: 66.3
click at [707, 414] on ymaps at bounding box center [693, 310] width 629 height 361
type input "[STREET_ADDRESS]"
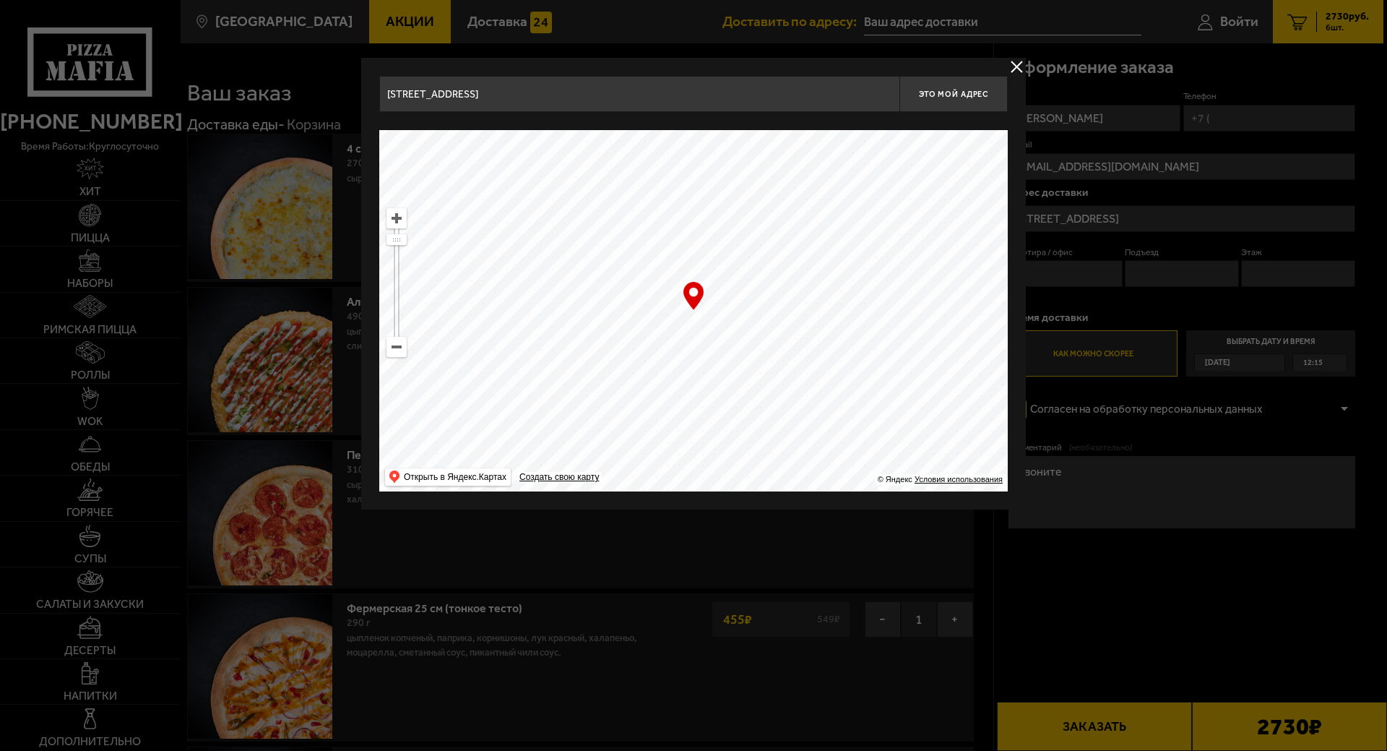
drag, startPoint x: 629, startPoint y: 433, endPoint x: 676, endPoint y: 199, distance: 238.7
click at [676, 199] on ymaps at bounding box center [693, 310] width 629 height 361
type input "[STREET_ADDRESS]"
drag, startPoint x: 647, startPoint y: 309, endPoint x: 395, endPoint y: 119, distance: 315.4
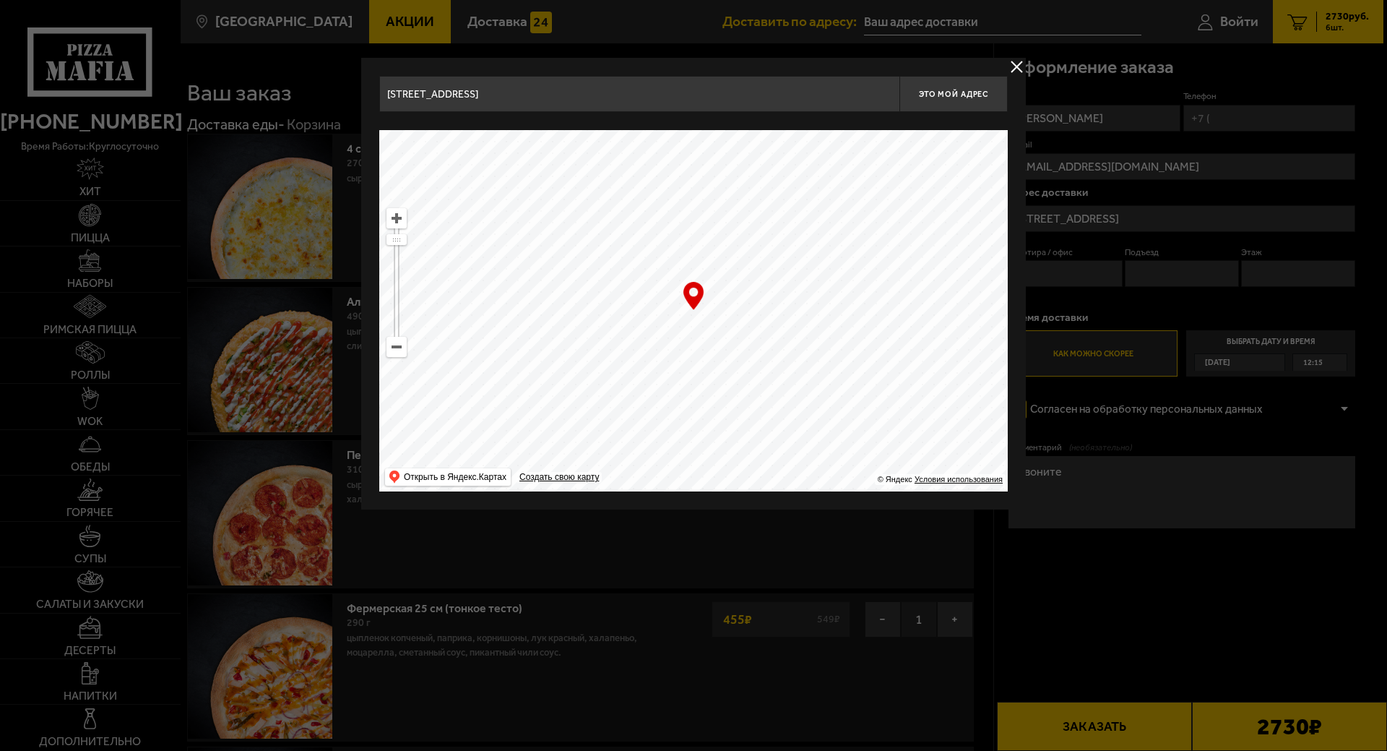
click at [395, 119] on div "[STREET_ADDRESS] Это мой адрес Найдите адрес перетащив карту … © Яндекс Условия…" at bounding box center [693, 284] width 629 height 416
type input "[STREET_ADDRESS]"
click at [961, 95] on span "Это мой адрес" at bounding box center [953, 94] width 69 height 9
type input "[STREET_ADDRESS]"
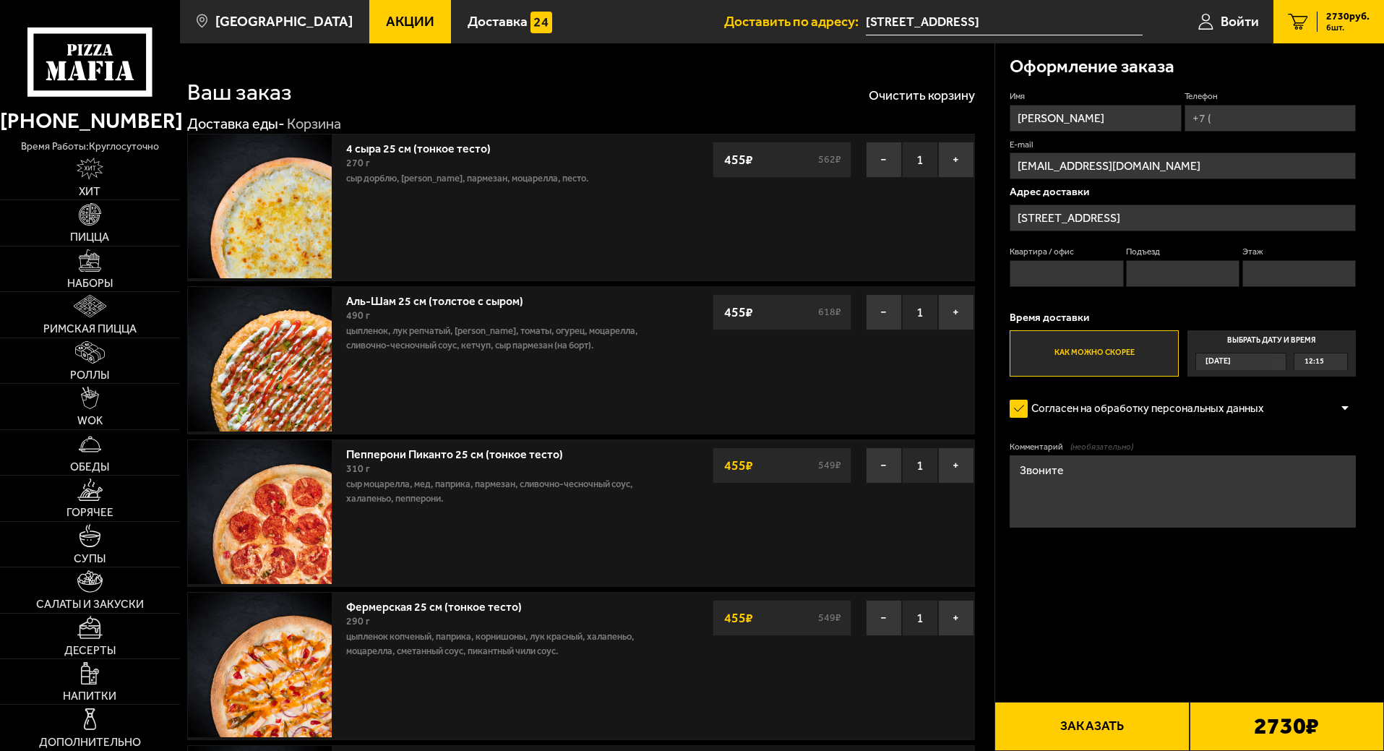
click at [1056, 275] on input "Квартира / офис" at bounding box center [1066, 273] width 113 height 27
type input "535"
click at [1317, 362] on span "12:15" at bounding box center [1314, 361] width 20 height 17
click at [0, 0] on input "Выбрать дату и время [DATE] 12:15" at bounding box center [0, 0] width 0 height 0
click at [1337, 360] on div "12:15" at bounding box center [1320, 361] width 53 height 17
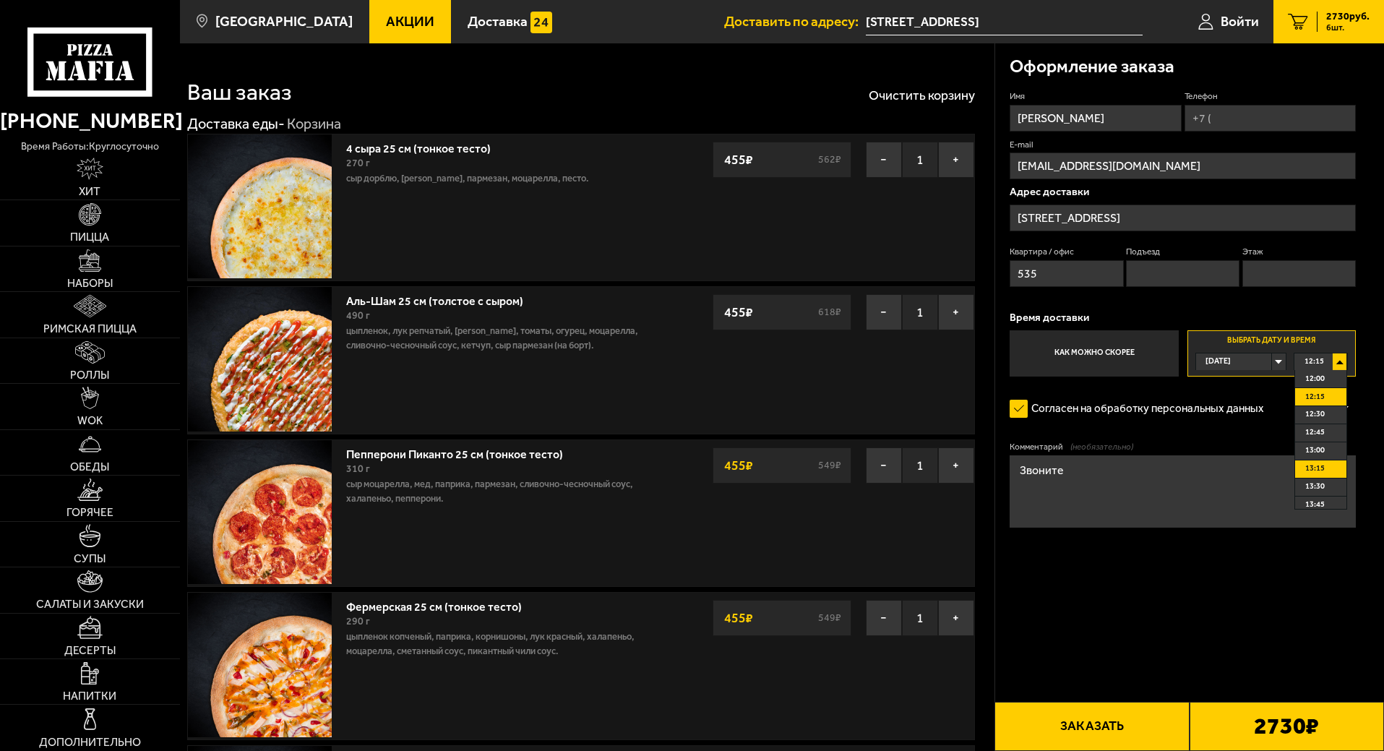
click at [1316, 468] on span "13:15" at bounding box center [1315, 468] width 20 height 17
click at [1223, 108] on input "Телефон" at bounding box center [1269, 118] width 171 height 27
type input "[PHONE_NUMBER]"
click at [1342, 357] on div "13:15" at bounding box center [1320, 361] width 53 height 17
click at [1317, 489] on span "13:30" at bounding box center [1315, 486] width 20 height 17
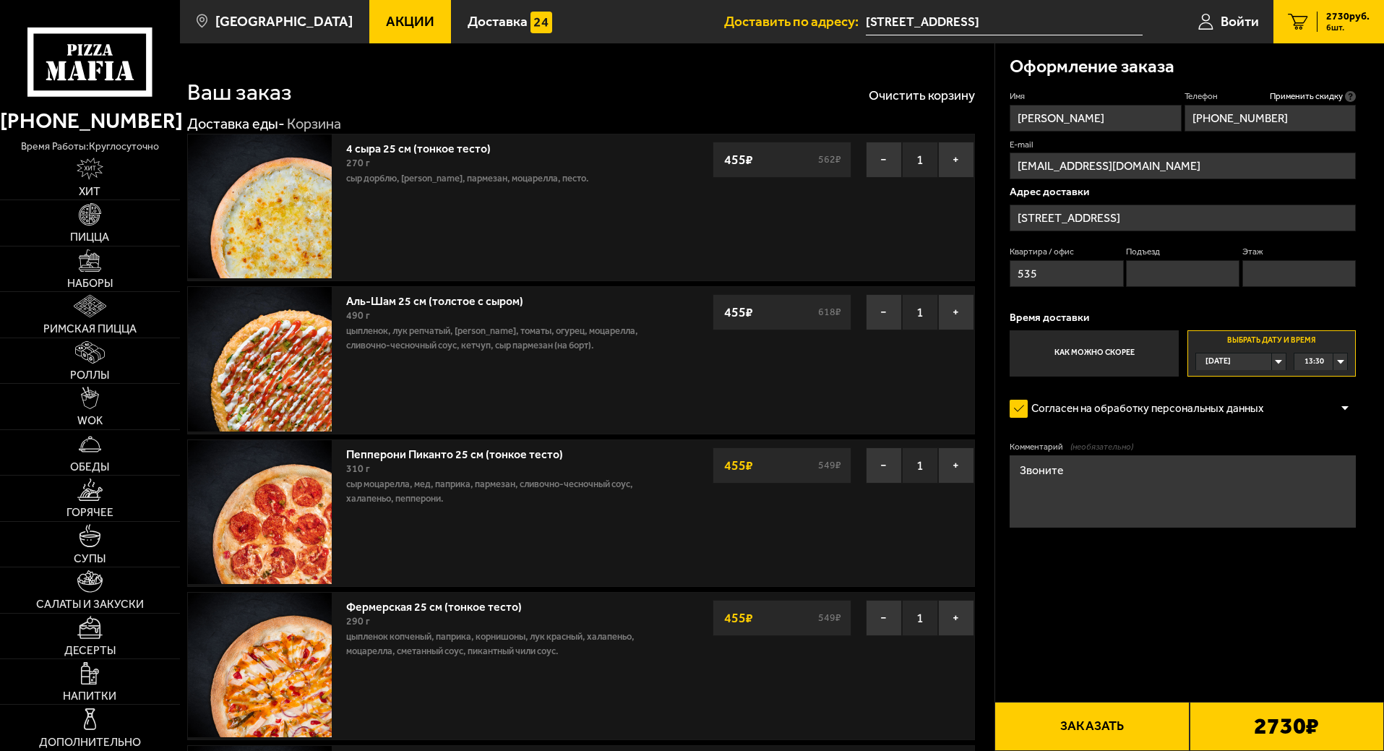
click at [1338, 354] on div "13:30" at bounding box center [1320, 361] width 53 height 17
click at [1329, 472] on li "13:15" at bounding box center [1320, 469] width 51 height 18
click at [1339, 361] on div "13:15" at bounding box center [1320, 361] width 53 height 17
click at [1314, 494] on span "13:30" at bounding box center [1315, 486] width 20 height 17
click at [1345, 361] on div "13:30" at bounding box center [1320, 361] width 53 height 17
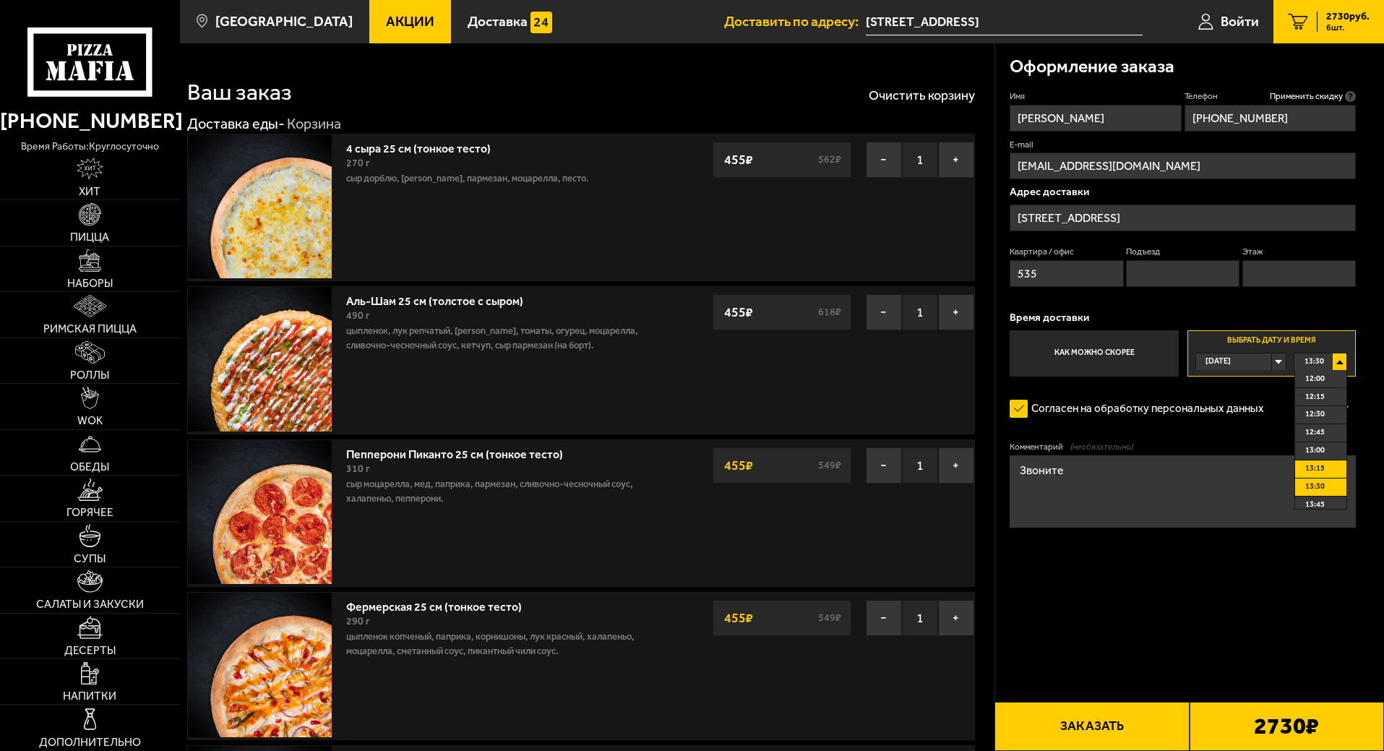
click at [1328, 471] on li "13:15" at bounding box center [1320, 469] width 51 height 18
click at [1342, 354] on div "13:15" at bounding box center [1320, 361] width 53 height 17
click at [1320, 486] on span "13:30" at bounding box center [1315, 486] width 20 height 17
click at [1339, 356] on div "13:30" at bounding box center [1320, 361] width 53 height 17
click at [1310, 462] on span "13:15" at bounding box center [1315, 468] width 20 height 17
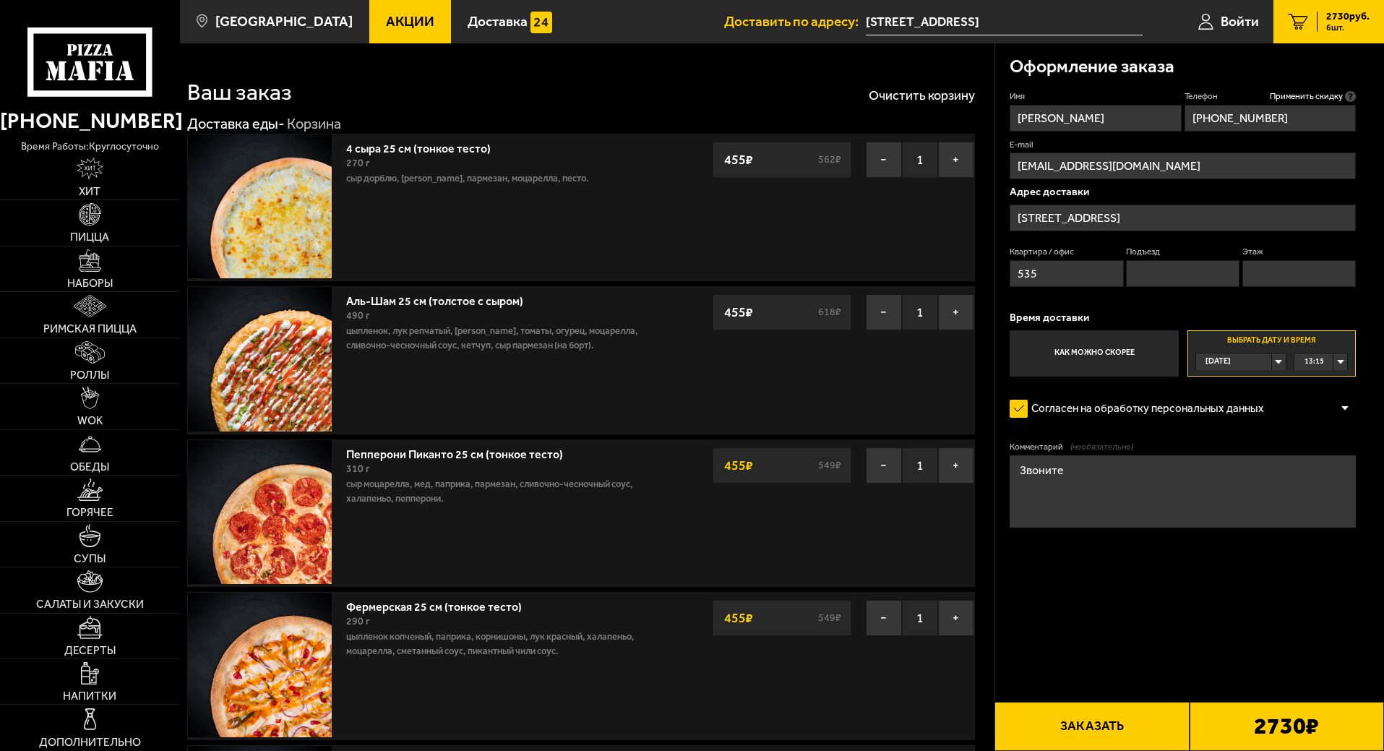
click at [1049, 728] on button "Заказать" at bounding box center [1091, 726] width 194 height 49
click at [1189, 270] on input "Подъезд" at bounding box center [1182, 273] width 113 height 27
type input "1"
click at [1275, 264] on input "Этаж" at bounding box center [1298, 273] width 113 height 27
type input "5"
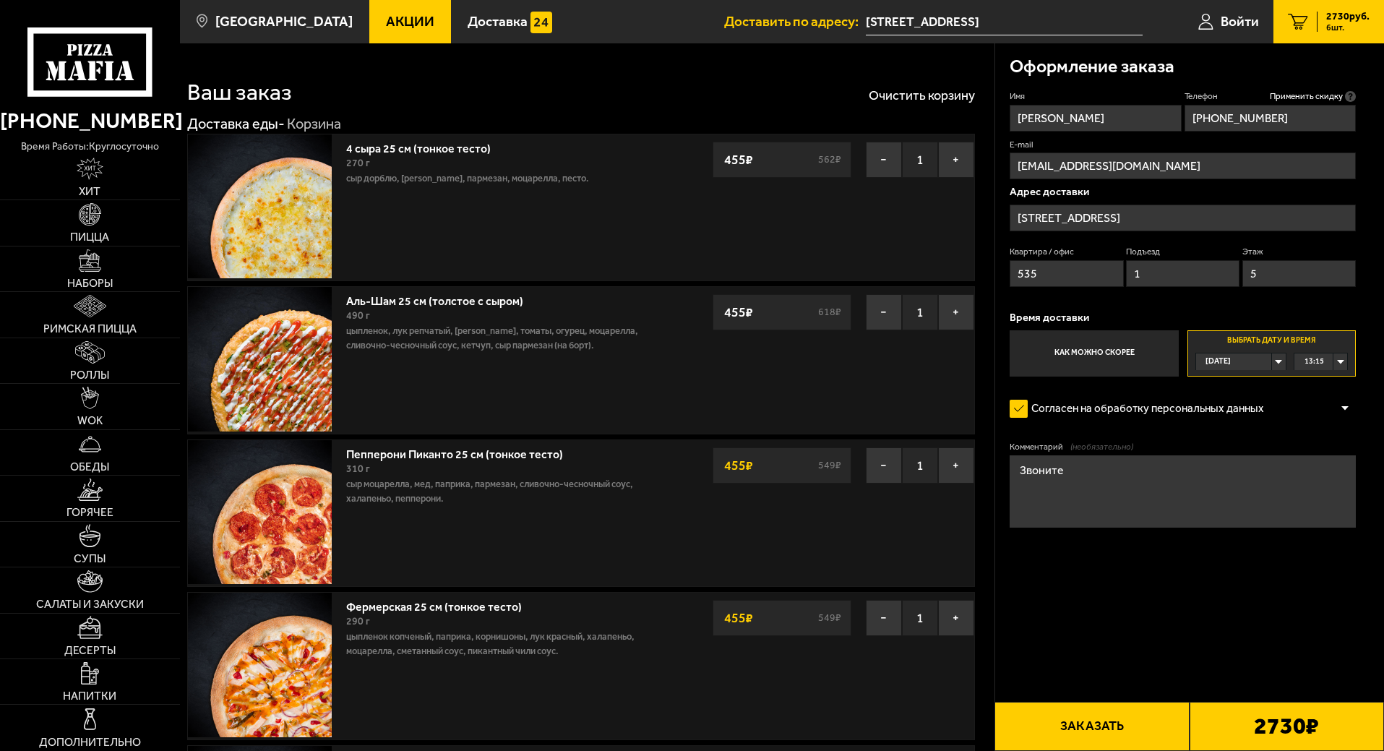
click at [1335, 359] on div "13:15" at bounding box center [1320, 361] width 53 height 17
click at [1322, 488] on span "13:30" at bounding box center [1315, 486] width 20 height 17
click at [1343, 356] on div "13:30" at bounding box center [1320, 361] width 53 height 17
click at [1314, 470] on span "13:15" at bounding box center [1315, 468] width 20 height 17
click at [1104, 729] on button "Заказать" at bounding box center [1091, 726] width 194 height 49
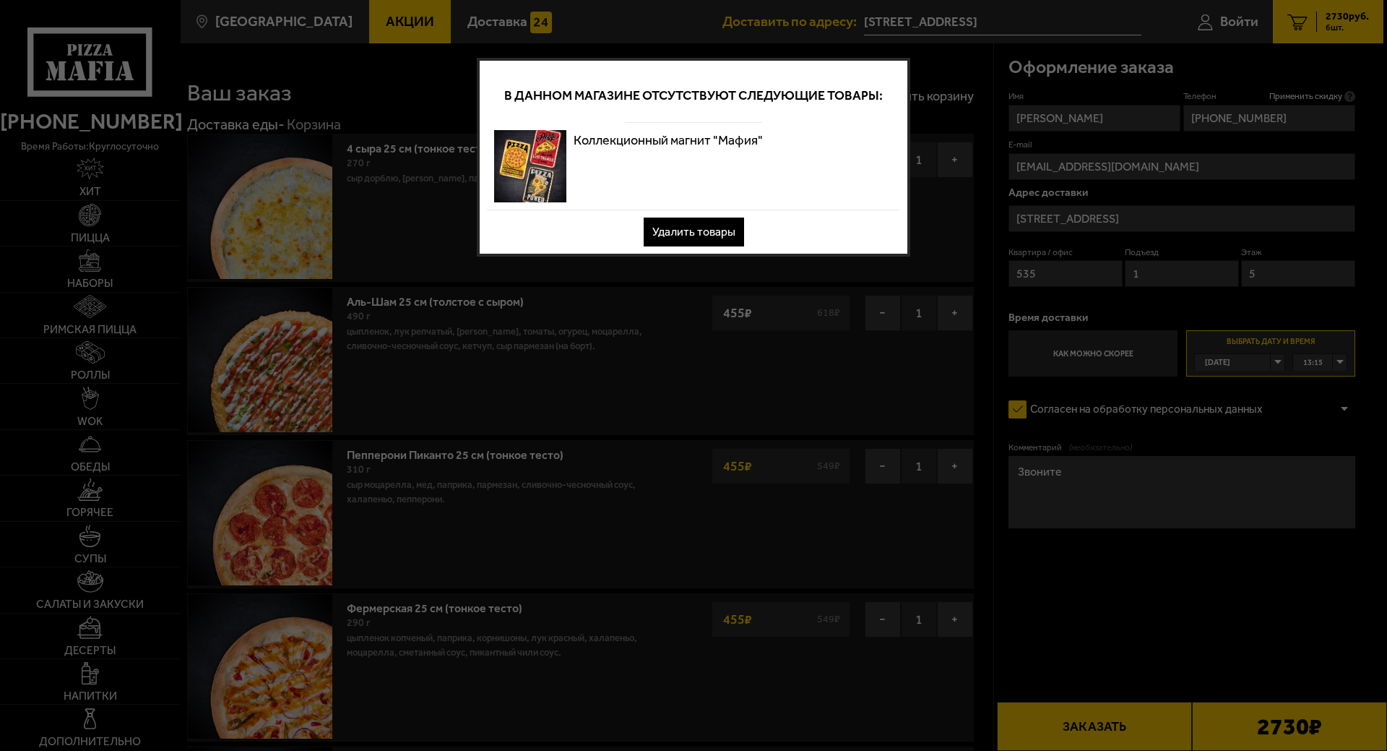
click at [822, 136] on div "Коллекционный магнит "Мафия"" at bounding box center [693, 166] width 413 height 87
click at [678, 218] on button "Удалить товары" at bounding box center [694, 232] width 100 height 29
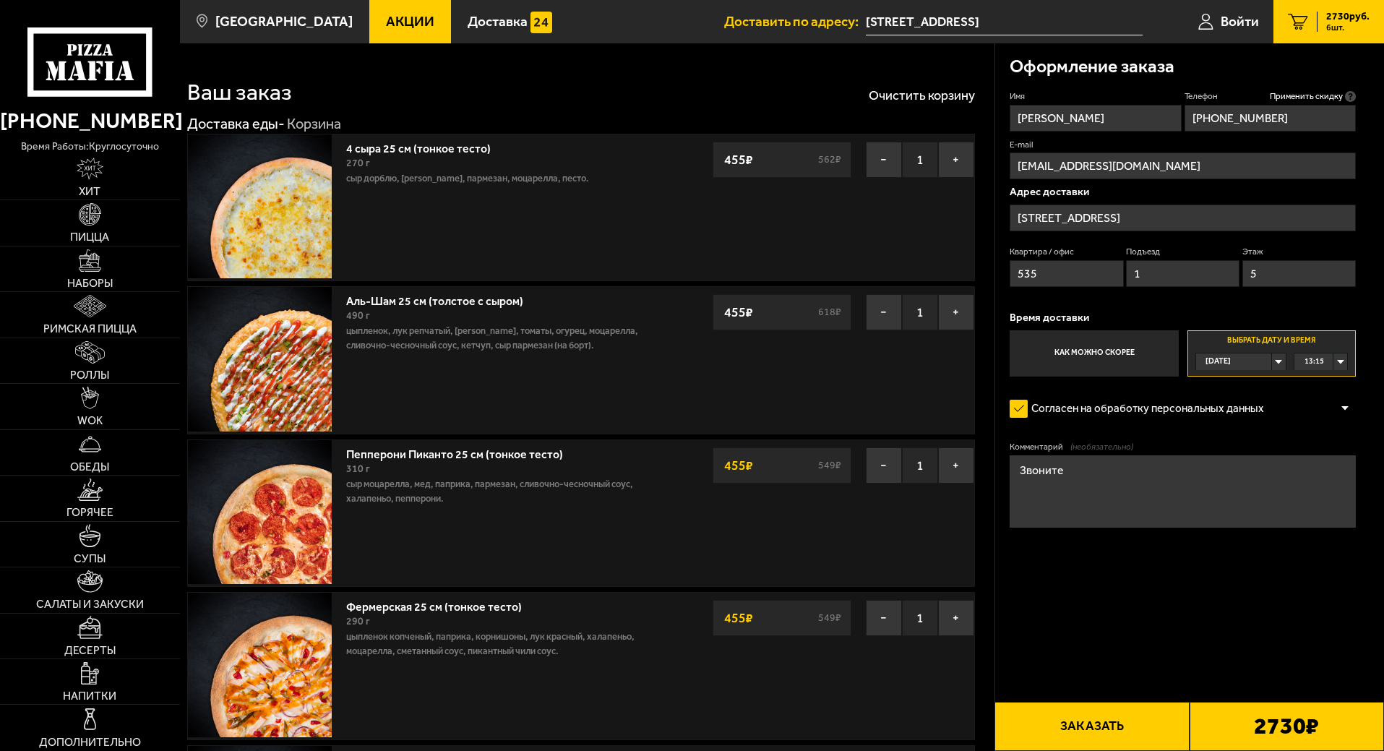
click at [1106, 727] on button "Заказать" at bounding box center [1091, 726] width 194 height 49
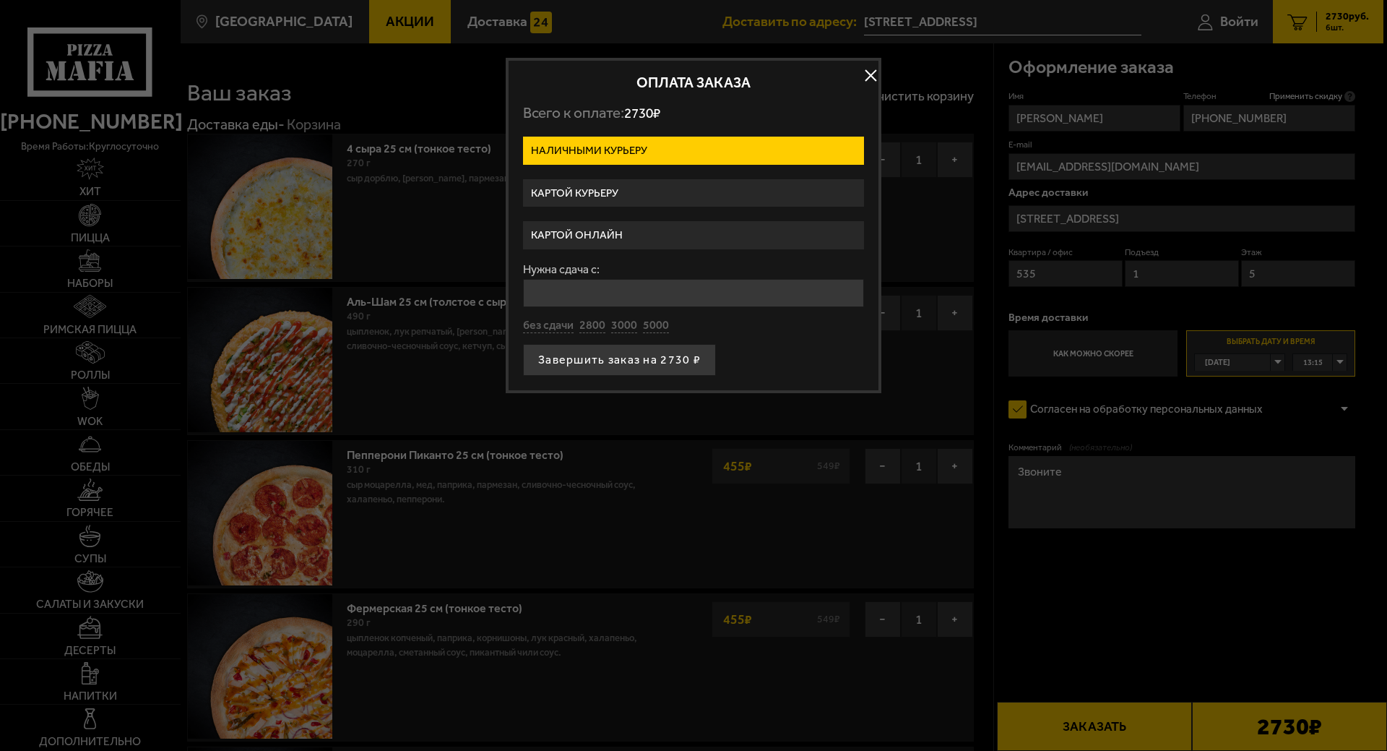
click at [599, 148] on label "Наличными курьеру" at bounding box center [693, 151] width 341 height 28
click at [0, 0] on input "Наличными курьеру" at bounding box center [0, 0] width 0 height 0
click at [637, 235] on label "Картой онлайн" at bounding box center [693, 235] width 341 height 28
click at [0, 0] on input "Картой онлайн" at bounding box center [0, 0] width 0 height 0
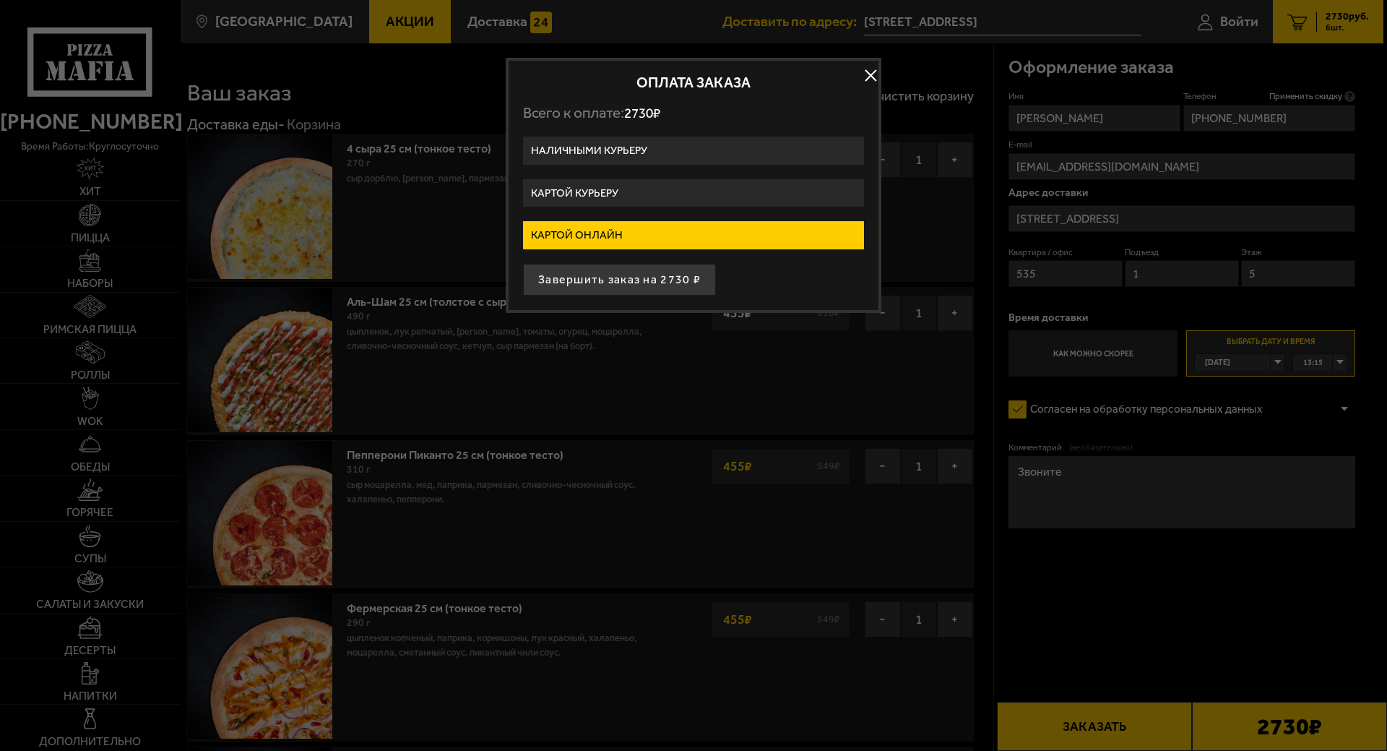
click at [611, 190] on label "Картой курьеру" at bounding box center [693, 193] width 341 height 28
click at [0, 0] on input "Картой курьеру" at bounding box center [0, 0] width 0 height 0
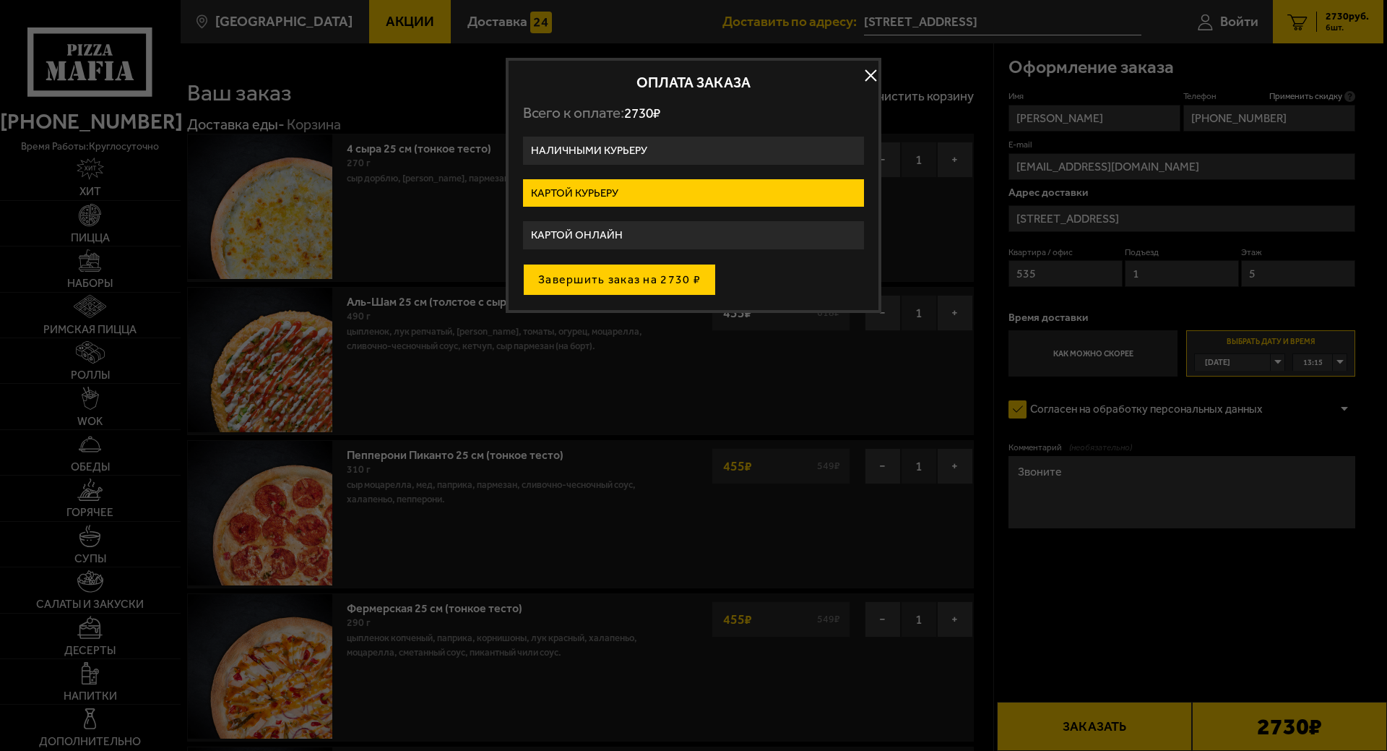
click at [634, 279] on button "Завершить заказ на 2730 ₽" at bounding box center [619, 280] width 193 height 32
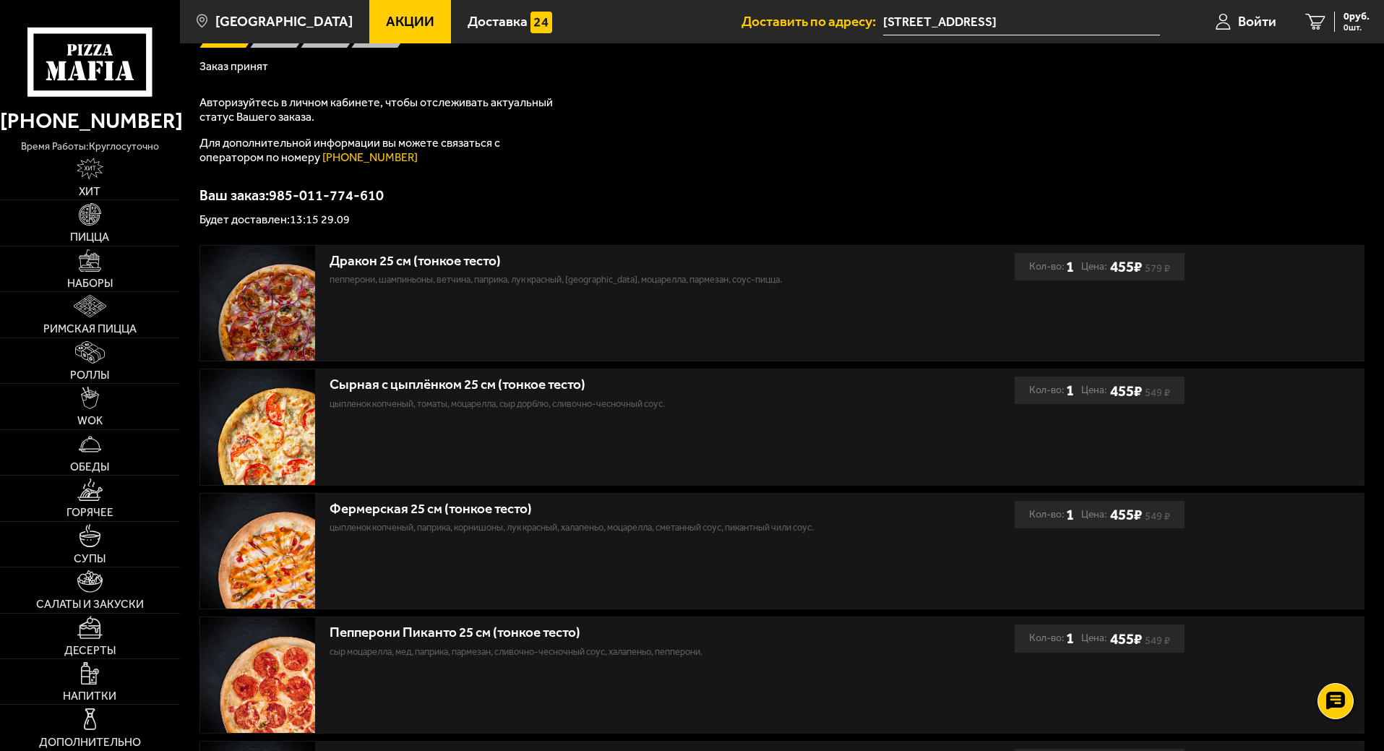
scroll to position [142, 0]
